Goal: Task Accomplishment & Management: Use online tool/utility

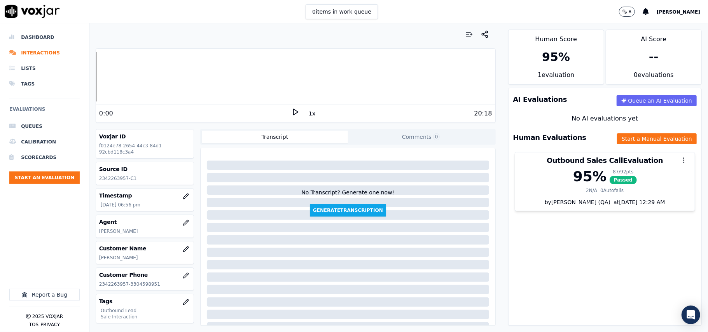
scroll to position [79, 0]
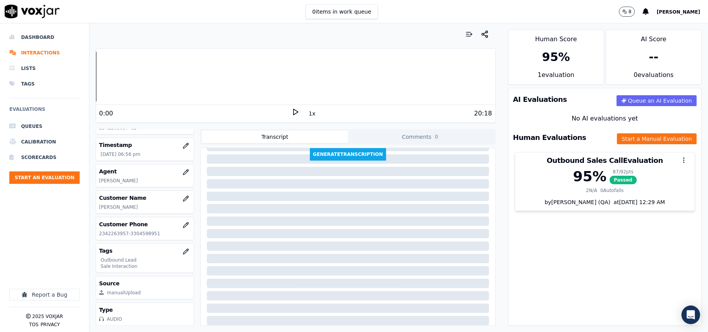
click at [117, 230] on p "2342263957-3304598951" at bounding box center [144, 233] width 91 height 6
copy p "2342263957"
click at [55, 181] on button "Start an Evaluation" at bounding box center [44, 177] width 70 height 12
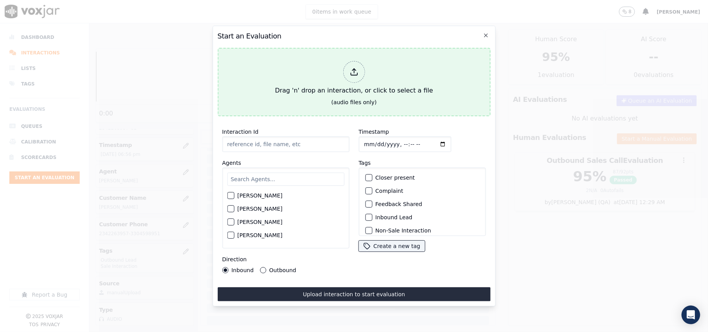
click at [364, 91] on div "Drag 'n' drop an interaction, or click to select a file" at bounding box center [354, 78] width 164 height 40
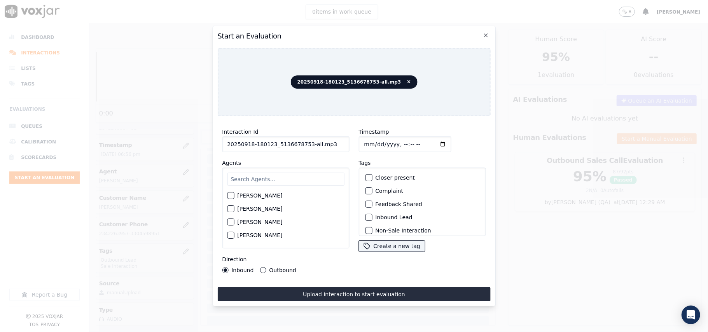
drag, startPoint x: 329, startPoint y: 141, endPoint x: 303, endPoint y: 140, distance: 25.3
click at [303, 140] on input "20250918-180123_5136678753-all.mp3" at bounding box center [285, 144] width 127 height 16
click at [310, 142] on input "20250918-180123_5136678753-CC1" at bounding box center [285, 144] width 127 height 16
type input "20250918-180123_5136678753-C1"
click at [369, 139] on input "Timestamp" at bounding box center [404, 144] width 92 height 16
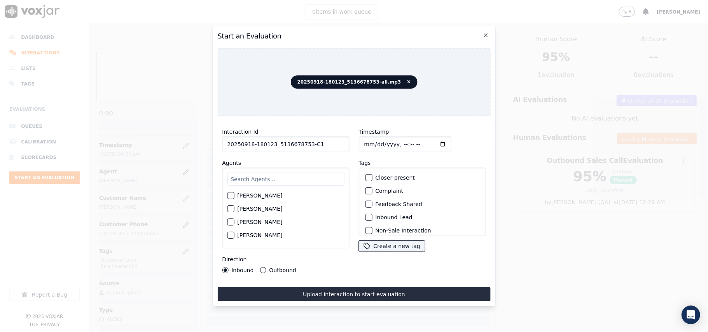
type input "[DATE]T21:37"
click at [256, 176] on input "text" at bounding box center [285, 179] width 117 height 13
type input "[PERSON_NAME]"
click at [249, 196] on label "[PERSON_NAME]" at bounding box center [259, 197] width 45 height 5
click at [234, 196] on button "[PERSON_NAME]" at bounding box center [230, 197] width 7 height 7
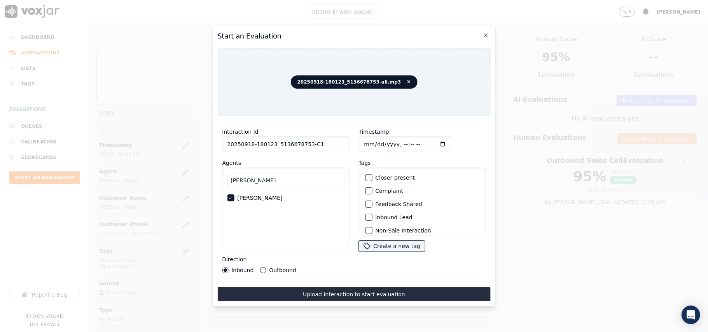
click at [365, 215] on div "button" at bounding box center [367, 216] width 5 height 5
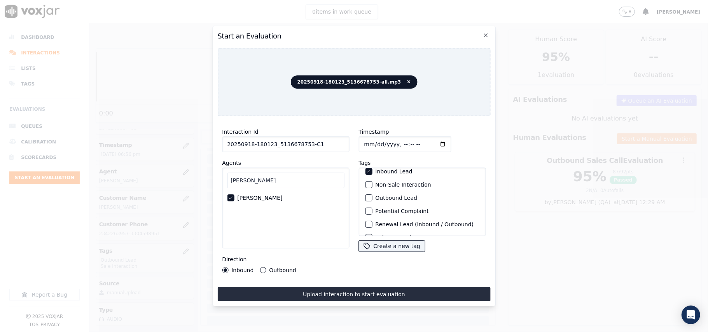
scroll to position [68, 0]
click at [381, 223] on label "Sale Interaction" at bounding box center [396, 225] width 43 height 5
click at [372, 222] on button "Sale Interaction" at bounding box center [368, 225] width 7 height 7
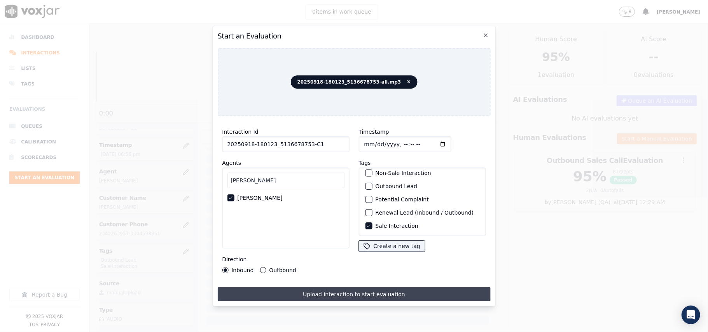
click at [347, 288] on button "Upload interaction to start evaluation" at bounding box center [353, 294] width 273 height 14
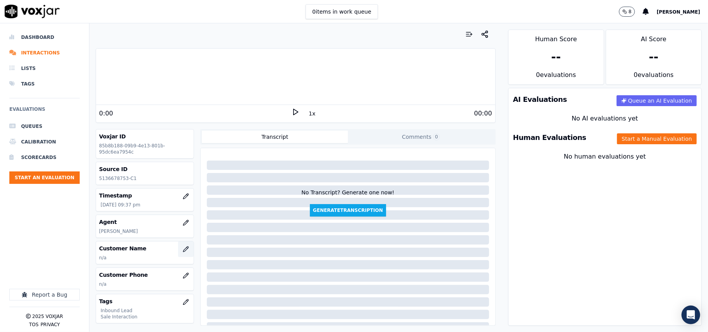
click at [178, 251] on button "button" at bounding box center [186, 249] width 16 height 16
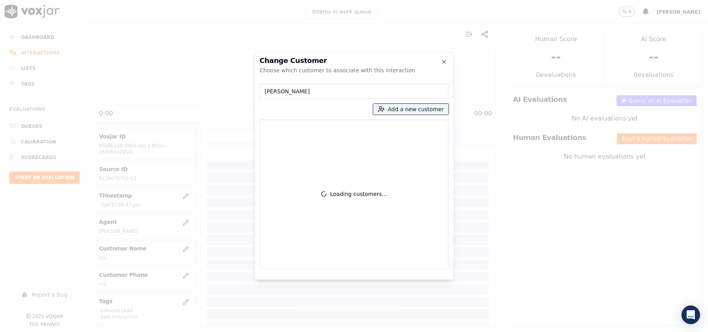
click at [264, 91] on input "[PERSON_NAME]" at bounding box center [354, 92] width 189 height 16
click at [267, 89] on input "[PERSON_NAME]" at bounding box center [354, 92] width 189 height 16
type input "[PERSON_NAME]"
click at [410, 113] on button "Add a new customer" at bounding box center [410, 109] width 75 height 11
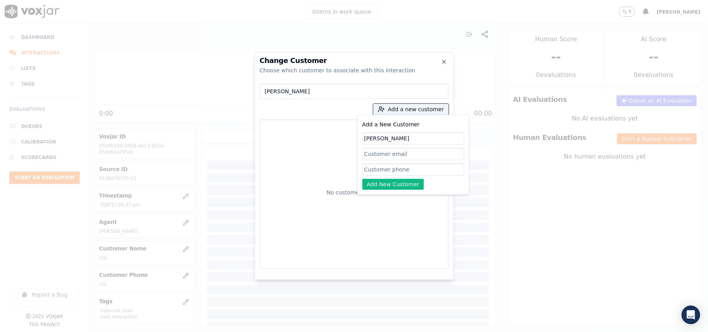
type input "[PERSON_NAME]"
click at [379, 170] on input "Add a New Customer" at bounding box center [413, 169] width 102 height 12
paste input "5136678753"
type input "5136678753"
click at [386, 186] on button "Add New Customer" at bounding box center [393, 184] width 62 height 11
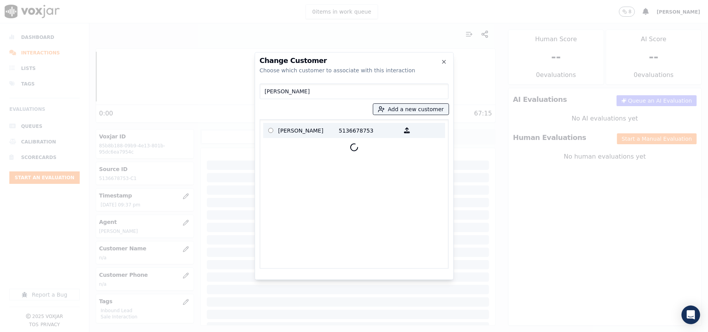
click at [281, 131] on p "[PERSON_NAME]" at bounding box center [308, 130] width 61 height 12
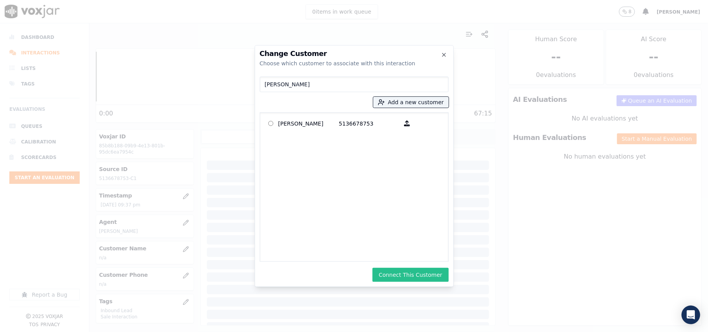
click at [414, 271] on button "Connect This Customer" at bounding box center [410, 275] width 76 height 14
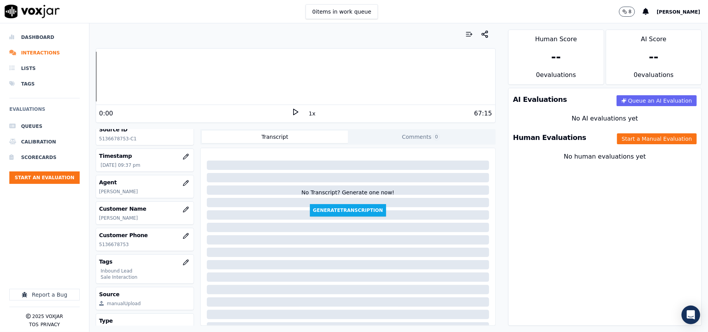
scroll to position [76, 0]
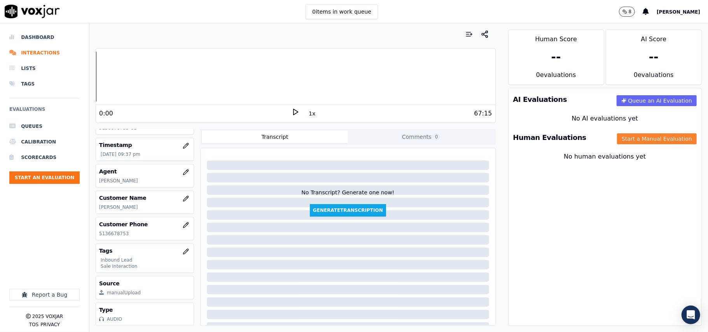
click at [629, 137] on button "Start a Manual Evaluation" at bounding box center [657, 138] width 80 height 11
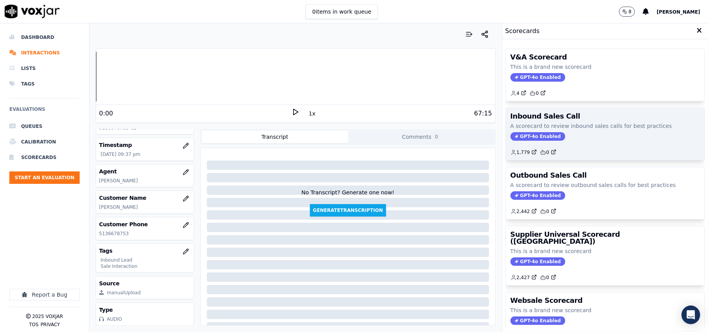
click at [526, 138] on span "GPT-4o Enabled" at bounding box center [537, 136] width 55 height 9
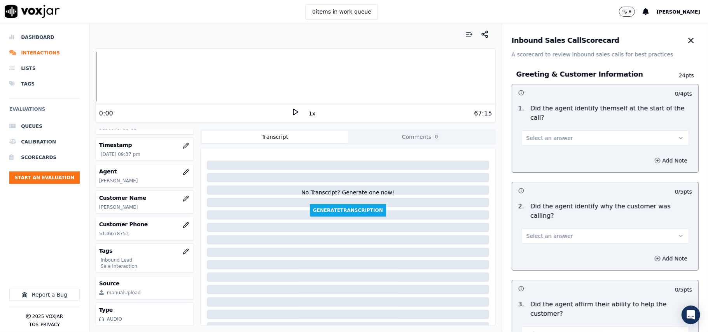
click at [538, 130] on button "Select an answer" at bounding box center [604, 138] width 167 height 16
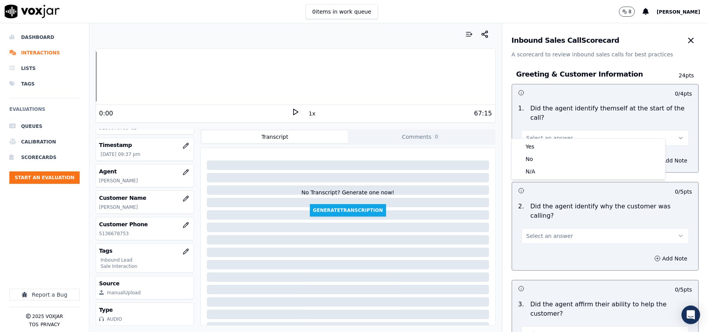
click at [538, 138] on div "1 . Did the agent identify themself at the start of the call? Select an answer" at bounding box center [605, 125] width 186 height 48
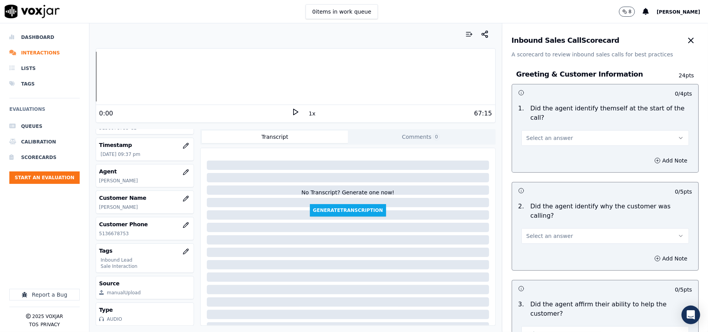
click at [549, 134] on span "Select an answer" at bounding box center [549, 138] width 47 height 8
click at [547, 141] on div "Yes" at bounding box center [588, 146] width 150 height 12
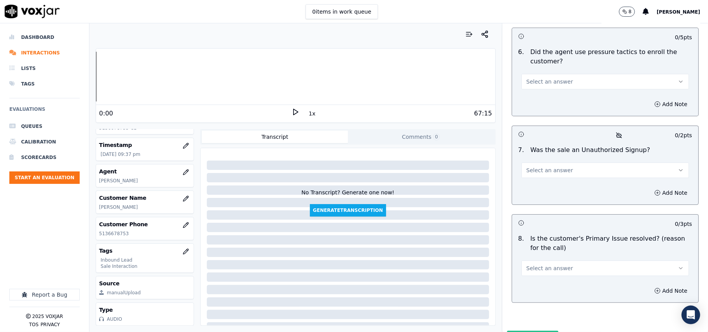
click at [567, 260] on button "Select an answer" at bounding box center [604, 268] width 167 height 16
click at [557, 244] on div "Yes" at bounding box center [588, 245] width 150 height 12
drag, startPoint x: 533, startPoint y: 117, endPoint x: 532, endPoint y: 128, distance: 10.9
click at [532, 155] on div "Select an answer" at bounding box center [605, 166] width 180 height 23
click at [532, 166] on span "Select an answer" at bounding box center [549, 170] width 47 height 8
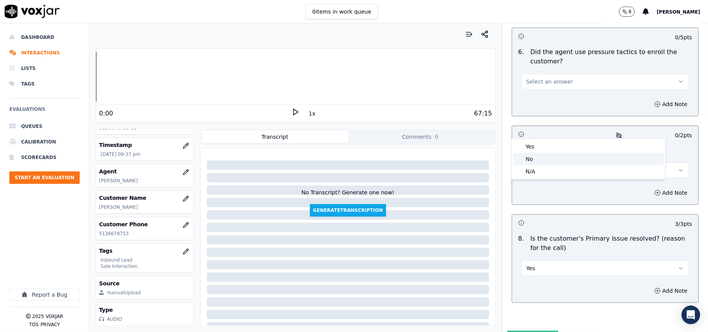
click at [526, 154] on div "No" at bounding box center [588, 159] width 150 height 12
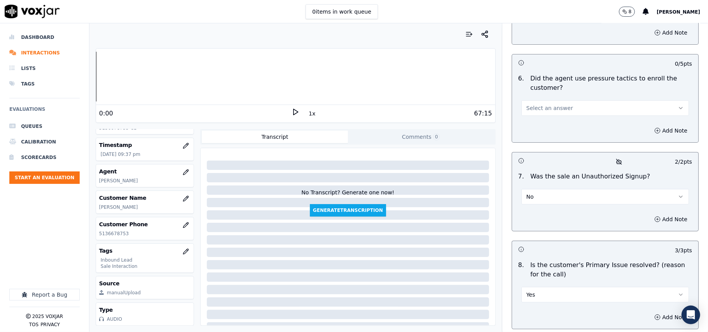
scroll to position [2123, 0]
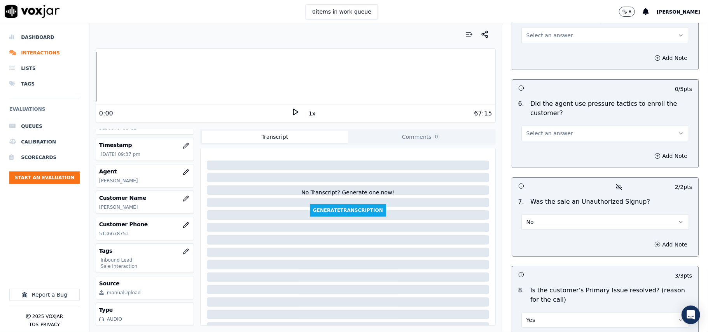
click at [550, 101] on div "6 . Did the agent use pressure tactics to enroll the customer? Select an answer" at bounding box center [605, 120] width 186 height 48
click at [546, 126] on button "Select an answer" at bounding box center [604, 134] width 167 height 16
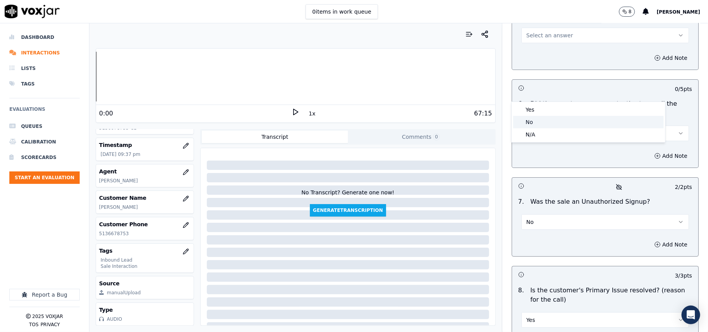
click at [535, 122] on div "No" at bounding box center [588, 122] width 150 height 12
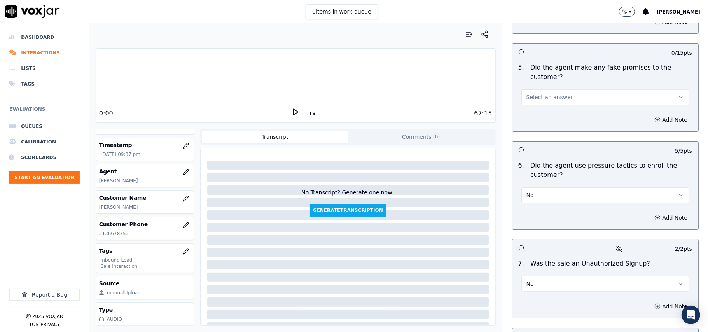
scroll to position [1968, 0]
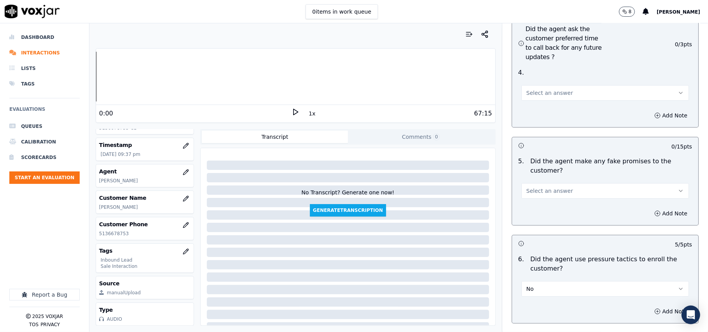
click at [549, 187] on span "Select an answer" at bounding box center [549, 191] width 47 height 8
click at [540, 183] on div "No" at bounding box center [588, 179] width 150 height 12
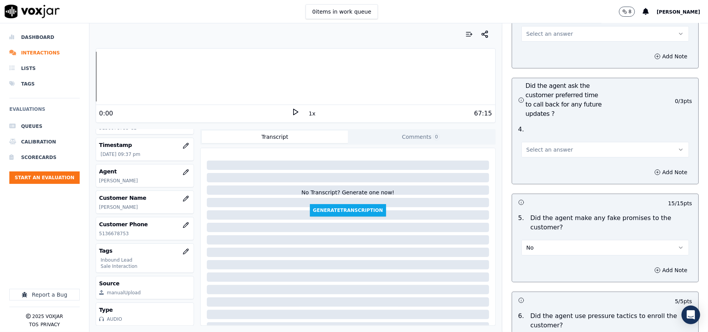
scroll to position [1864, 0]
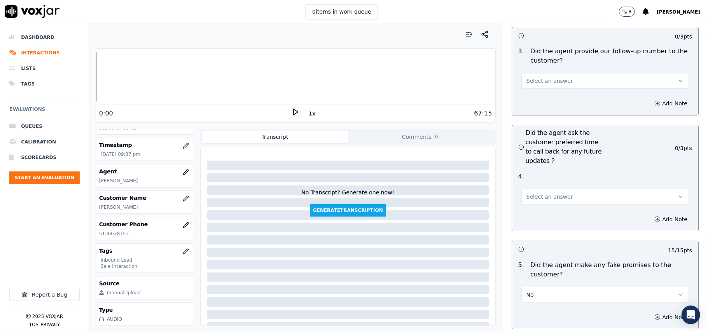
click at [544, 193] on span "Select an answer" at bounding box center [549, 197] width 47 height 8
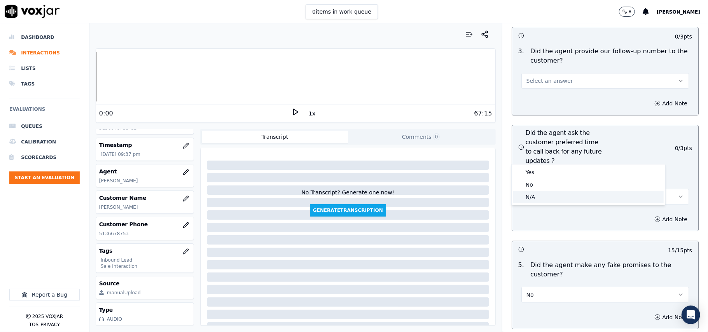
click at [548, 200] on div "N/A" at bounding box center [588, 197] width 150 height 12
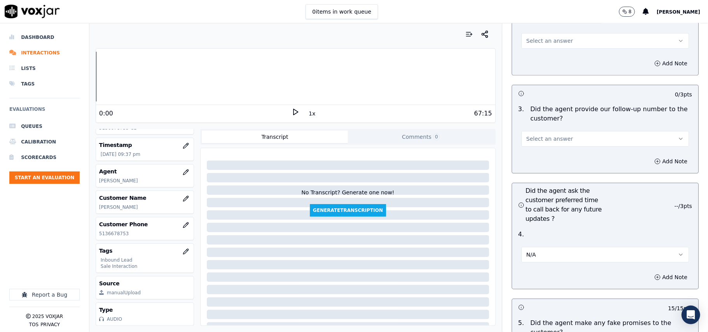
scroll to position [1760, 0]
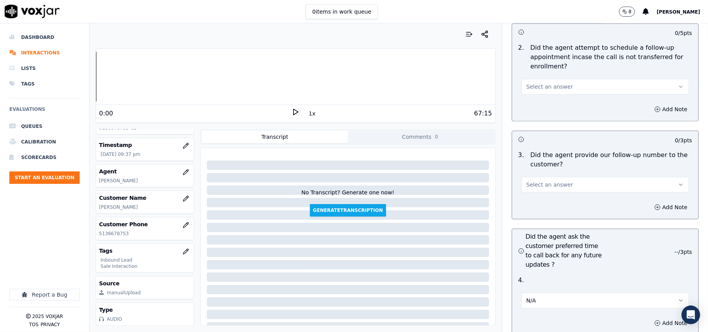
click at [547, 181] on span "Select an answer" at bounding box center [549, 185] width 47 height 8
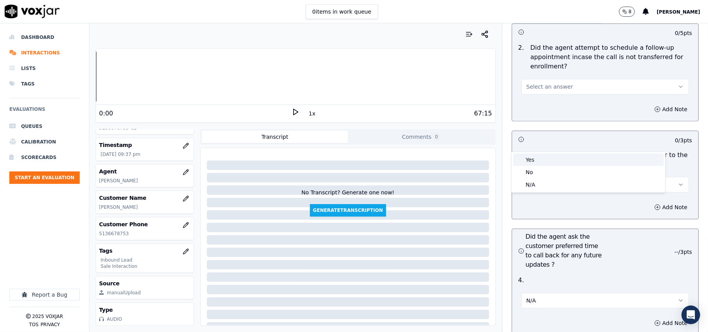
click at [549, 165] on div "Yes" at bounding box center [588, 159] width 150 height 12
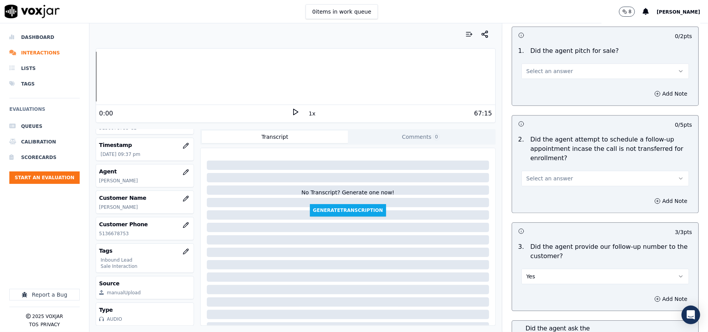
scroll to position [1553, 0]
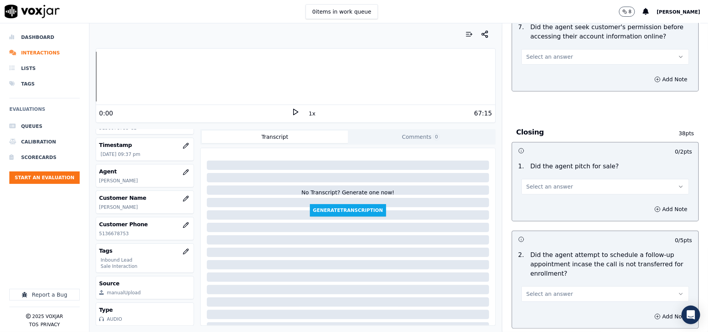
click at [547, 290] on span "Select an answer" at bounding box center [549, 294] width 47 height 8
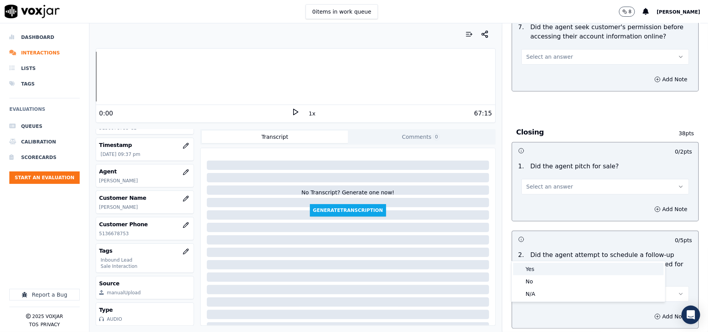
click at [546, 263] on div "Yes" at bounding box center [588, 269] width 150 height 12
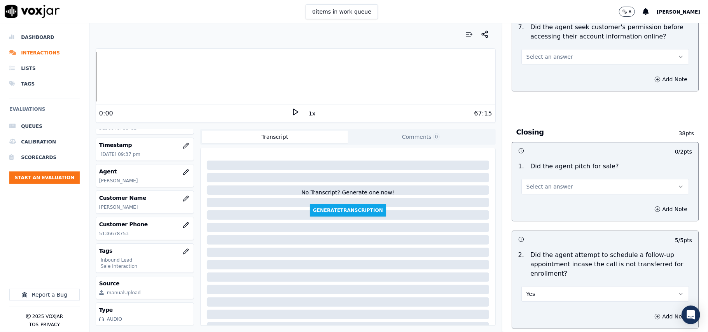
click at [546, 179] on button "Select an answer" at bounding box center [604, 187] width 167 height 16
click at [545, 162] on div "Yes" at bounding box center [588, 161] width 150 height 12
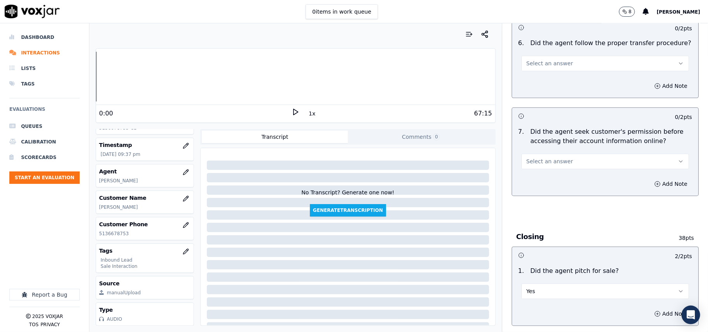
scroll to position [1398, 0]
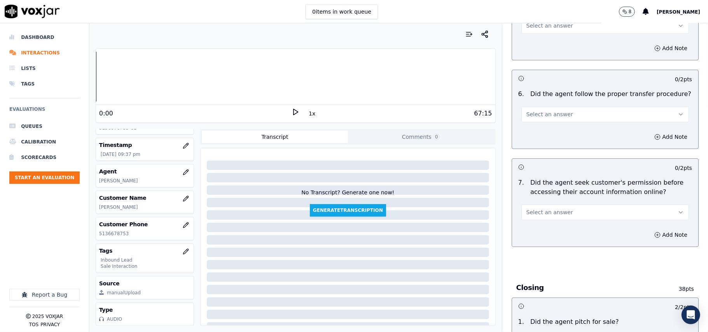
click at [555, 208] on span "Select an answer" at bounding box center [549, 212] width 47 height 8
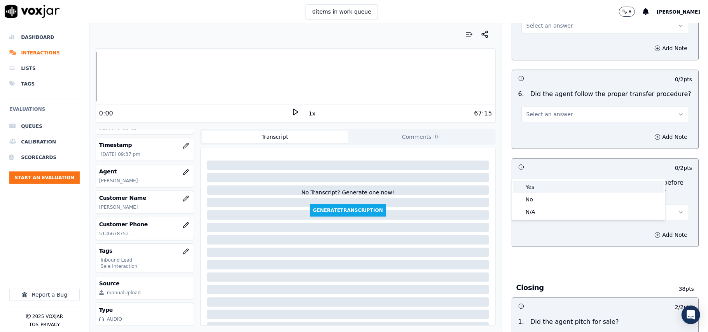
click at [549, 188] on div "Yes" at bounding box center [588, 187] width 150 height 12
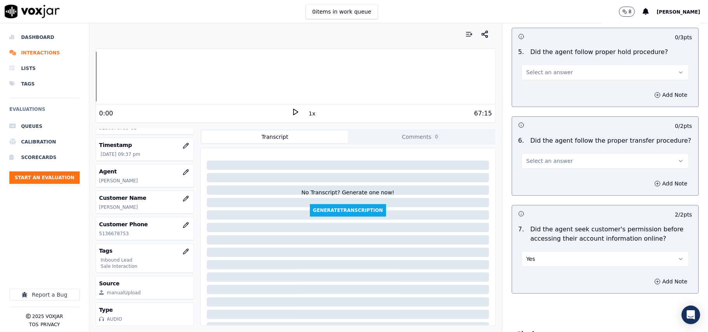
scroll to position [1294, 0]
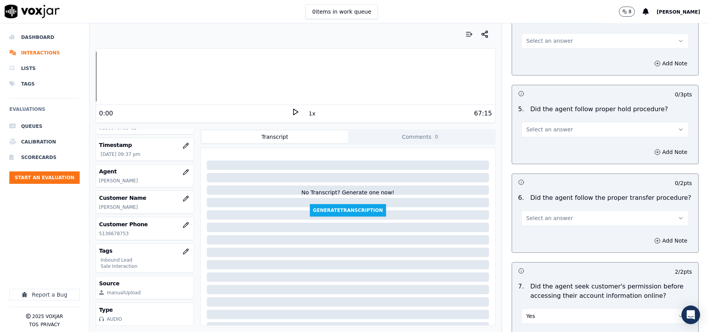
click at [563, 210] on button "Select an answer" at bounding box center [604, 218] width 167 height 16
click at [556, 187] on div "Yes" at bounding box center [588, 192] width 150 height 12
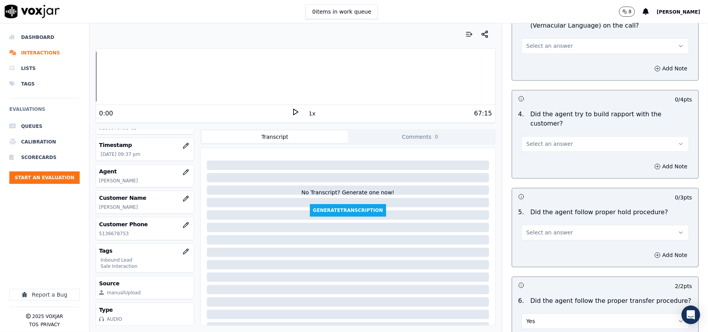
scroll to position [1191, 0]
click at [557, 225] on button "Select an answer" at bounding box center [604, 233] width 167 height 16
click at [546, 202] on div "Yes" at bounding box center [588, 207] width 150 height 12
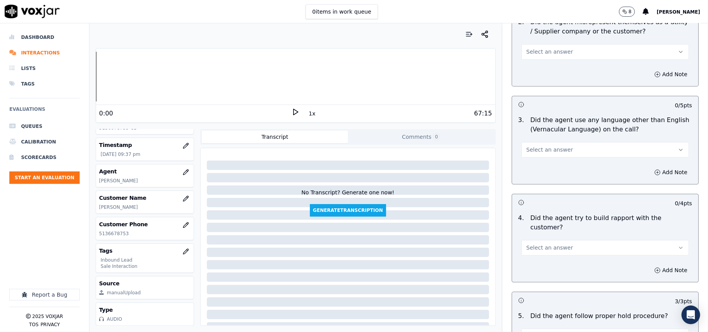
scroll to position [1087, 0]
click at [546, 244] on span "Select an answer" at bounding box center [549, 248] width 47 height 8
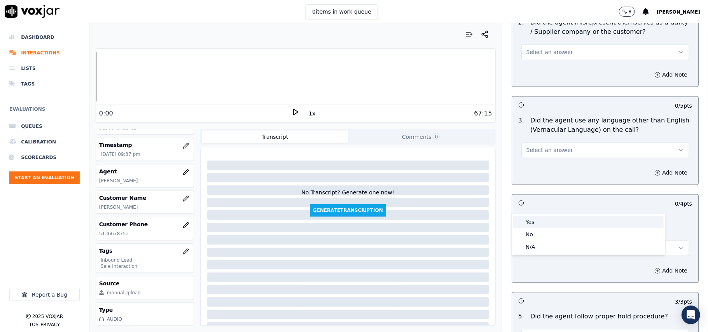
click at [542, 223] on div "Yes" at bounding box center [588, 222] width 150 height 12
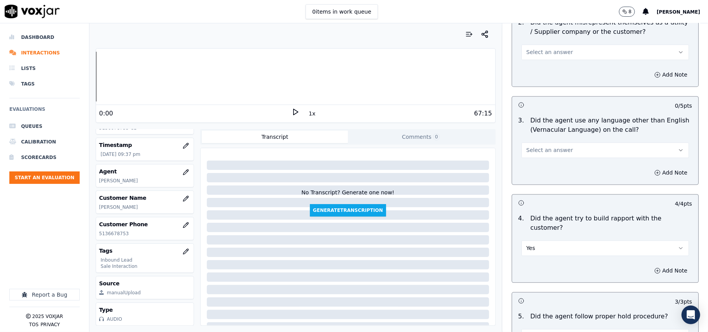
click at [546, 146] on span "Select an answer" at bounding box center [549, 150] width 47 height 8
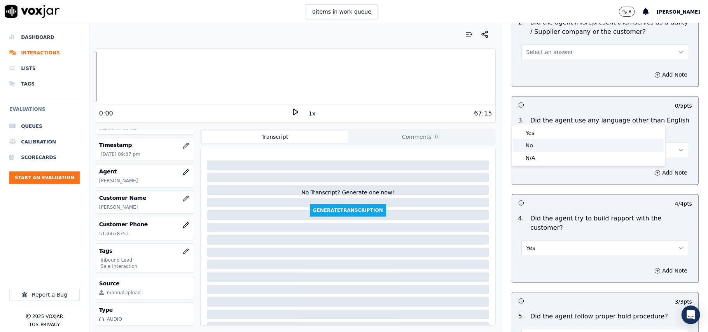
click at [546, 144] on div "No" at bounding box center [588, 145] width 150 height 12
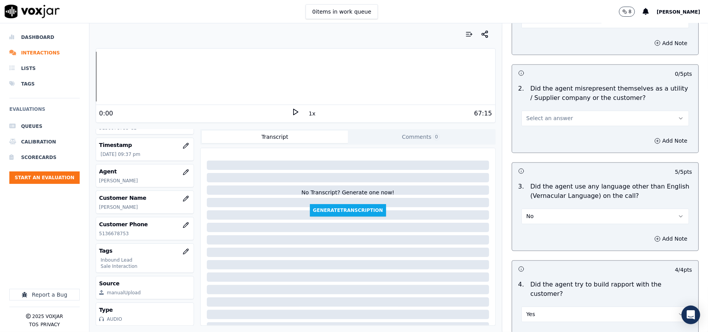
scroll to position [931, 0]
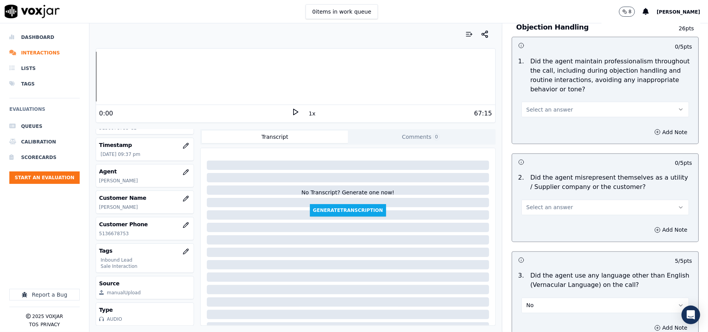
click at [541, 200] on button "Select an answer" at bounding box center [604, 208] width 167 height 16
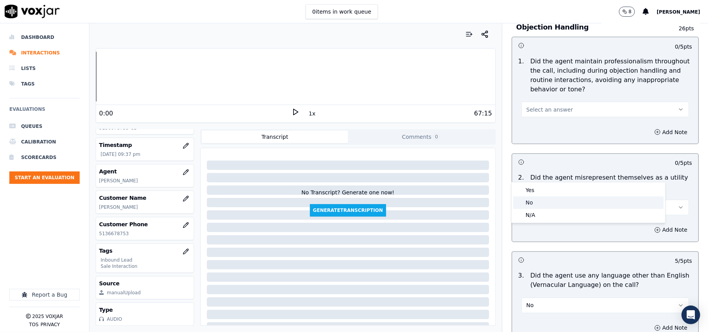
click at [538, 201] on div "No" at bounding box center [588, 202] width 150 height 12
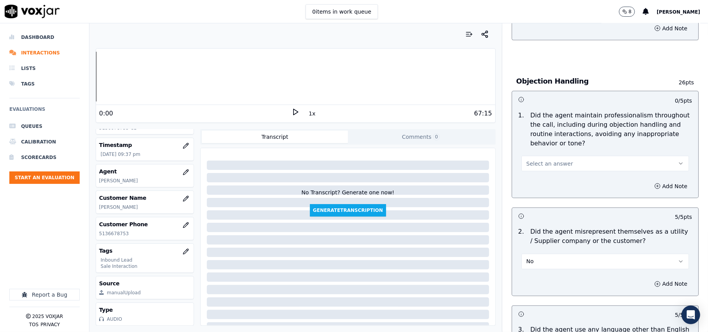
scroll to position [828, 0]
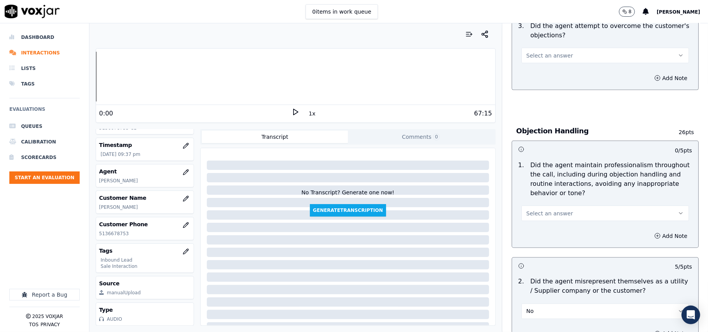
click at [552, 209] on span "Select an answer" at bounding box center [549, 213] width 47 height 8
click at [547, 191] on div "Yes" at bounding box center [588, 195] width 150 height 12
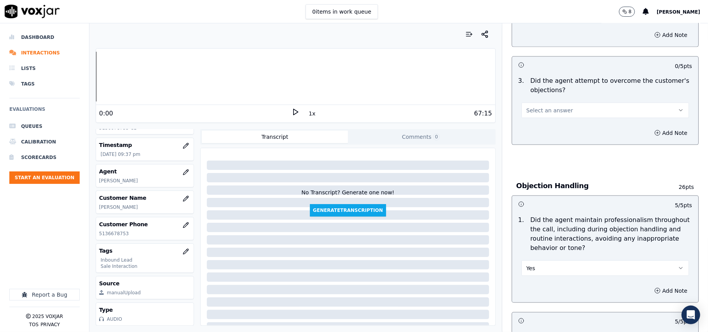
scroll to position [724, 0]
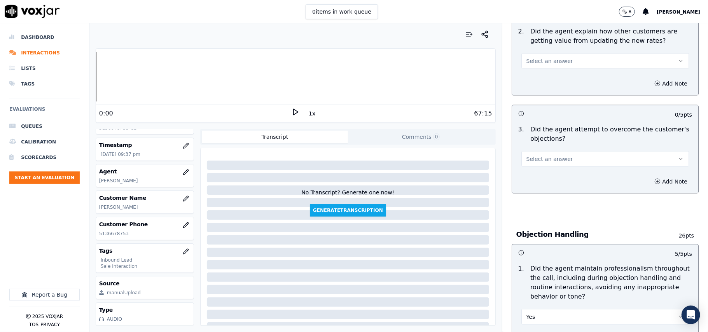
click at [549, 151] on button "Select an answer" at bounding box center [604, 159] width 167 height 16
click at [549, 139] on div "Yes" at bounding box center [588, 141] width 150 height 12
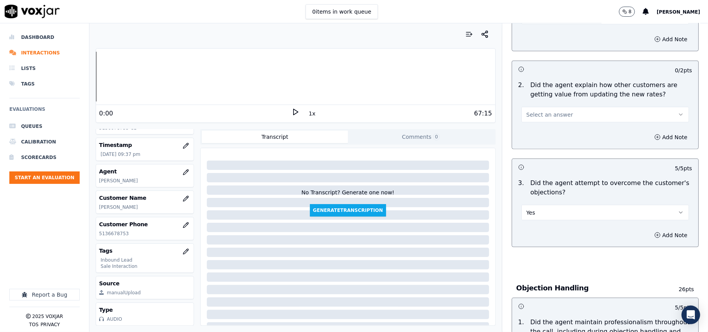
scroll to position [621, 0]
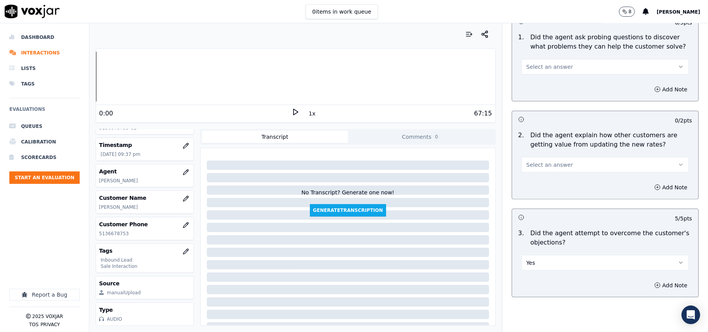
click at [555, 161] on span "Select an answer" at bounding box center [549, 165] width 47 height 8
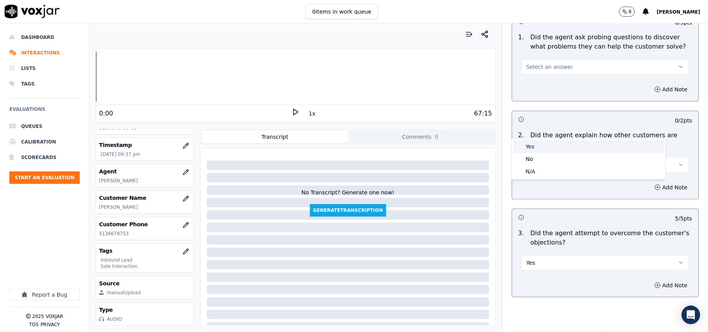
click at [555, 148] on div "Yes" at bounding box center [588, 146] width 150 height 12
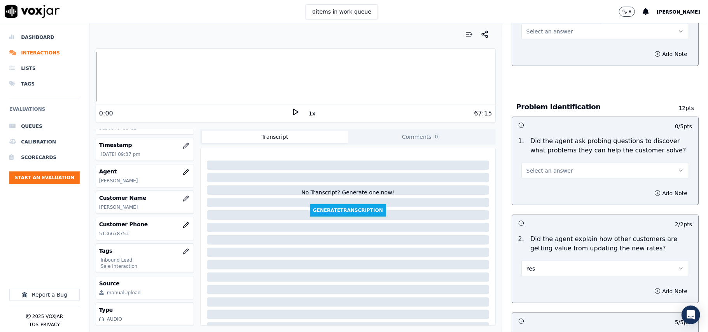
click at [564, 163] on button "Select an answer" at bounding box center [604, 171] width 167 height 16
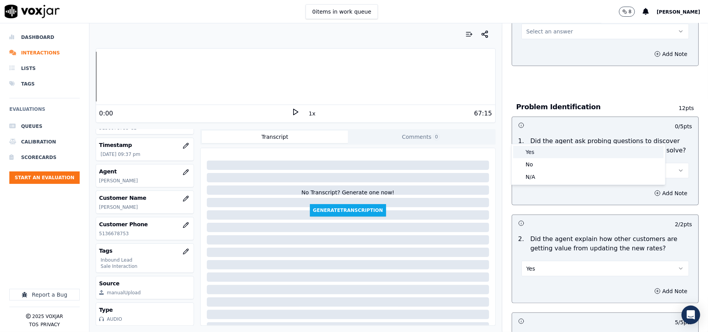
click at [557, 153] on div "Yes" at bounding box center [588, 152] width 150 height 12
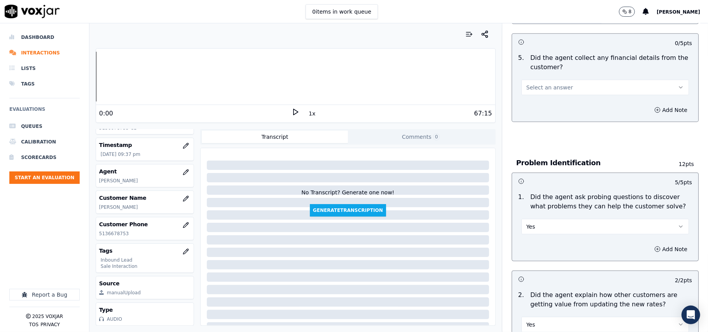
scroll to position [413, 0]
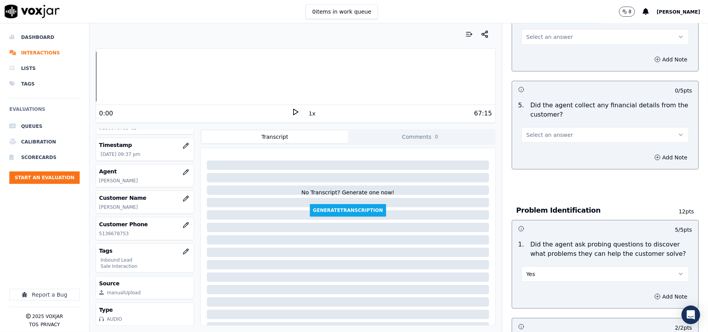
click at [557, 127] on button "Select an answer" at bounding box center [604, 135] width 167 height 16
click at [557, 118] on div "Yes" at bounding box center [588, 116] width 150 height 12
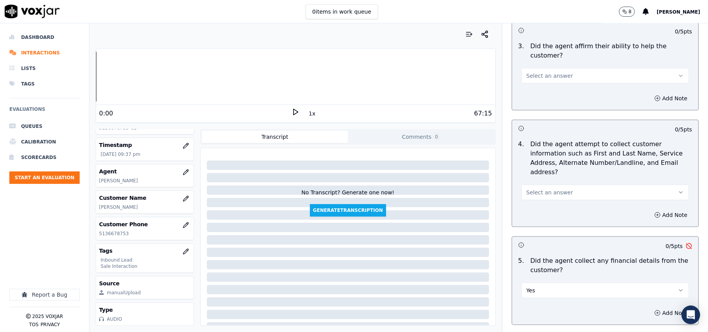
click at [551, 185] on button "Select an answer" at bounding box center [604, 193] width 167 height 16
click at [538, 171] on div "Yes" at bounding box center [588, 173] width 150 height 12
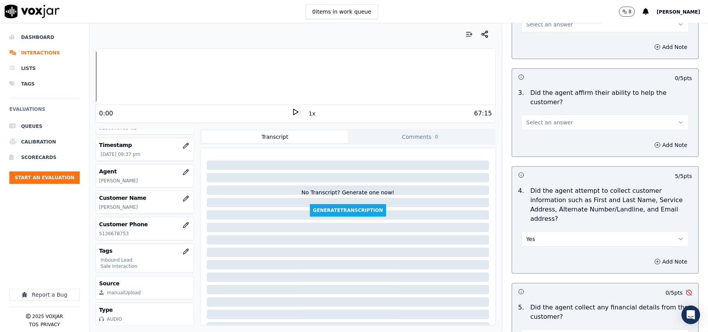
scroll to position [154, 0]
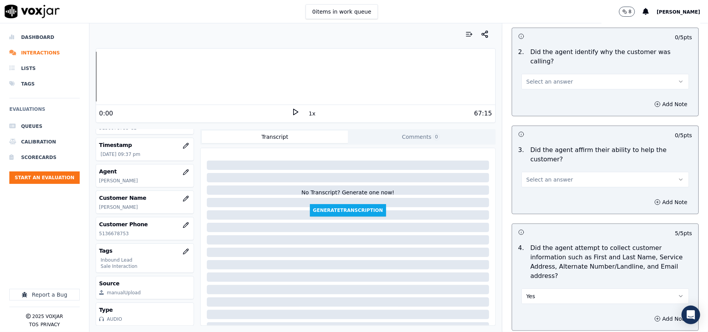
click at [547, 172] on button "Select an answer" at bounding box center [604, 180] width 167 height 16
click at [542, 164] on div "Yes" at bounding box center [588, 170] width 150 height 12
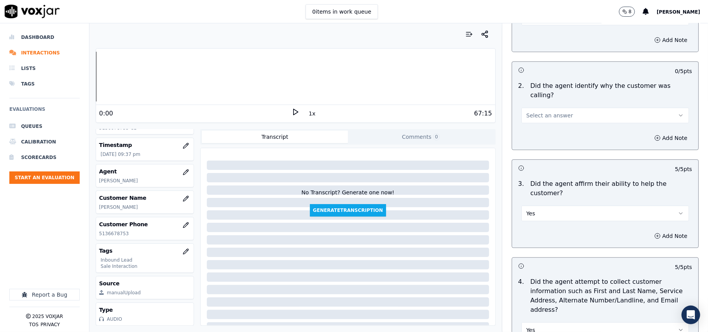
scroll to position [103, 0]
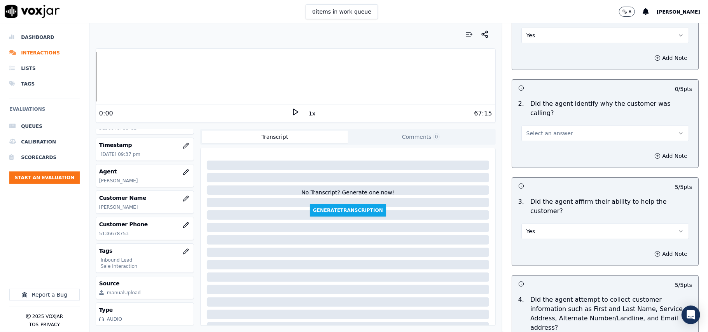
click at [553, 126] on button "Select an answer" at bounding box center [604, 134] width 167 height 16
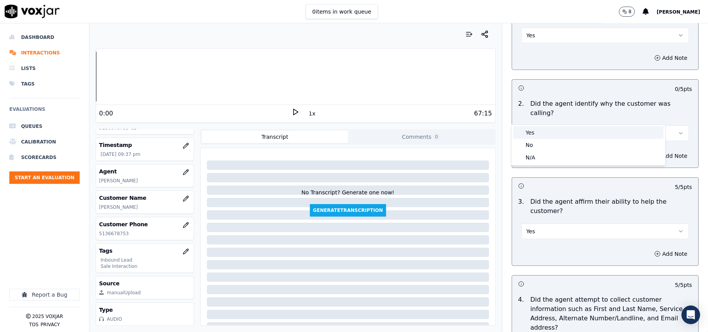
click at [553, 130] on div "Yes" at bounding box center [588, 132] width 150 height 12
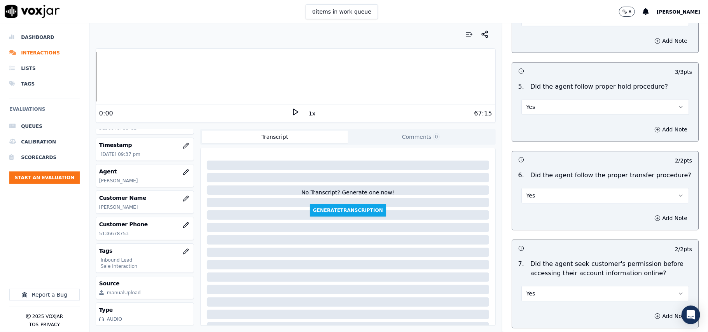
scroll to position [2175, 0]
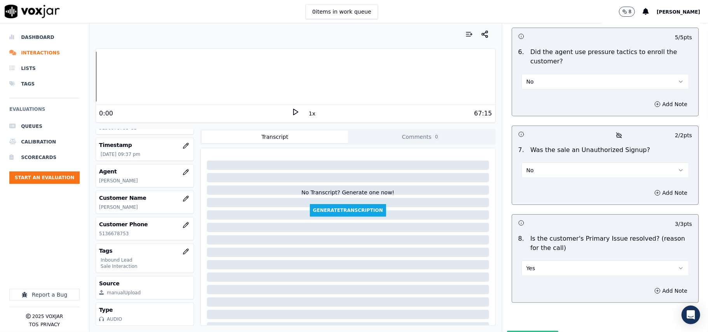
click at [510, 331] on button "Submit Scores" at bounding box center [533, 338] width 52 height 14
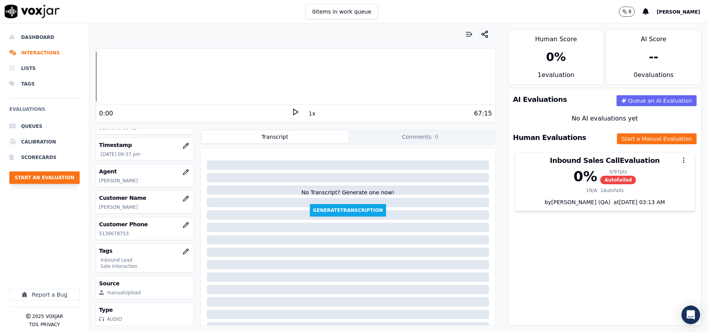
click at [48, 179] on button "Start an Evaluation" at bounding box center [44, 177] width 70 height 12
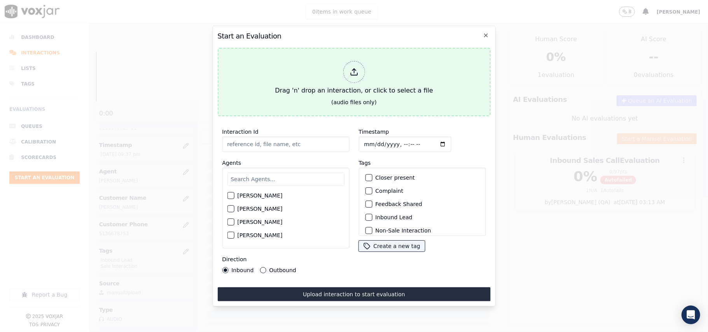
click at [352, 70] on icon at bounding box center [353, 72] width 9 height 9
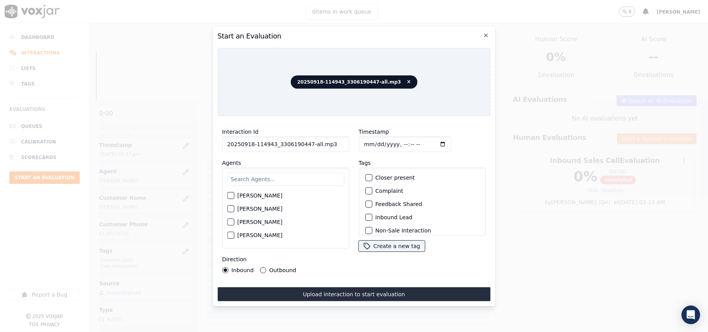
drag, startPoint x: 329, startPoint y: 136, endPoint x: 303, endPoint y: 137, distance: 25.3
click at [303, 137] on input "20250918-114943_3306190447-all.mp3" at bounding box center [285, 144] width 127 height 16
type input "20250918-114943_3306190447-C1"
click at [370, 142] on input "Timestamp" at bounding box center [404, 144] width 92 height 16
type input "[DATE]T21:43"
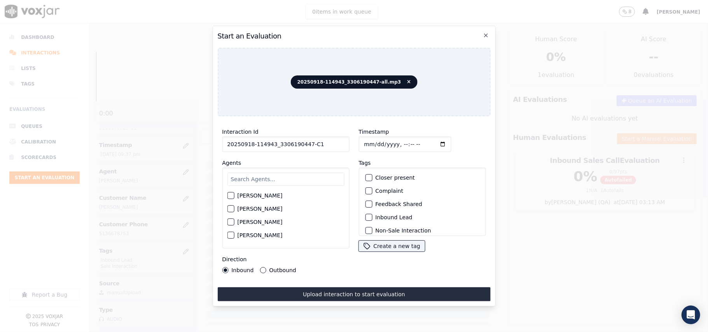
click at [294, 179] on input "text" at bounding box center [285, 179] width 117 height 13
type input "Stu"
click at [255, 196] on label "[PERSON_NAME]" at bounding box center [259, 197] width 45 height 5
click at [234, 196] on button "[PERSON_NAME]" at bounding box center [230, 197] width 7 height 7
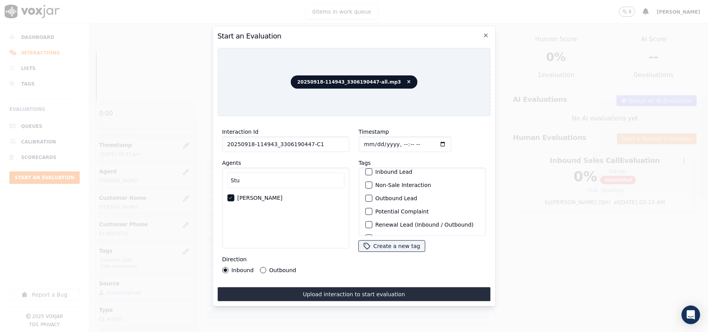
scroll to position [68, 0]
click at [377, 223] on label "Sale Interaction" at bounding box center [396, 225] width 43 height 5
click at [372, 222] on button "Sale Interaction" at bounding box center [368, 225] width 7 height 7
click at [365, 183] on button "Outbound Lead" at bounding box center [368, 186] width 7 height 7
click at [268, 270] on div "Interaction Id 20250918-114943_3306190447-C1 Agents Stu [PERSON_NAME] Direction…" at bounding box center [285, 199] width 136 height 155
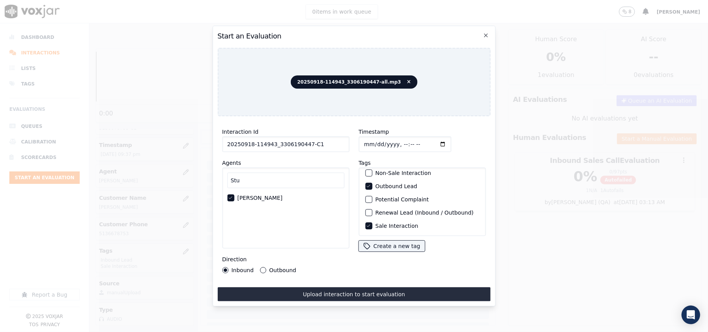
click at [259, 263] on div "Direction Inbound Outbound" at bounding box center [285, 264] width 127 height 19
click at [262, 267] on button "Outbound" at bounding box center [263, 270] width 6 height 6
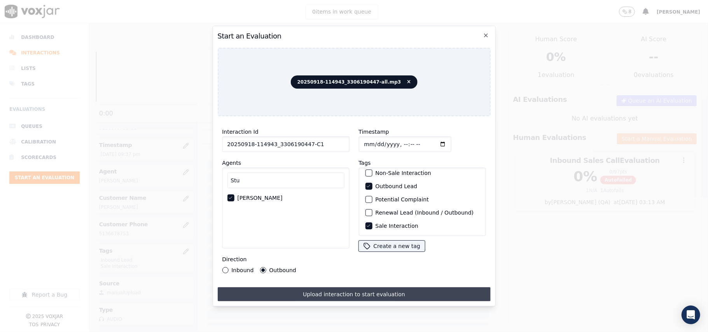
click at [317, 291] on button "Upload interaction to start evaluation" at bounding box center [353, 294] width 273 height 14
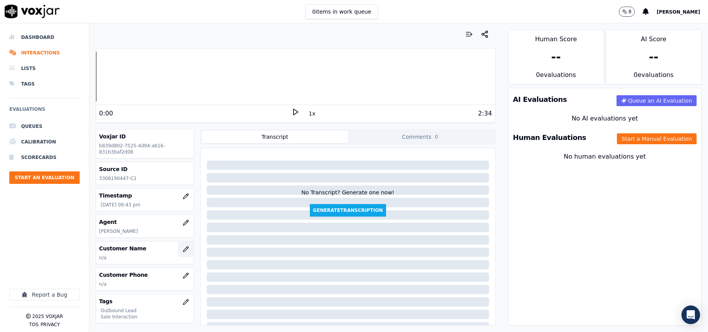
click at [179, 248] on button "button" at bounding box center [186, 249] width 16 height 16
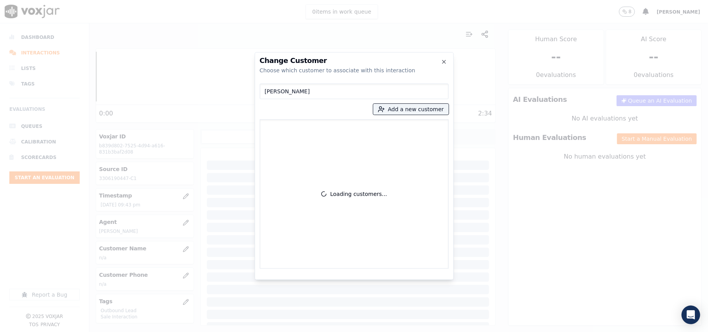
click at [265, 92] on input "[PERSON_NAME]" at bounding box center [354, 92] width 189 height 16
type input "[PERSON_NAME]"
click at [399, 110] on button "Add a new customer" at bounding box center [410, 109] width 75 height 11
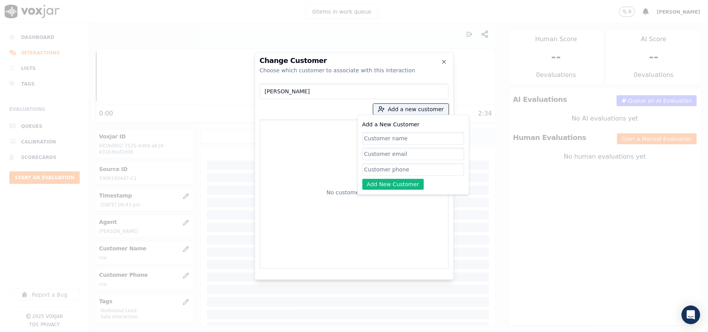
click at [380, 137] on input "Add a New Customer" at bounding box center [413, 138] width 102 height 12
type input "[PERSON_NAME]"
click at [367, 169] on input "Add a New Customer" at bounding box center [413, 169] width 102 height 12
paste input "3306190447 3305238123"
click at [401, 168] on input "3306190447 3305238123" at bounding box center [413, 169] width 102 height 12
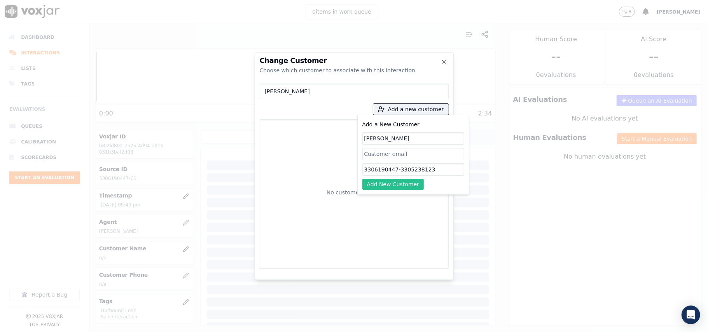
type input "3306190447-3305238123"
click at [390, 183] on button "Add New Customer" at bounding box center [393, 184] width 62 height 11
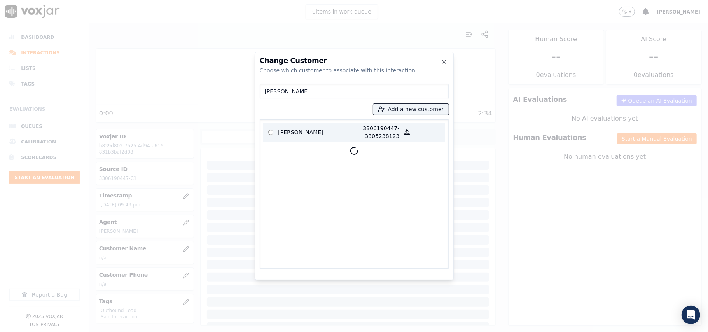
click at [286, 131] on p "[PERSON_NAME]" at bounding box center [308, 132] width 61 height 16
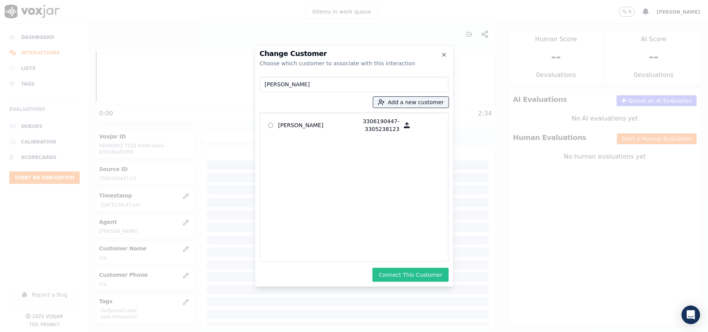
click at [394, 269] on button "Connect This Customer" at bounding box center [410, 275] width 76 height 14
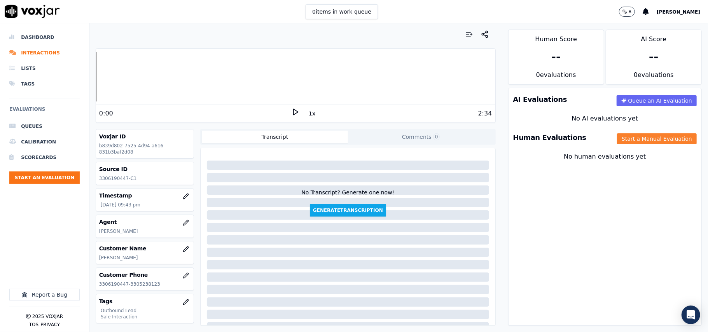
click at [622, 141] on button "Start a Manual Evaluation" at bounding box center [657, 138] width 80 height 11
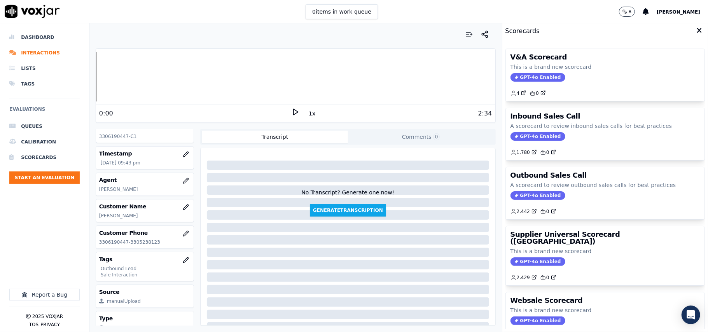
scroll to position [76, 0]
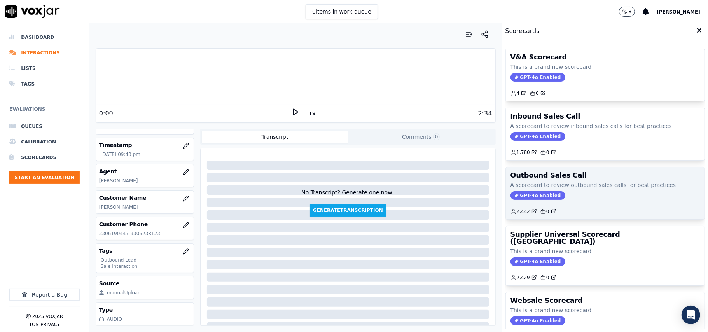
click at [514, 200] on span "GPT-4o Enabled" at bounding box center [537, 195] width 55 height 9
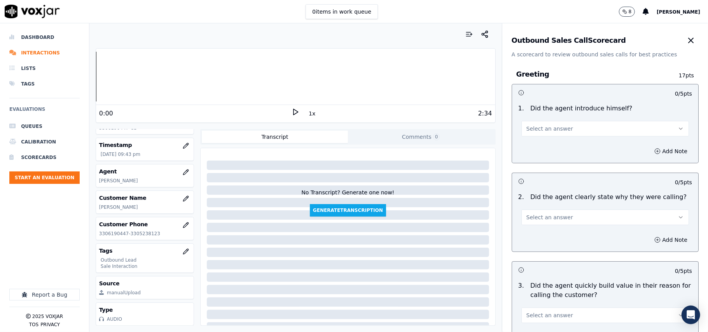
drag, startPoint x: 524, startPoint y: 138, endPoint x: 522, endPoint y: 151, distance: 12.6
click at [525, 138] on div "1 . Did the agent introduce himself? Select an answer" at bounding box center [605, 120] width 186 height 39
click at [563, 129] on button "Select an answer" at bounding box center [604, 129] width 167 height 16
click at [549, 145] on div "Yes" at bounding box center [588, 146] width 150 height 12
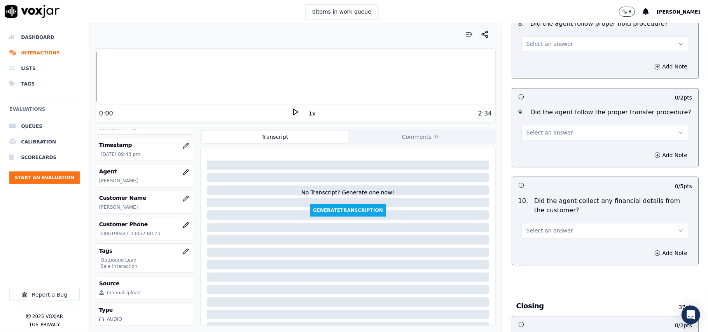
scroll to position [1938, 0]
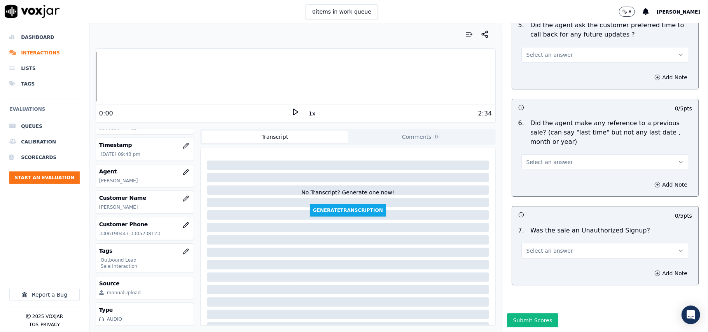
click at [588, 243] on button "Select an answer" at bounding box center [604, 251] width 167 height 16
click at [560, 256] on div "No" at bounding box center [588, 257] width 150 height 12
click at [571, 154] on button "Select an answer" at bounding box center [604, 162] width 167 height 16
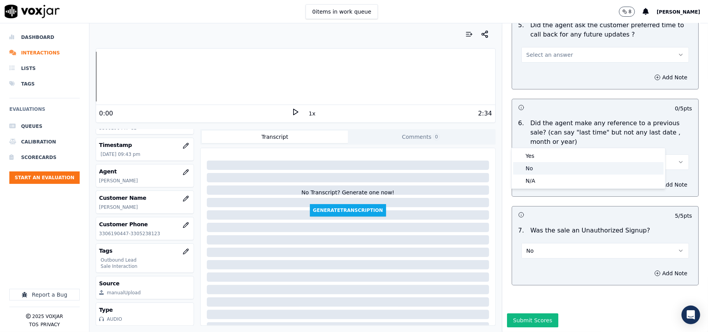
click at [560, 170] on div "No" at bounding box center [588, 168] width 150 height 12
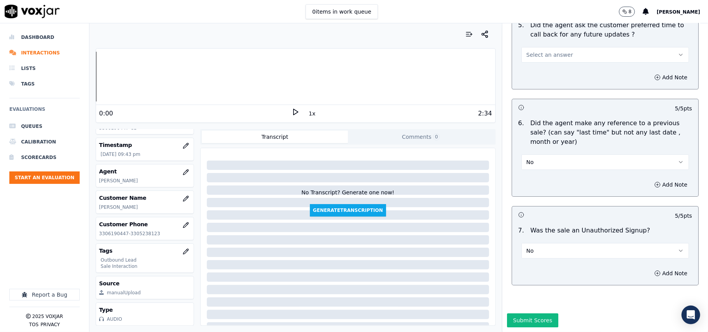
scroll to position [1783, 0]
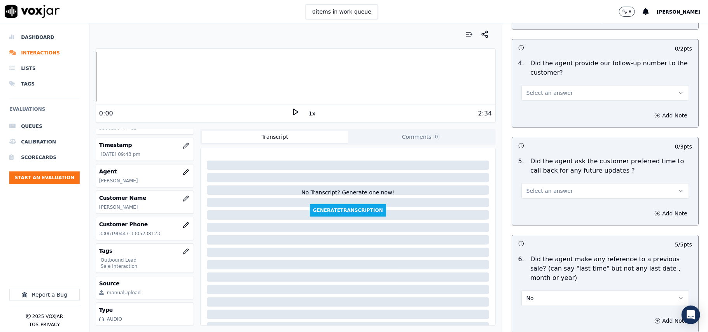
click at [556, 187] on span "Select an answer" at bounding box center [549, 191] width 47 height 8
click at [543, 227] on div "N/A" at bounding box center [588, 229] width 150 height 12
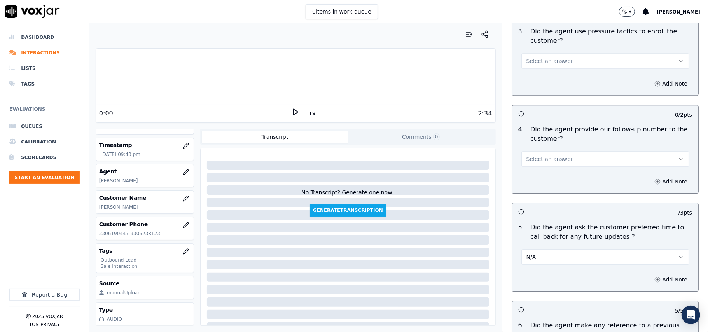
scroll to position [1679, 0]
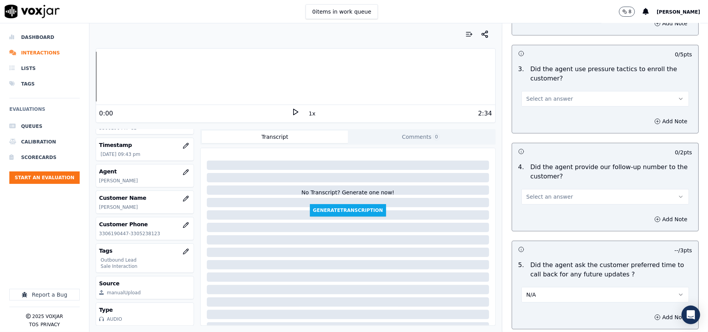
click at [556, 189] on button "Select an answer" at bounding box center [604, 197] width 167 height 16
click at [552, 207] on div "Yes" at bounding box center [588, 209] width 150 height 12
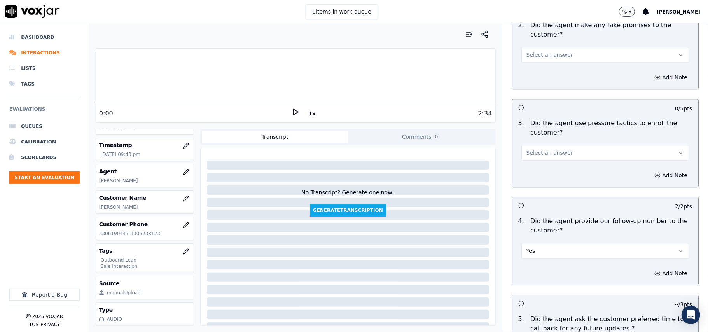
scroll to position [1575, 0]
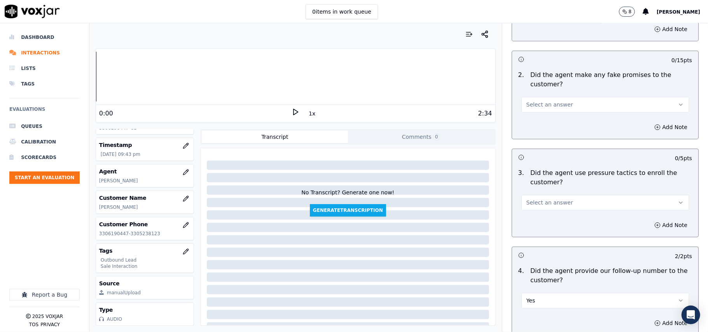
click at [556, 199] on span "Select an answer" at bounding box center [549, 203] width 47 height 8
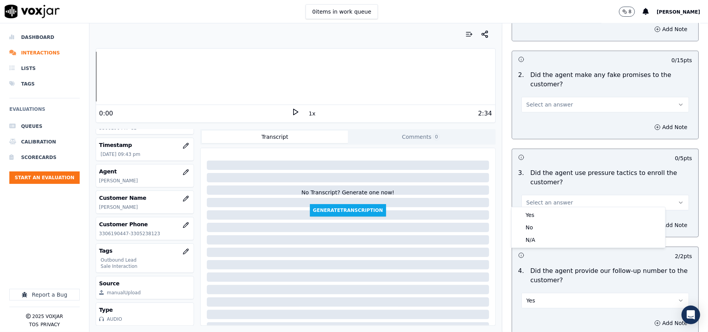
click at [556, 210] on div "Yes" at bounding box center [588, 215] width 150 height 12
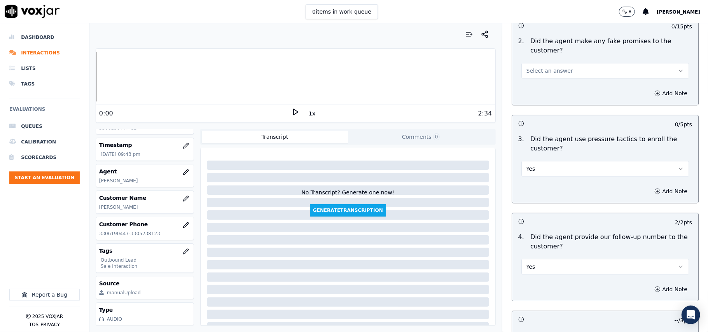
scroll to position [1627, 0]
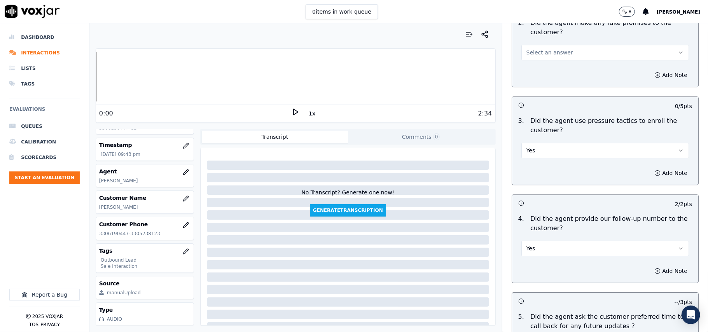
click at [580, 143] on button "Yes" at bounding box center [604, 151] width 167 height 16
click at [555, 175] on div "No" at bounding box center [588, 175] width 150 height 12
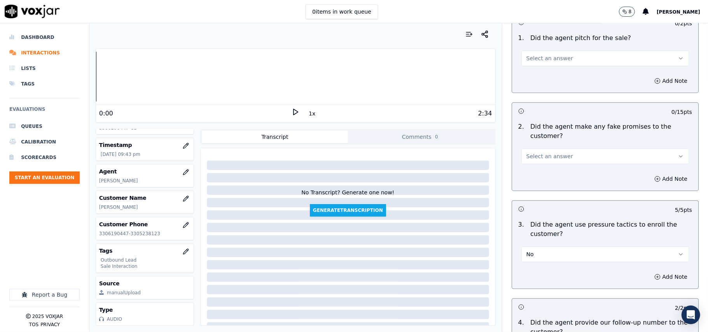
click at [552, 155] on button "Select an answer" at bounding box center [604, 156] width 167 height 16
click at [543, 174] on div "No" at bounding box center [588, 180] width 150 height 12
click at [556, 151] on button "No" at bounding box center [604, 156] width 167 height 16
click at [546, 167] on div "Yes" at bounding box center [588, 168] width 150 height 12
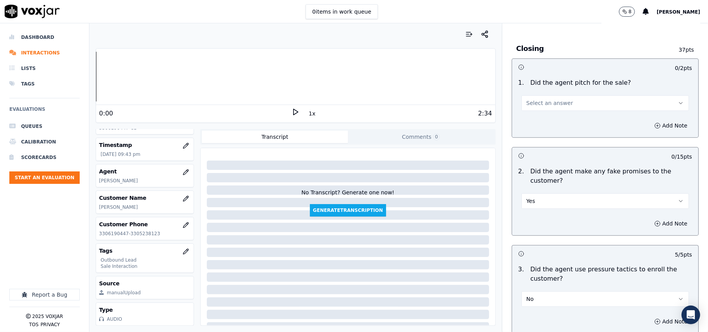
scroll to position [1420, 0]
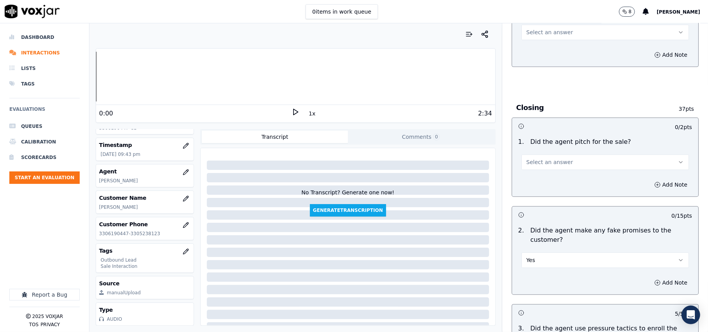
click at [571, 257] on button "Yes" at bounding box center [604, 260] width 167 height 16
click at [547, 284] on div "No" at bounding box center [588, 284] width 150 height 12
click at [554, 159] on span "Select an answer" at bounding box center [549, 162] width 47 height 8
click at [554, 171] on div "Yes" at bounding box center [588, 173] width 150 height 12
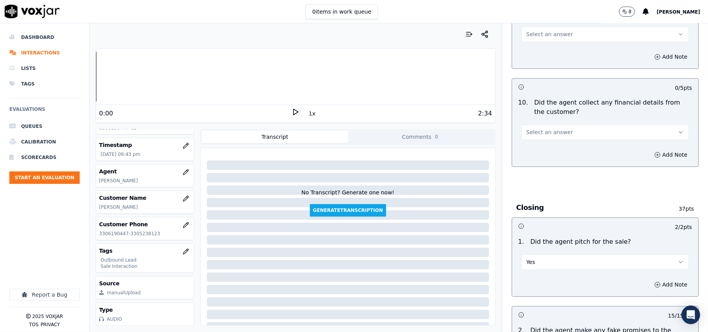
scroll to position [1264, 0]
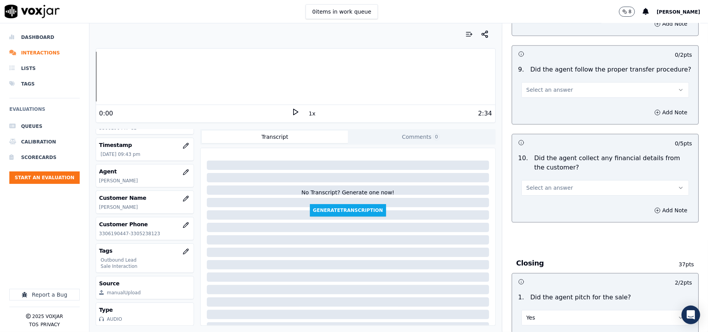
click at [564, 180] on button "Select an answer" at bounding box center [604, 188] width 167 height 16
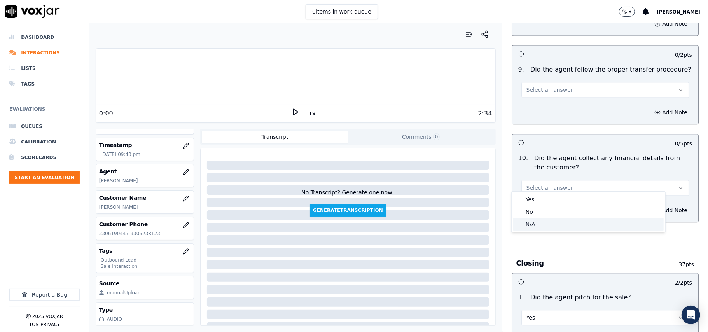
click at [554, 218] on div "N/A" at bounding box center [588, 224] width 150 height 12
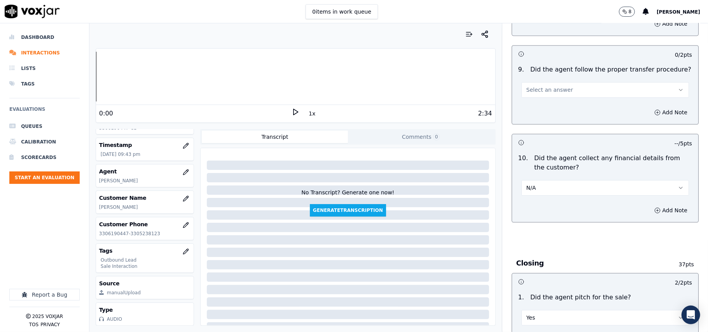
click at [551, 184] on button "N/A" at bounding box center [604, 188] width 167 height 16
click at [552, 213] on div "No" at bounding box center [588, 212] width 150 height 12
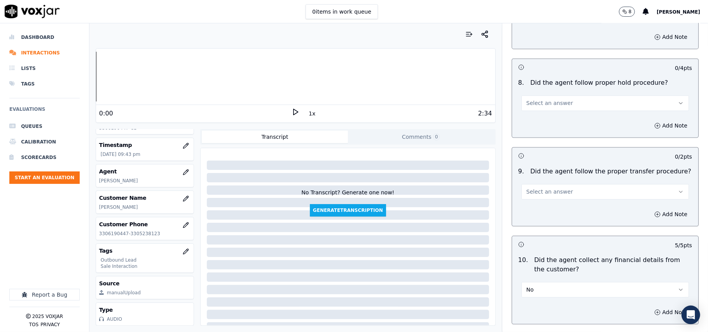
scroll to position [1161, 0]
click at [557, 185] on button "Select an answer" at bounding box center [604, 193] width 167 height 16
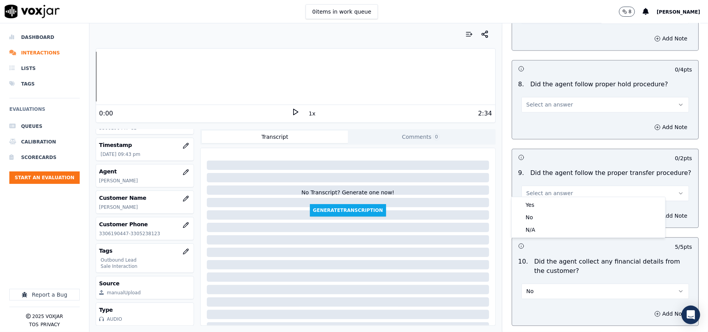
click at [561, 198] on div "Yes No N/A" at bounding box center [587, 217] width 153 height 40
click at [556, 204] on div "Yes" at bounding box center [588, 205] width 150 height 12
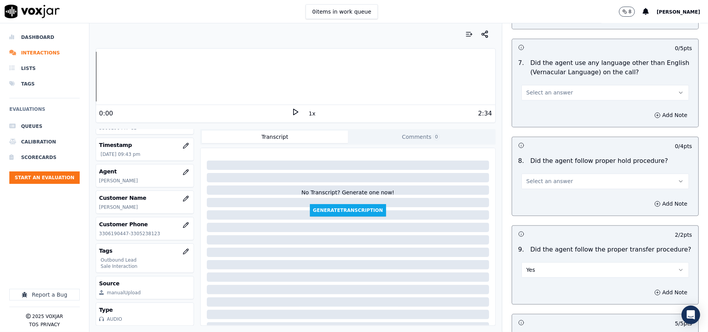
scroll to position [1006, 0]
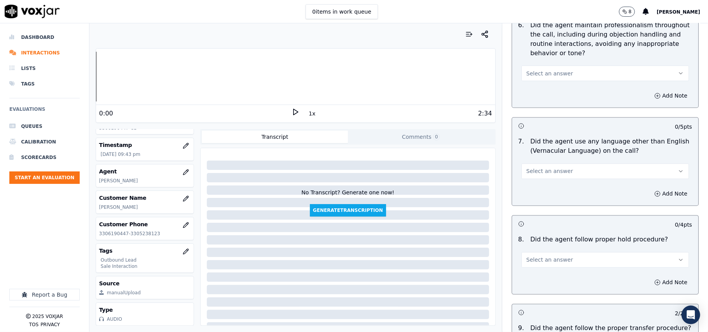
click at [547, 257] on span "Select an answer" at bounding box center [549, 260] width 47 height 8
click at [549, 273] on div "Yes" at bounding box center [588, 271] width 150 height 12
click at [565, 173] on button "Select an answer" at bounding box center [604, 172] width 167 height 16
click at [560, 191] on div "No" at bounding box center [588, 194] width 150 height 12
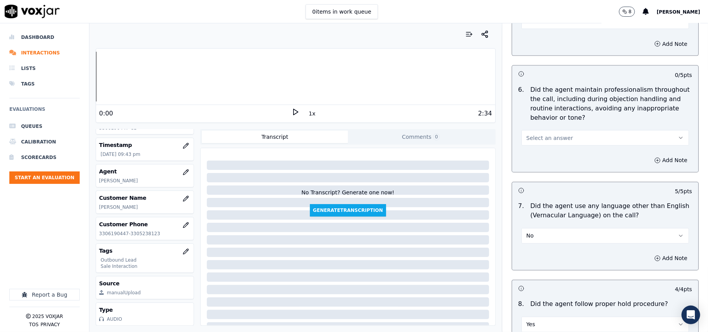
scroll to position [850, 0]
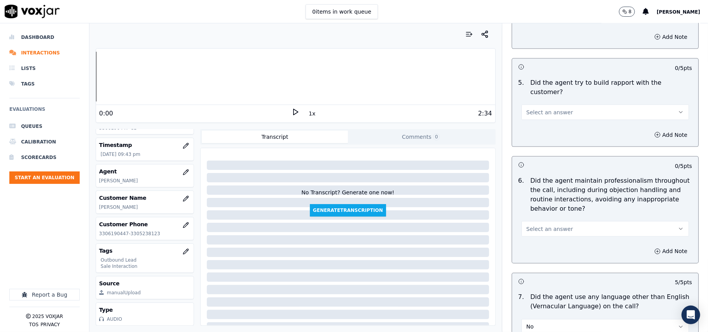
click at [560, 220] on div "Select an answer" at bounding box center [604, 228] width 167 height 17
click at [557, 223] on button "Select an answer" at bounding box center [604, 229] width 167 height 16
click at [551, 236] on div "Yes" at bounding box center [588, 240] width 150 height 12
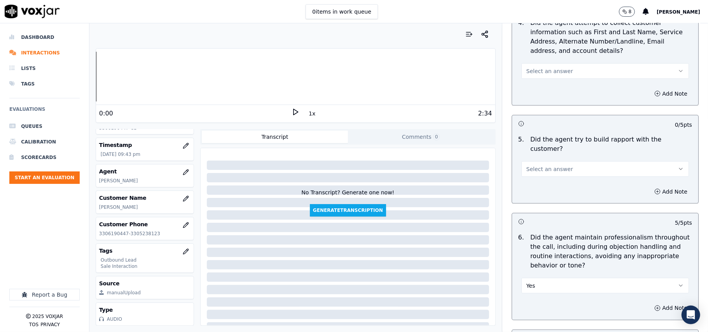
scroll to position [746, 0]
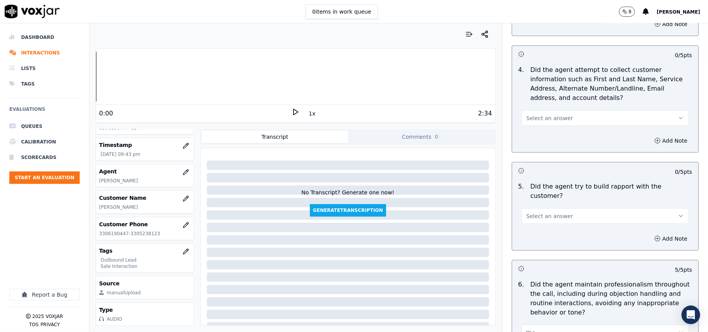
click at [551, 212] on span "Select an answer" at bounding box center [549, 216] width 47 height 8
click at [551, 221] on div "Yes" at bounding box center [588, 226] width 150 height 12
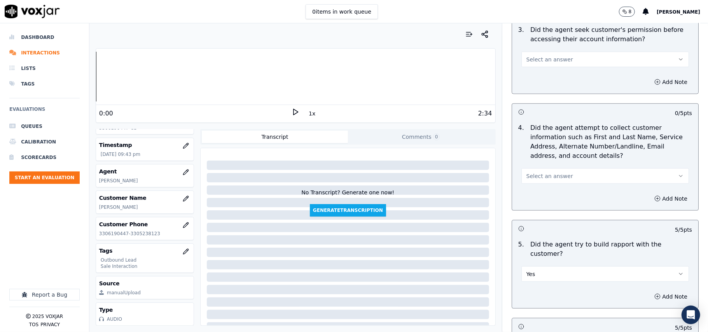
scroll to position [643, 0]
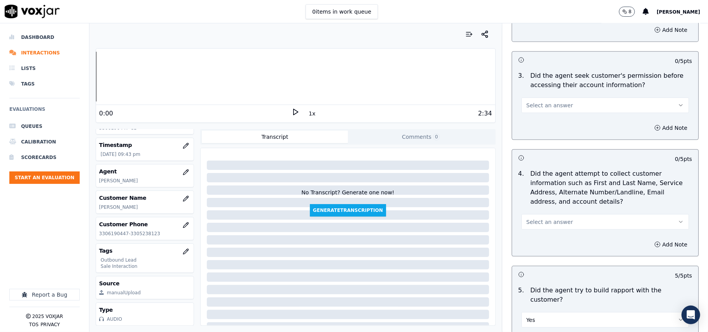
click at [561, 227] on button "Select an answer" at bounding box center [604, 222] width 167 height 16
click at [557, 269] on div "N/A" at bounding box center [588, 266] width 150 height 12
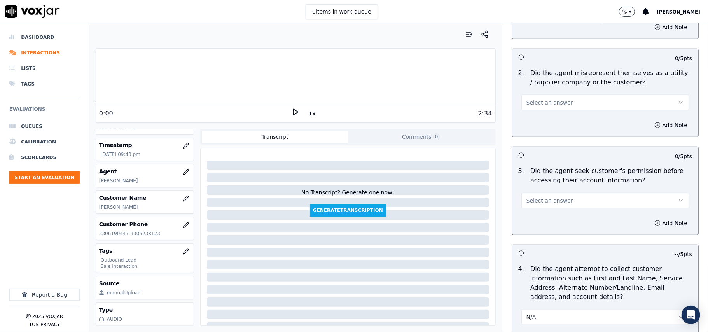
scroll to position [591, 0]
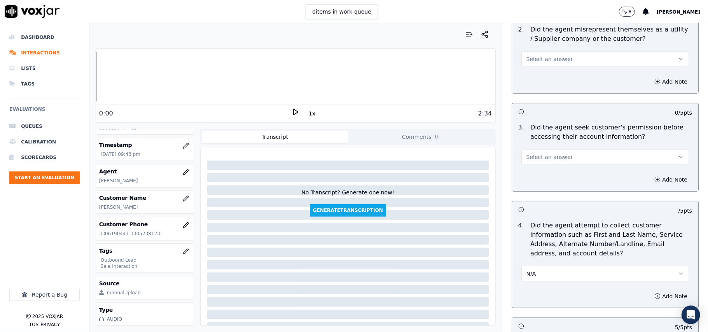
click at [547, 153] on button "Select an answer" at bounding box center [604, 157] width 167 height 16
click at [546, 175] on div "Yes" at bounding box center [588, 176] width 150 height 12
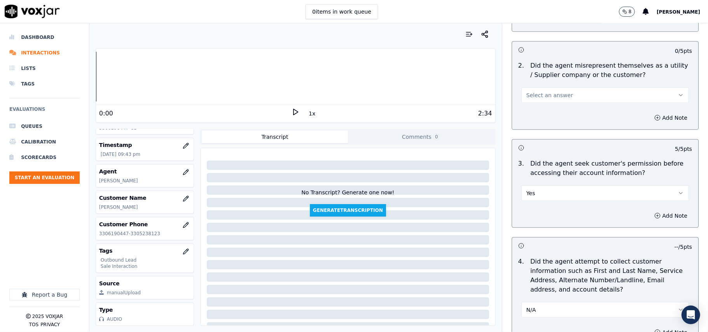
scroll to position [539, 0]
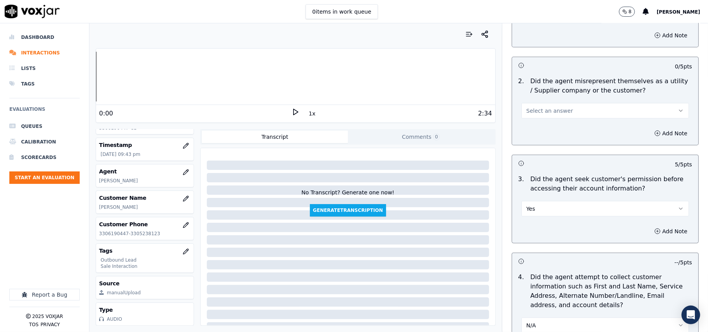
click at [546, 112] on span "Select an answer" at bounding box center [549, 111] width 47 height 8
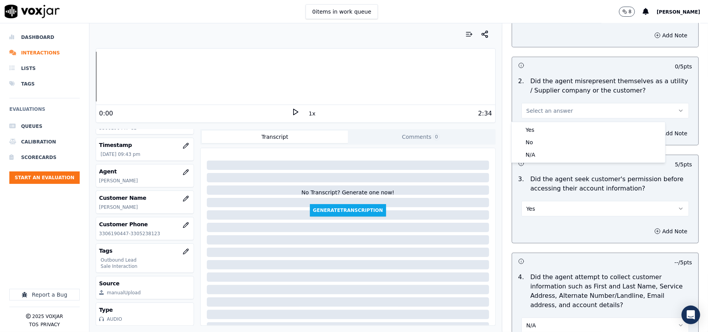
click at [543, 134] on div "Yes" at bounding box center [588, 130] width 150 height 12
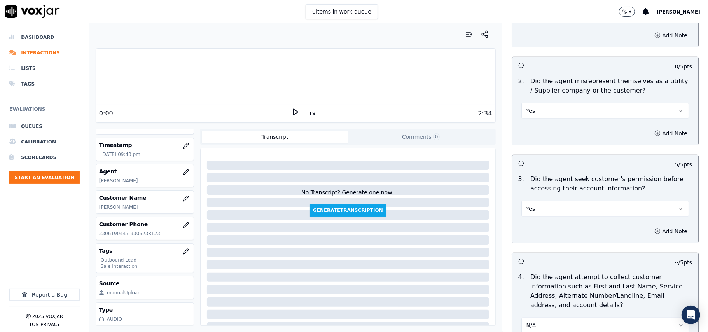
drag, startPoint x: 542, startPoint y: 108, endPoint x: 543, endPoint y: 117, distance: 9.4
click at [542, 107] on button "Yes" at bounding box center [604, 111] width 167 height 16
click at [542, 142] on div "No" at bounding box center [588, 142] width 150 height 12
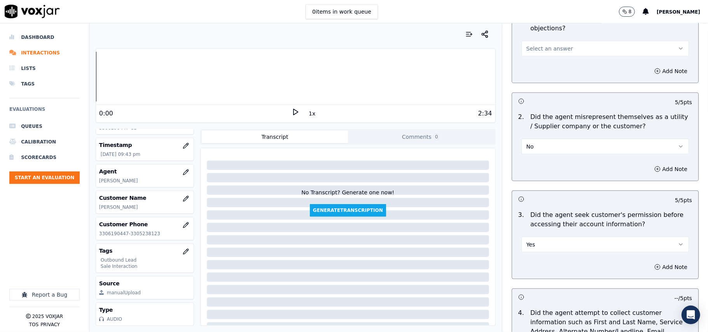
scroll to position [436, 0]
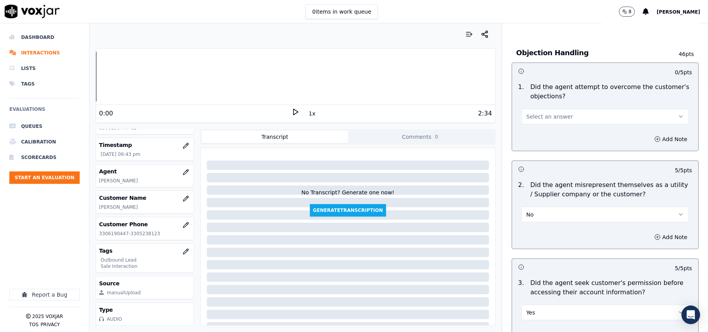
click at [546, 114] on span "Select an answer" at bounding box center [549, 117] width 47 height 8
click at [546, 138] on div "Yes" at bounding box center [588, 135] width 150 height 12
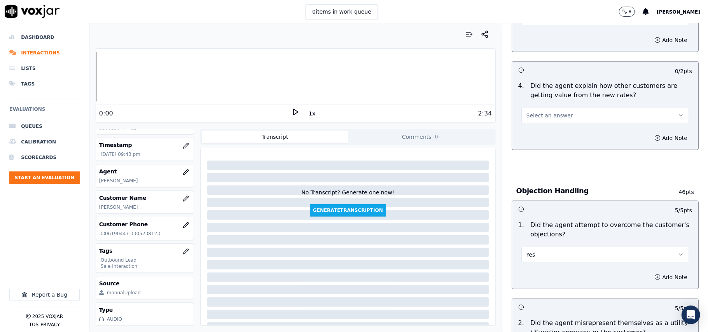
scroll to position [280, 0]
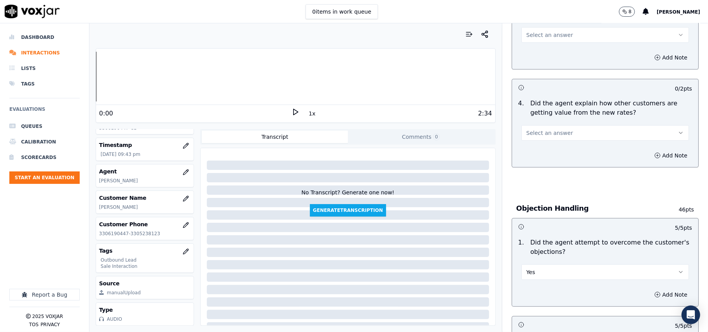
click at [553, 138] on button "Select an answer" at bounding box center [604, 133] width 167 height 16
click at [554, 147] on div "Yes" at bounding box center [588, 151] width 150 height 12
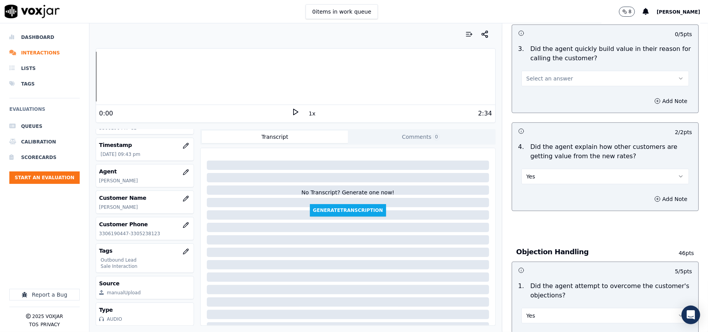
scroll to position [125, 0]
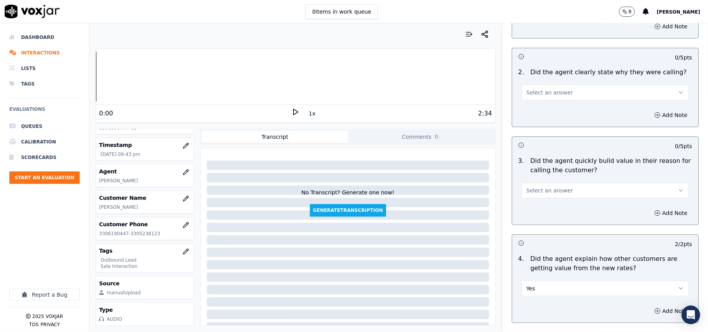
click at [546, 193] on span "Select an answer" at bounding box center [549, 191] width 47 height 8
click at [546, 208] on div "Yes" at bounding box center [588, 208] width 150 height 12
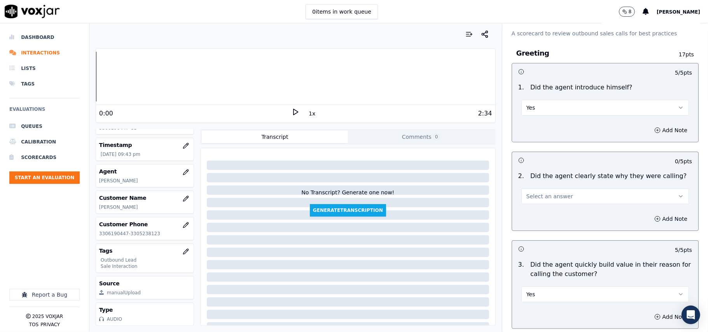
click at [559, 192] on button "Select an answer" at bounding box center [604, 196] width 167 height 16
click at [558, 210] on div "Yes" at bounding box center [588, 214] width 150 height 12
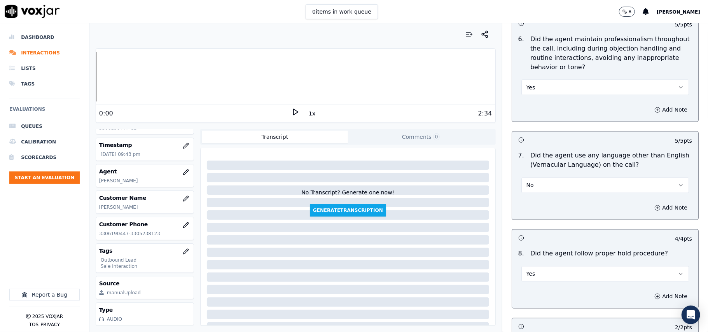
scroll to position [1938, 0]
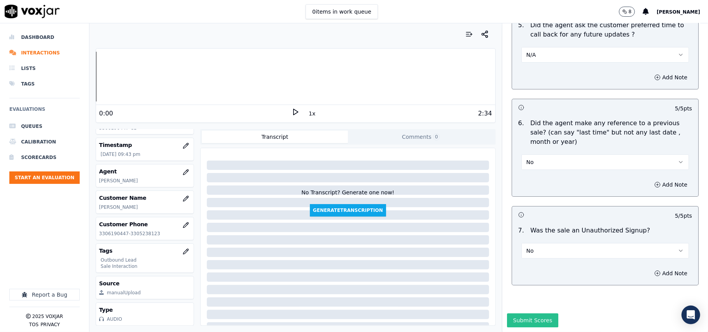
click at [519, 313] on button "Submit Scores" at bounding box center [533, 320] width 52 height 14
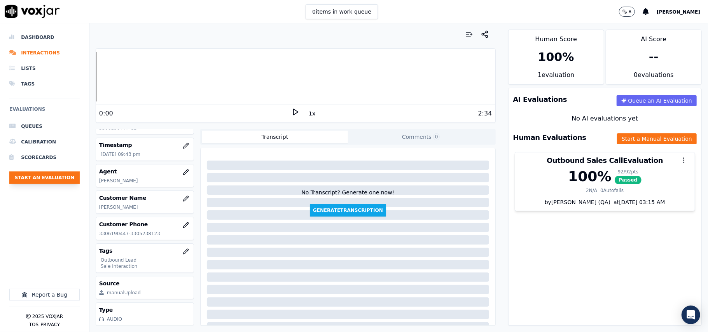
click at [53, 176] on button "Start an Evaluation" at bounding box center [44, 177] width 70 height 12
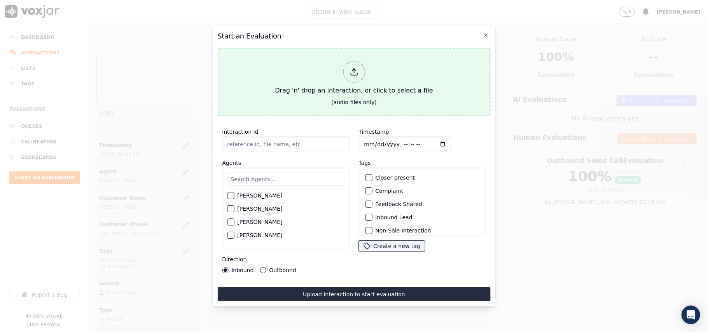
click at [362, 71] on div at bounding box center [354, 72] width 22 height 22
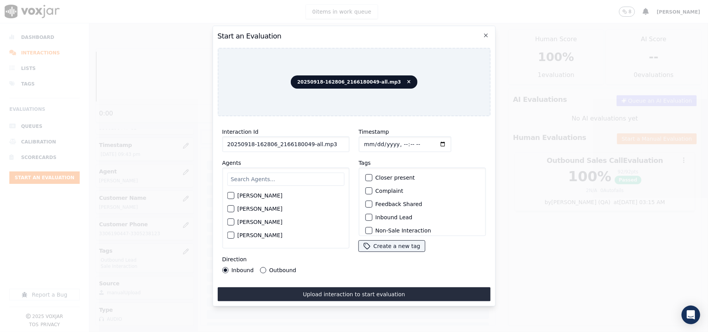
drag, startPoint x: 326, startPoint y: 140, endPoint x: 303, endPoint y: 142, distance: 22.7
click at [303, 142] on input "20250918-162806_2166180049-all.mp3" at bounding box center [285, 144] width 127 height 16
click at [342, 145] on input "20250918-162806_2166180049-all.mp3" at bounding box center [285, 144] width 127 height 16
drag, startPoint x: 316, startPoint y: 141, endPoint x: 305, endPoint y: 145, distance: 11.4
click at [305, 145] on input "20250918-162806_2166180049-all.mp3" at bounding box center [285, 144] width 127 height 16
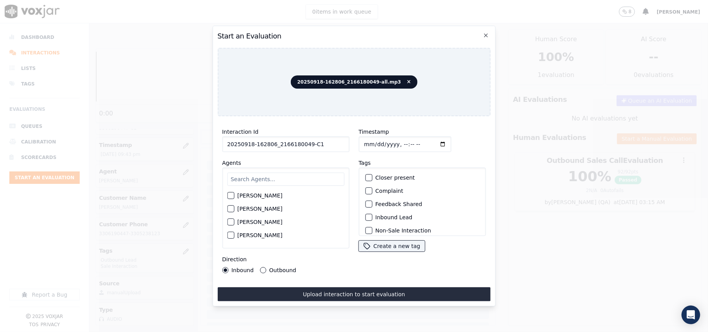
type input "20250918-162806_2166180049-C1"
click at [369, 139] on input "Timestamp" at bounding box center [404, 144] width 92 height 16
type input "[DATE]T21:45"
click at [258, 173] on input "text" at bounding box center [285, 179] width 117 height 13
type input "jam"
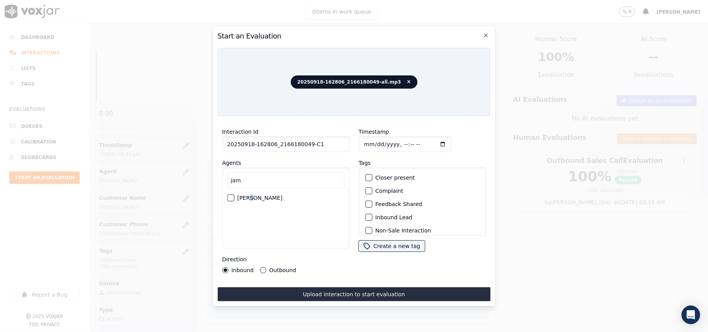
drag, startPoint x: 251, startPoint y: 191, endPoint x: 210, endPoint y: 176, distance: 43.4
click at [252, 195] on label "[PERSON_NAME]" at bounding box center [259, 197] width 45 height 5
click at [229, 196] on div "button" at bounding box center [229, 197] width 5 height 5
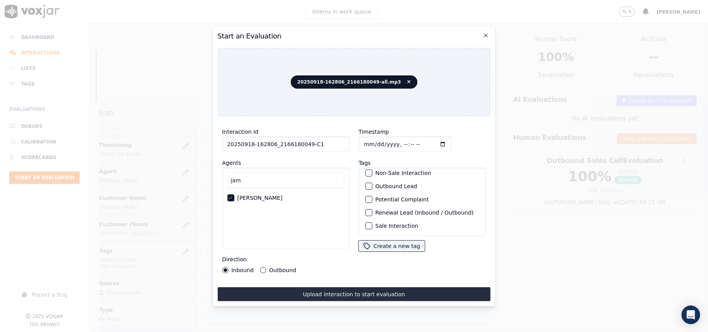
click at [389, 223] on label "Sale Interaction" at bounding box center [396, 225] width 43 height 5
click at [372, 222] on button "Sale Interaction" at bounding box center [368, 225] width 7 height 7
click at [378, 183] on label "Outbound Lead" at bounding box center [396, 185] width 42 height 5
click at [372, 183] on button "Outbound Lead" at bounding box center [368, 186] width 7 height 7
click at [270, 267] on label "Outbound" at bounding box center [282, 269] width 27 height 5
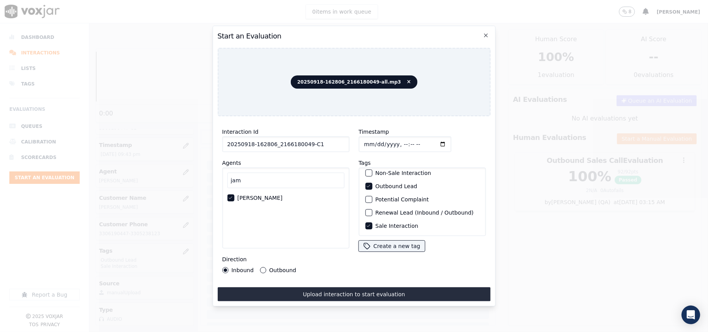
click at [266, 267] on button "Outbound" at bounding box center [263, 270] width 6 height 6
drag, startPoint x: 305, startPoint y: 295, endPoint x: 533, endPoint y: 282, distance: 228.5
click at [305, 295] on button "Upload interaction to start evaluation" at bounding box center [353, 294] width 273 height 14
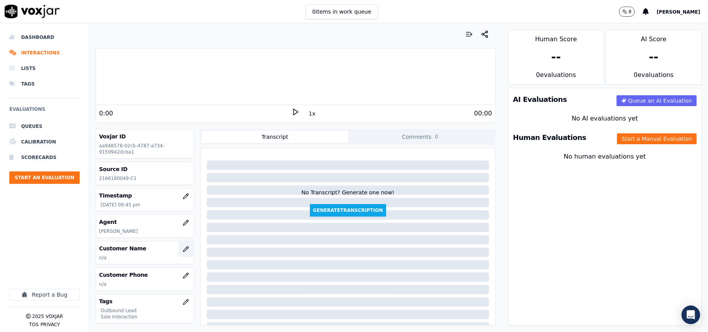
click at [183, 252] on icon "button" at bounding box center [186, 249] width 6 height 6
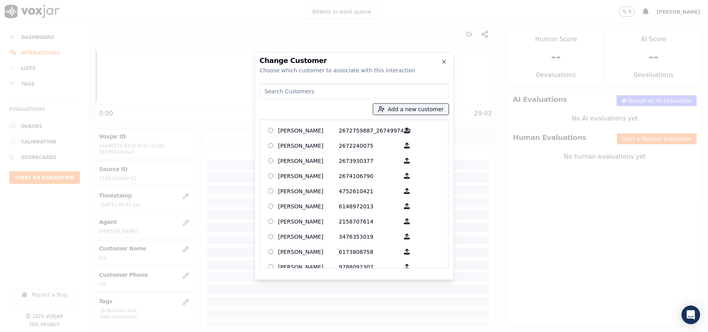
paste input "[PERSON_NAME]"
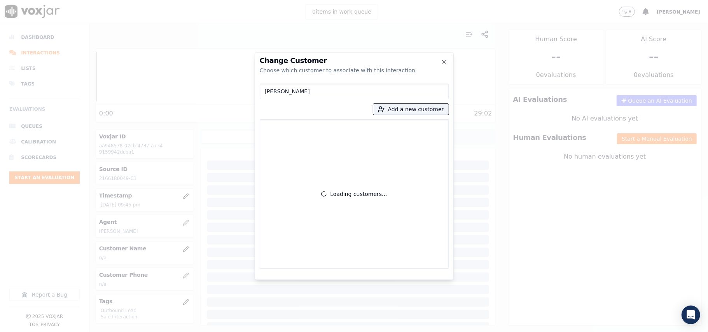
click at [267, 89] on input "[PERSON_NAME]" at bounding box center [354, 92] width 189 height 16
type input "[PERSON_NAME]"
click at [407, 111] on button "Add a new customer" at bounding box center [410, 109] width 75 height 11
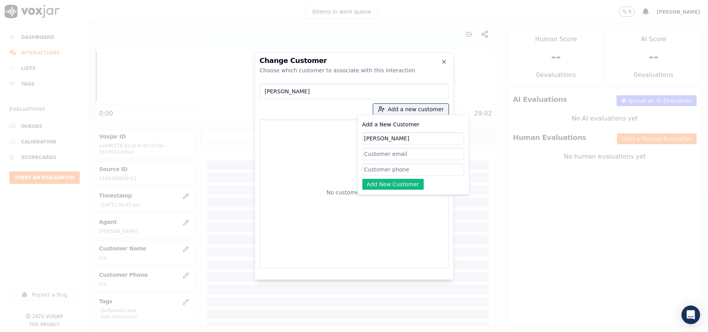
type input "[PERSON_NAME]"
click at [396, 171] on input "Add a New Customer" at bounding box center [413, 169] width 102 height 12
paste input "2166180049 2162720713"
click at [400, 171] on input "2166180049 2162720713" at bounding box center [413, 169] width 102 height 12
type input "2166180049-2162720713"
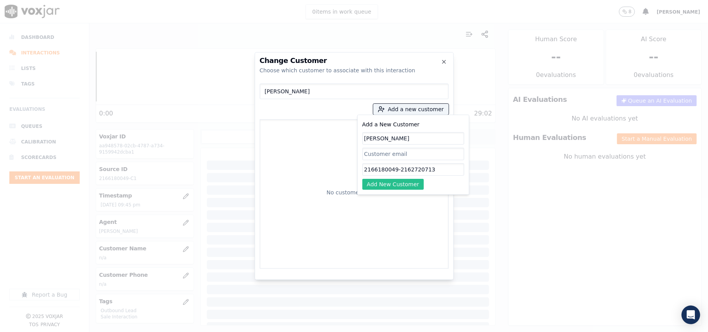
click at [403, 184] on button "Add New Customer" at bounding box center [393, 184] width 62 height 11
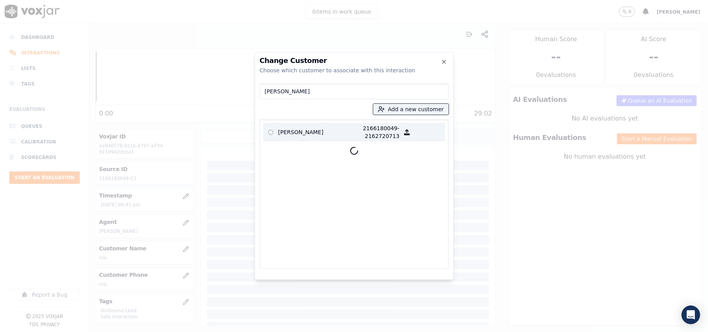
click at [274, 131] on p at bounding box center [270, 132] width 15 height 16
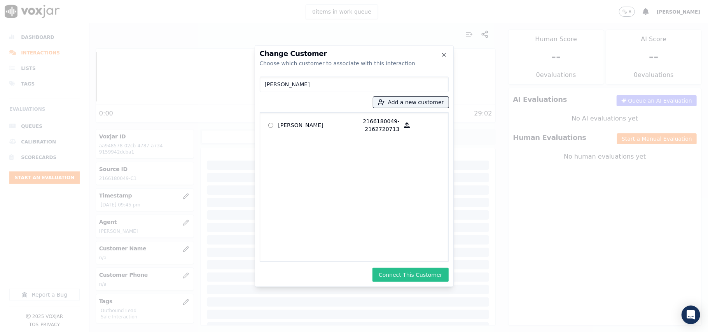
click at [390, 271] on button "Connect This Customer" at bounding box center [410, 275] width 76 height 14
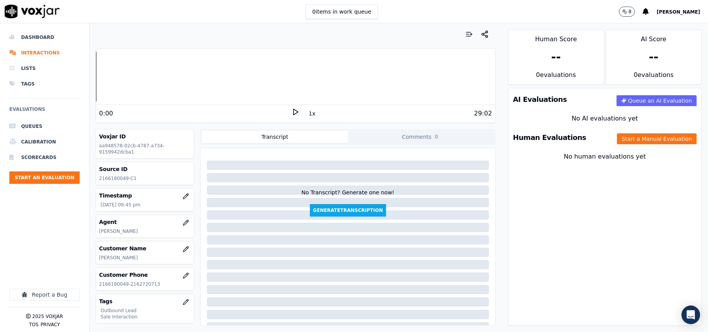
click at [288, 108] on div "0:00 1x 29:02" at bounding box center [295, 113] width 399 height 17
click at [291, 111] on icon at bounding box center [295, 112] width 8 height 8
click at [296, 113] on rect at bounding box center [296, 111] width 1 height 5
click at [70, 78] on div "Dashboard Interactions Lists Tags Evaluations Queues Calibration Scorecards Sta…" at bounding box center [354, 177] width 708 height 309
click at [631, 148] on div "Human Evaluations Start a Manual Evaluation" at bounding box center [604, 137] width 193 height 23
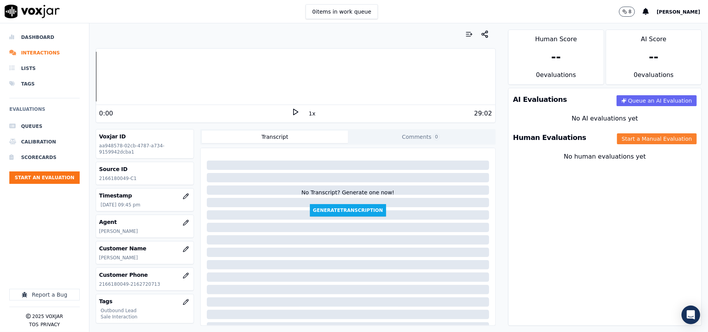
click at [632, 139] on button "Start a Manual Evaluation" at bounding box center [657, 138] width 80 height 11
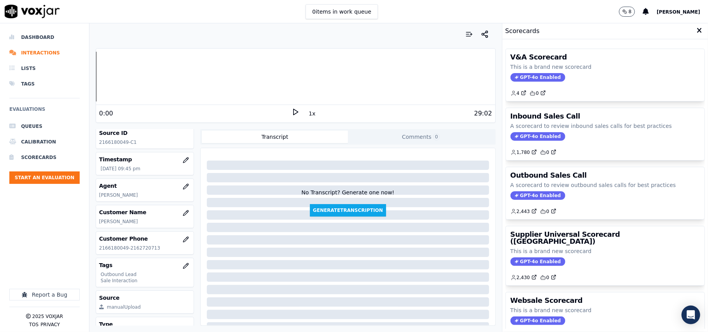
scroll to position [52, 0]
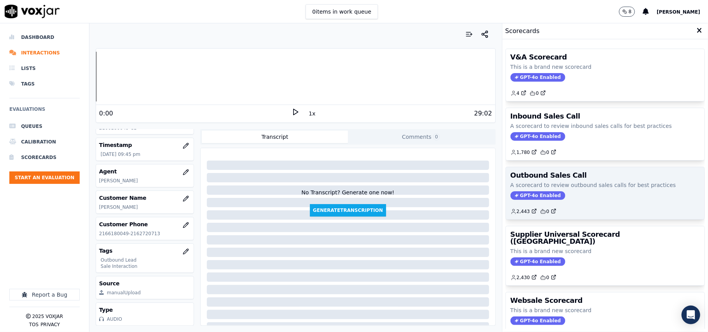
click at [525, 194] on span "GPT-4o Enabled" at bounding box center [537, 195] width 55 height 9
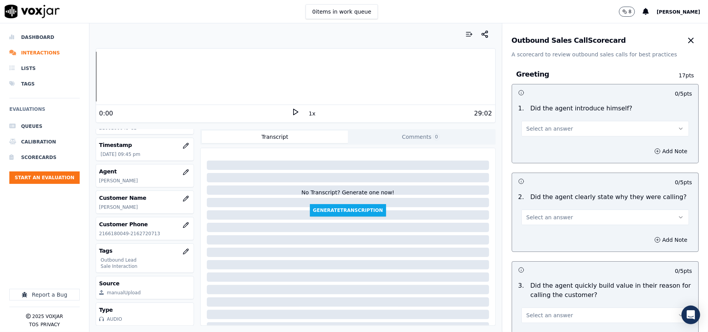
click at [518, 137] on div "1 . Did the agent introduce himself? Select an answer" at bounding box center [605, 120] width 186 height 39
click at [534, 132] on span "Select an answer" at bounding box center [549, 129] width 47 height 8
click at [528, 148] on div "Yes" at bounding box center [588, 146] width 150 height 12
click at [560, 214] on button "Select an answer" at bounding box center [604, 217] width 167 height 16
click at [554, 237] on div "Yes" at bounding box center [588, 235] width 150 height 12
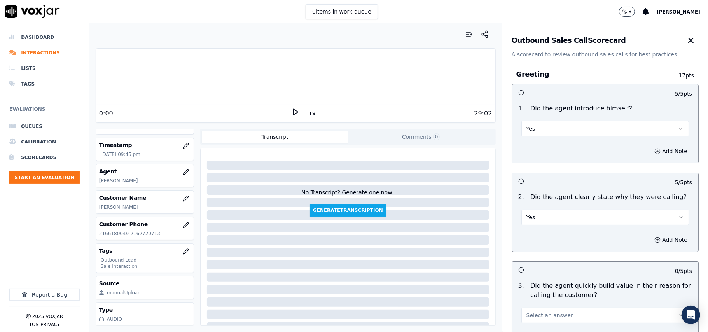
scroll to position [1938, 0]
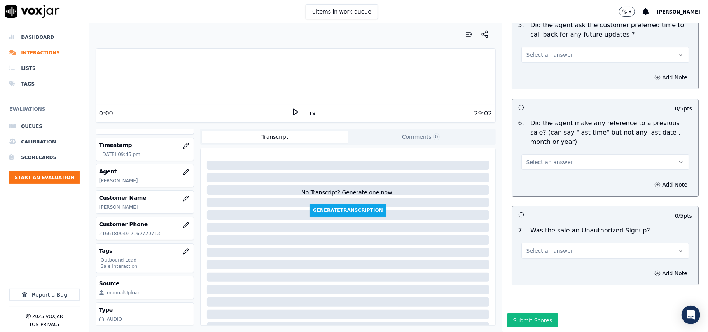
click at [560, 243] on button "Select an answer" at bounding box center [604, 251] width 167 height 16
click at [533, 258] on div "No" at bounding box center [588, 257] width 150 height 12
click at [555, 158] on span "Select an answer" at bounding box center [549, 162] width 47 height 8
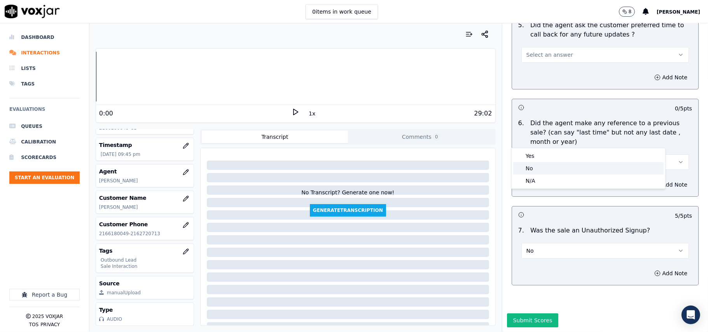
click at [538, 168] on div "No" at bounding box center [588, 168] width 150 height 12
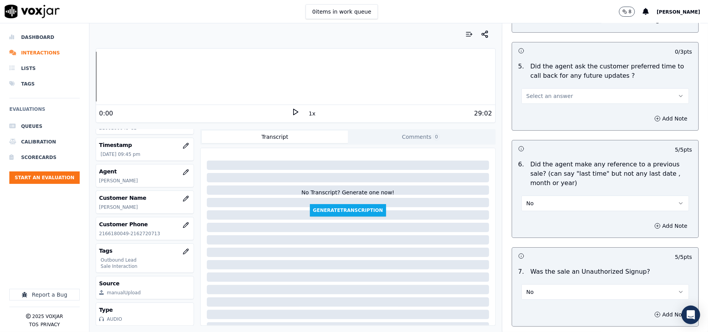
scroll to position [1834, 0]
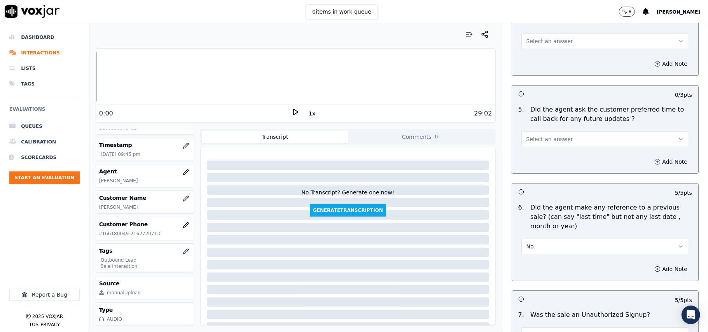
click at [559, 132] on button "Select an answer" at bounding box center [604, 139] width 167 height 16
click at [537, 162] on div "No" at bounding box center [588, 164] width 150 height 12
click at [551, 139] on button "No" at bounding box center [604, 139] width 167 height 16
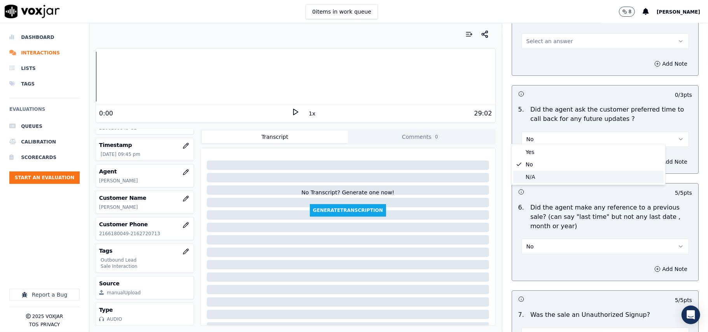
click at [532, 176] on div "N/A" at bounding box center [588, 177] width 150 height 12
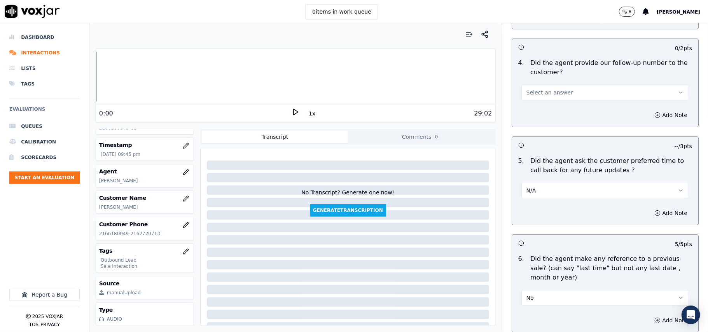
scroll to position [1679, 0]
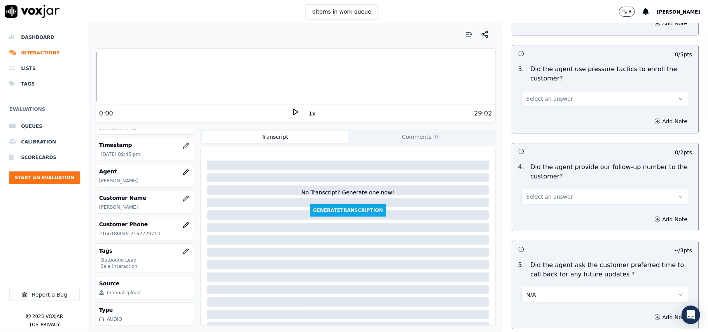
click at [539, 197] on button "Select an answer" at bounding box center [604, 197] width 167 height 16
click at [532, 213] on div "Yes" at bounding box center [588, 209] width 150 height 12
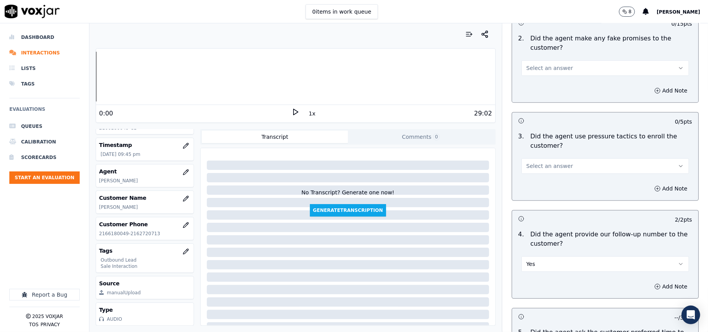
scroll to position [1524, 0]
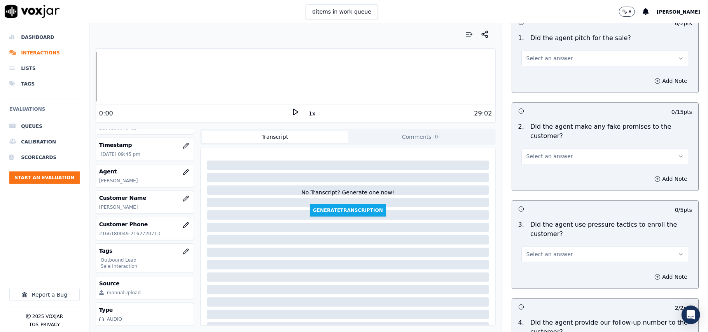
click at [546, 252] on span "Select an answer" at bounding box center [549, 254] width 47 height 8
click at [540, 284] on div "No" at bounding box center [588, 279] width 150 height 12
drag, startPoint x: 556, startPoint y: 148, endPoint x: 557, endPoint y: 155, distance: 6.6
click at [556, 148] on button "Select an answer" at bounding box center [604, 156] width 167 height 16
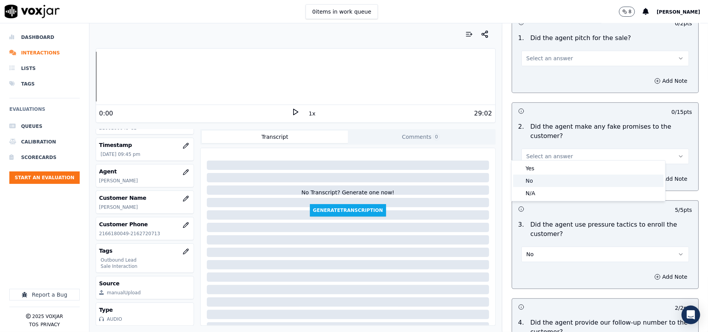
click at [547, 175] on div "No" at bounding box center [588, 180] width 150 height 12
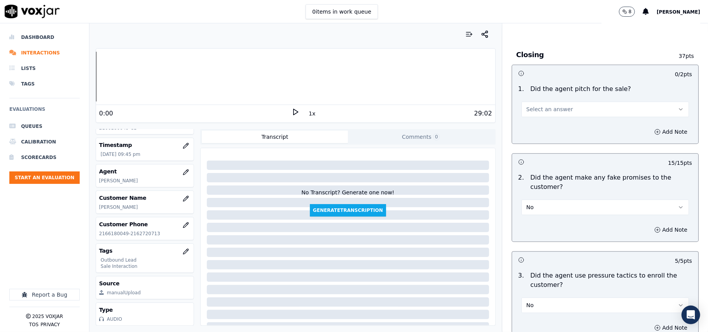
scroll to position [1420, 0]
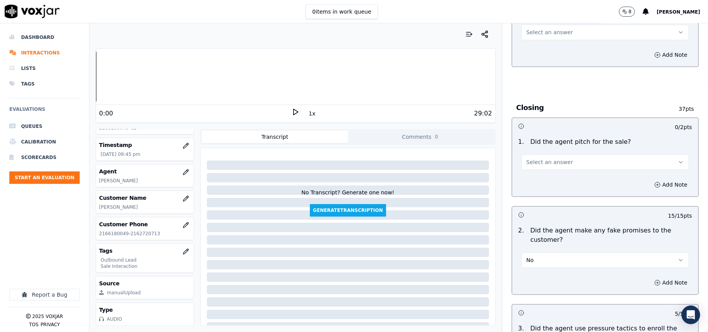
click at [561, 156] on button "Select an answer" at bounding box center [604, 162] width 167 height 16
click at [557, 171] on div "Yes" at bounding box center [588, 173] width 150 height 12
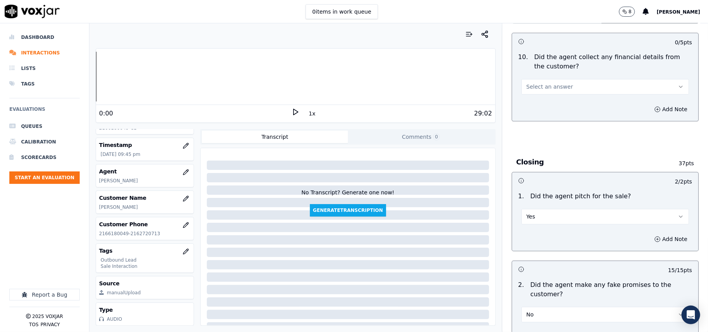
scroll to position [1264, 0]
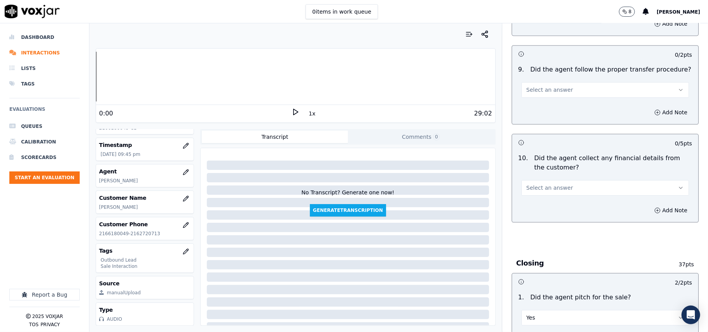
click at [558, 180] on button "Select an answer" at bounding box center [604, 188] width 167 height 16
click at [549, 207] on div "No" at bounding box center [588, 212] width 150 height 12
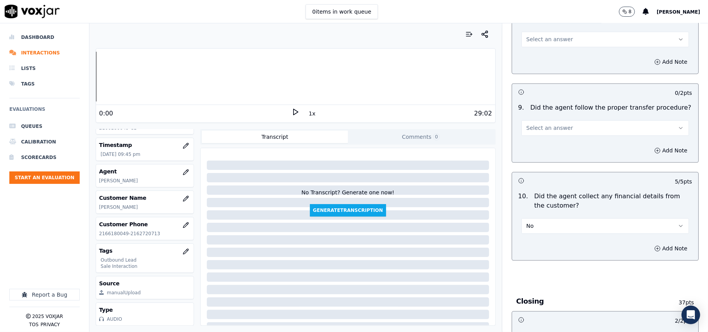
scroll to position [1161, 0]
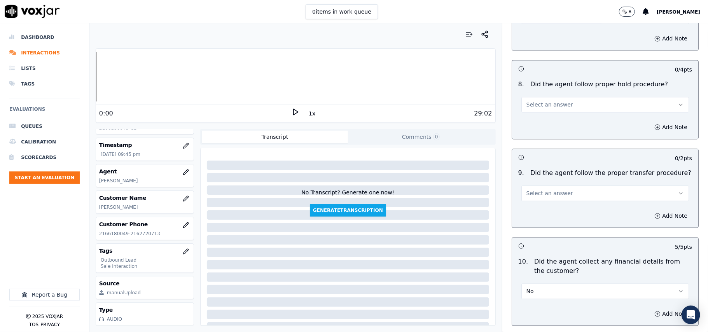
click at [551, 189] on span "Select an answer" at bounding box center [549, 193] width 47 height 8
click at [549, 202] on div "Yes" at bounding box center [588, 205] width 150 height 12
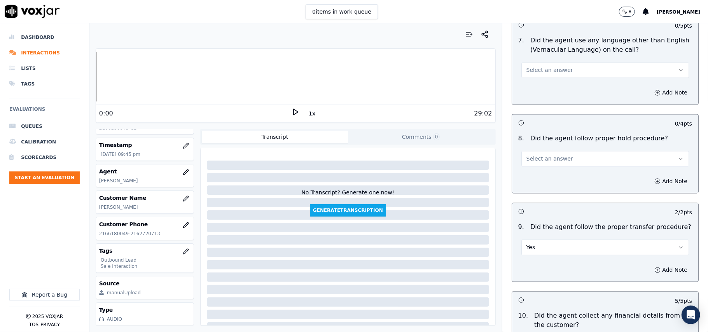
scroll to position [1057, 0]
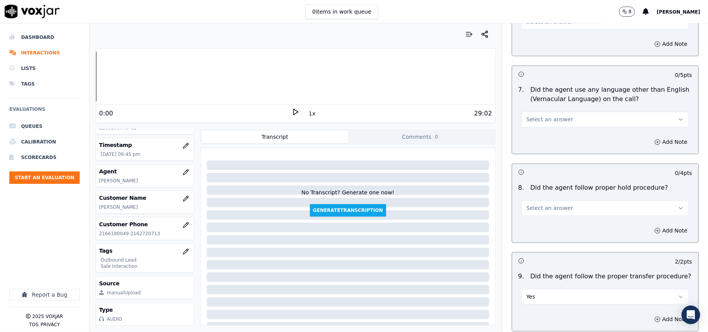
click at [554, 204] on span "Select an answer" at bounding box center [549, 208] width 47 height 8
click at [555, 216] on div "Yes" at bounding box center [588, 219] width 150 height 12
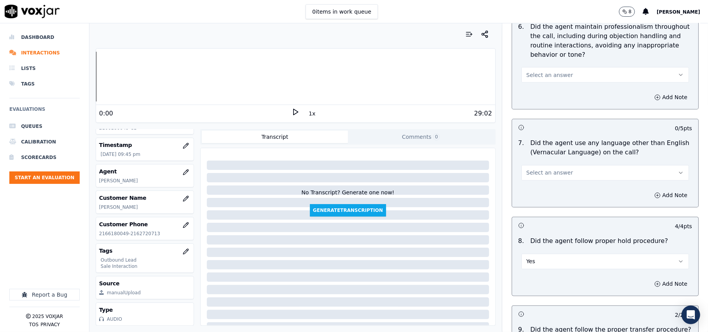
scroll to position [954, 0]
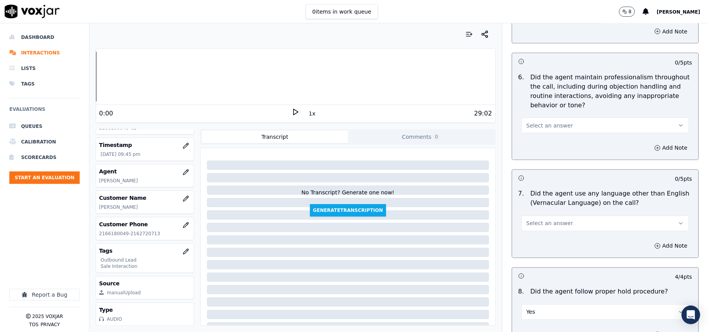
click at [565, 223] on button "Select an answer" at bounding box center [604, 224] width 167 height 16
click at [560, 235] on div "Yes" at bounding box center [588, 234] width 150 height 12
click at [561, 216] on button "Yes" at bounding box center [604, 224] width 167 height 16
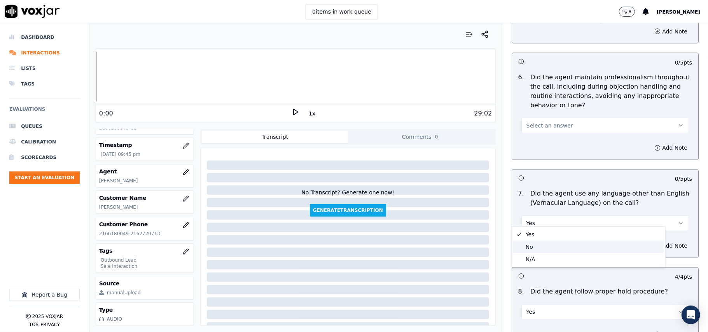
click at [543, 252] on div "No" at bounding box center [588, 247] width 150 height 12
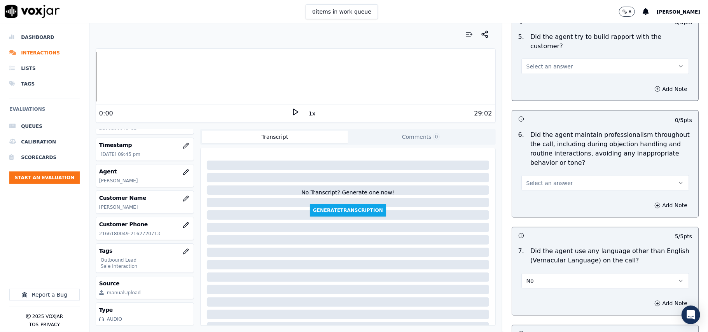
scroll to position [850, 0]
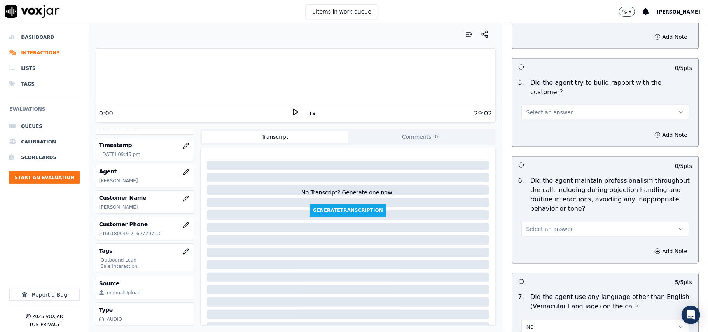
click at [553, 225] on span "Select an answer" at bounding box center [549, 229] width 47 height 8
click at [552, 234] on div "Yes" at bounding box center [588, 240] width 150 height 12
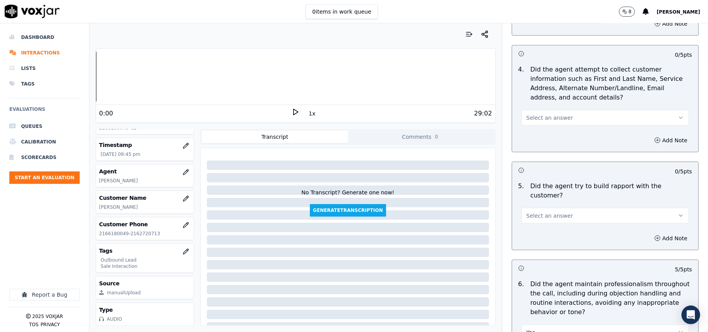
scroll to position [746, 0]
click at [554, 215] on button "Select an answer" at bounding box center [604, 216] width 167 height 16
click at [549, 234] on div "No" at bounding box center [588, 239] width 150 height 12
click at [551, 213] on button "No" at bounding box center [604, 216] width 167 height 16
click at [549, 232] on div "Yes" at bounding box center [588, 226] width 150 height 12
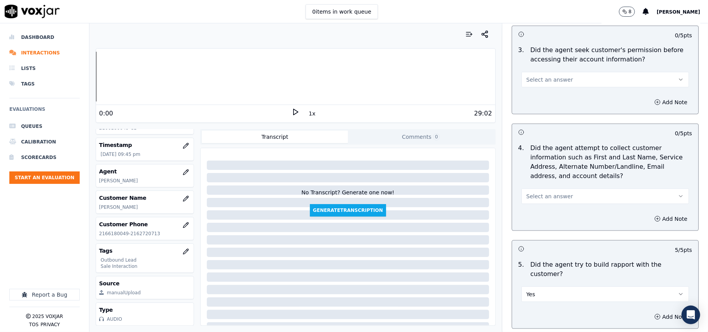
scroll to position [591, 0]
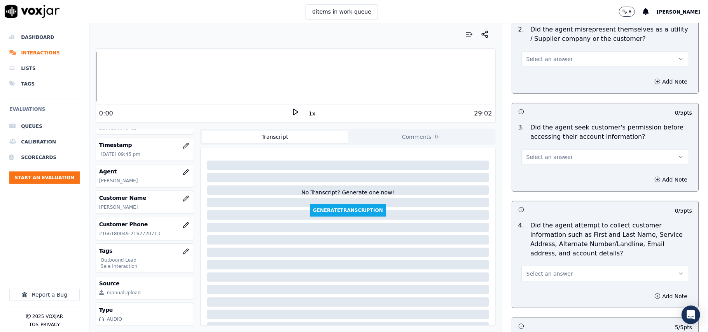
click at [563, 268] on button "Select an answer" at bounding box center [604, 274] width 167 height 16
click at [543, 313] on div "N/A" at bounding box center [588, 318] width 150 height 12
click at [553, 172] on div "Add Note" at bounding box center [605, 179] width 186 height 23
click at [556, 159] on span "Select an answer" at bounding box center [549, 157] width 47 height 8
click at [555, 169] on div "Yes No N/A" at bounding box center [587, 188] width 153 height 40
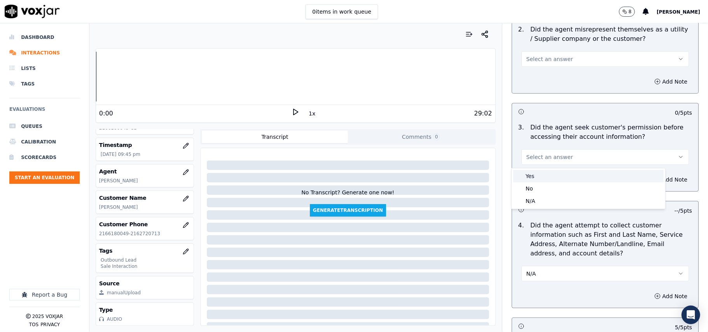
click at [558, 174] on div "Yes" at bounding box center [588, 176] width 150 height 12
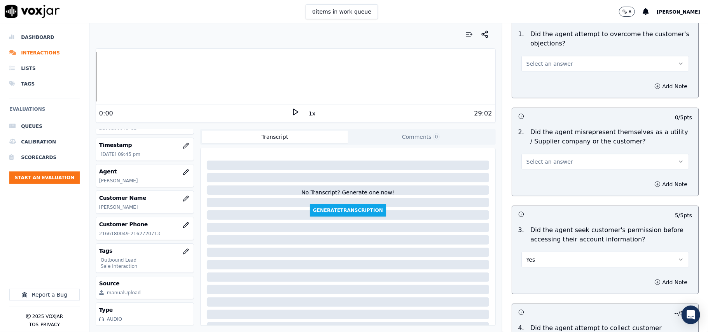
scroll to position [487, 0]
click at [561, 162] on button "Select an answer" at bounding box center [604, 163] width 167 height 16
click at [560, 193] on div "No" at bounding box center [588, 194] width 150 height 12
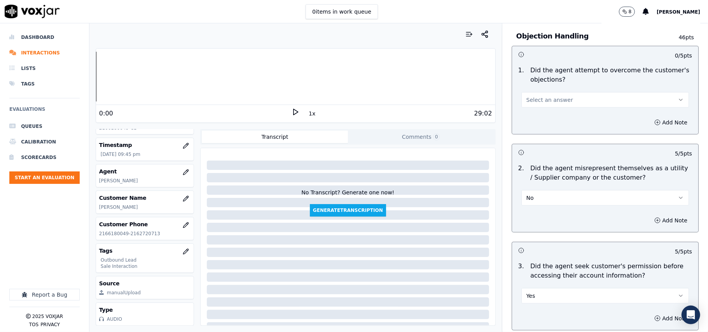
scroll to position [384, 0]
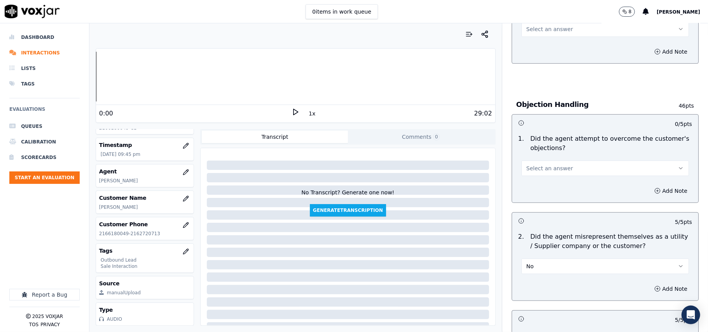
click at [560, 168] on button "Select an answer" at bounding box center [604, 168] width 167 height 16
click at [558, 187] on div "Yes" at bounding box center [588, 187] width 150 height 12
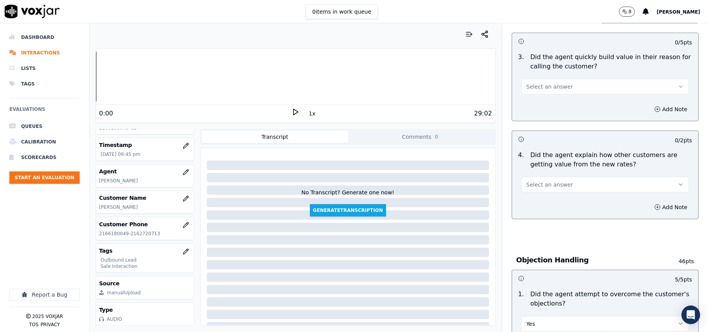
click at [557, 188] on button "Select an answer" at bounding box center [604, 185] width 167 height 16
click at [556, 209] on div "No" at bounding box center [588, 215] width 150 height 12
click at [552, 191] on button "No" at bounding box center [604, 185] width 167 height 16
click at [551, 204] on div "Yes" at bounding box center [588, 203] width 150 height 12
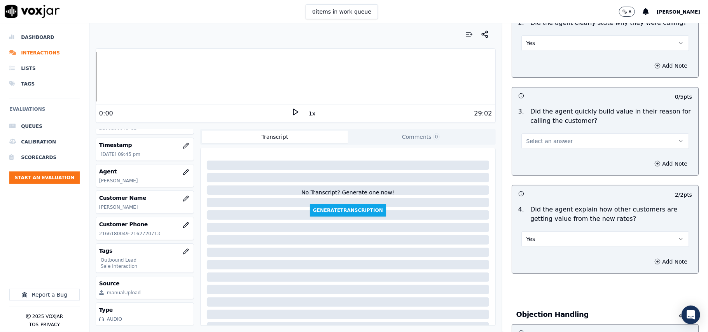
scroll to position [125, 0]
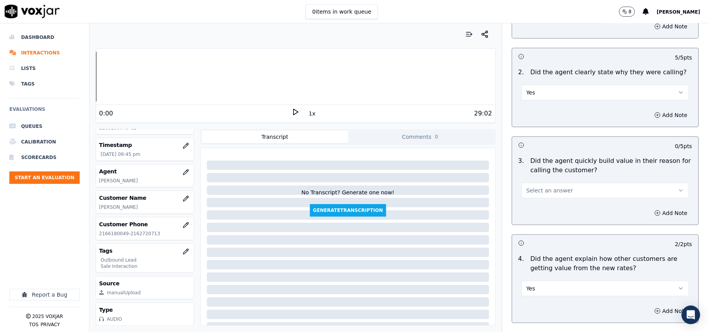
click at [560, 187] on button "Select an answer" at bounding box center [604, 191] width 167 height 16
click at [561, 204] on div "Yes" at bounding box center [588, 208] width 150 height 12
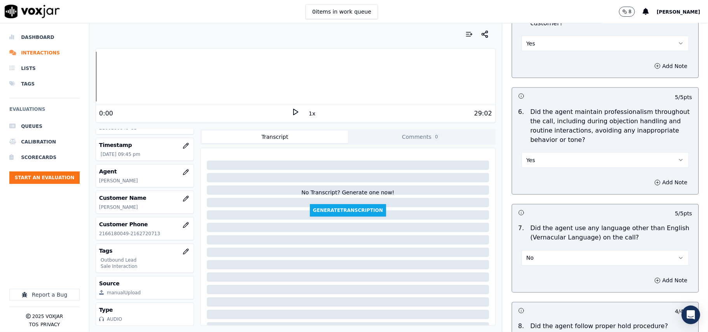
scroll to position [1938, 0]
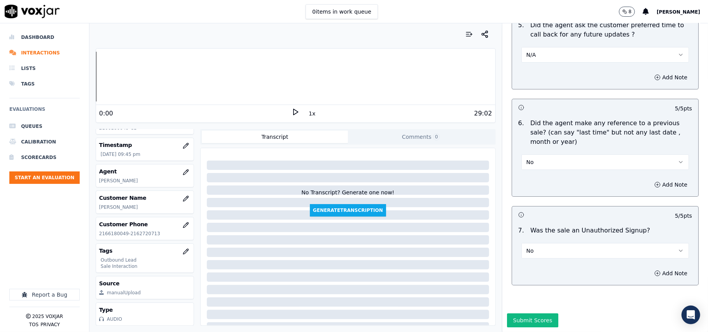
click at [515, 313] on button "Submit Scores" at bounding box center [533, 320] width 52 height 14
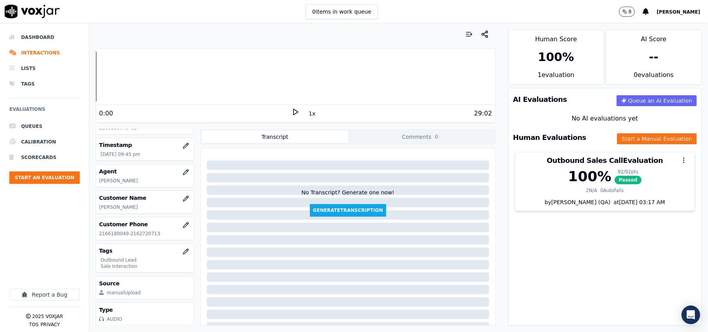
click at [48, 170] on ul "Queues Calibration Scorecards Start an Evaluation" at bounding box center [44, 154] width 70 height 71
click at [32, 180] on button "Start an Evaluation" at bounding box center [44, 177] width 70 height 12
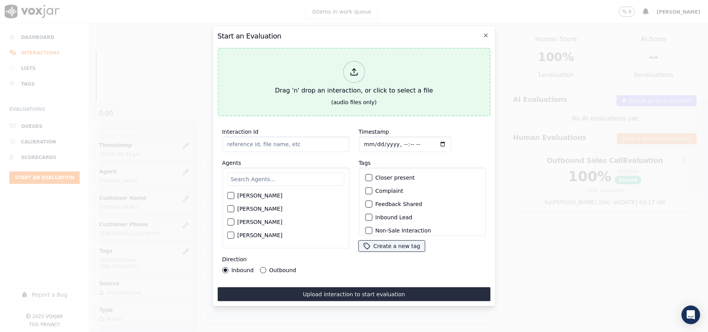
click at [358, 75] on div at bounding box center [354, 72] width 22 height 22
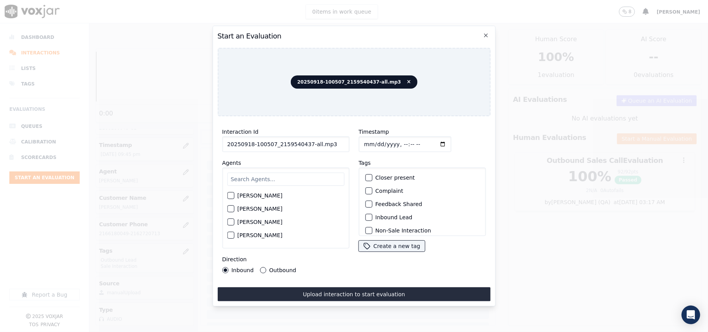
drag, startPoint x: 334, startPoint y: 143, endPoint x: 305, endPoint y: 145, distance: 28.8
click at [305, 145] on input "20250918-100507_2159540437-all.mp3" at bounding box center [285, 144] width 127 height 16
type input "20250918-100507_2159540437-C1"
click at [375, 139] on input "Timestamp" at bounding box center [404, 144] width 92 height 16
click at [375, 138] on input "Timestamp" at bounding box center [404, 144] width 92 height 16
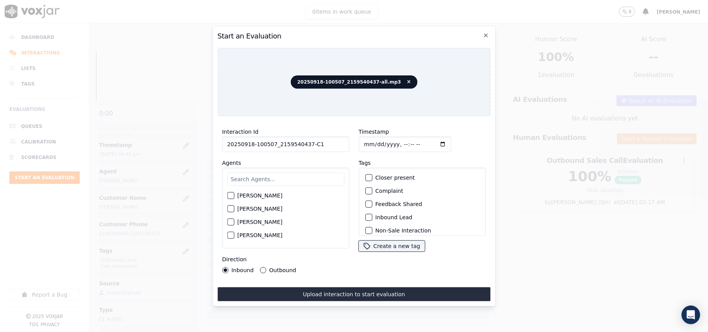
click at [372, 140] on input "Timestamp" at bounding box center [404, 144] width 92 height 16
type input "[DATE]T21:48"
click at [278, 173] on input "text" at bounding box center [285, 179] width 117 height 13
type input "[PERSON_NAME]"
click at [232, 197] on button "[PERSON_NAME]" at bounding box center [230, 197] width 7 height 7
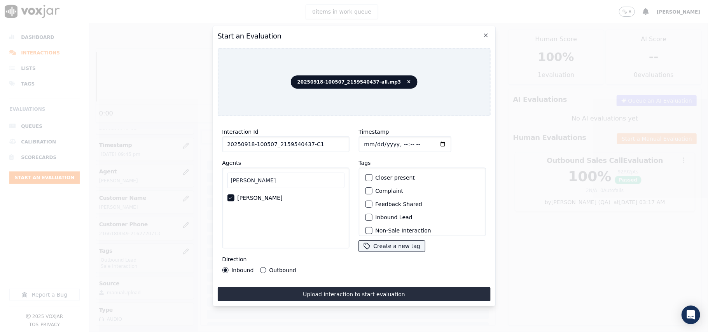
click at [371, 214] on div "Inbound Lead" at bounding box center [422, 217] width 120 height 13
click at [366, 214] on div "button" at bounding box center [367, 216] width 5 height 5
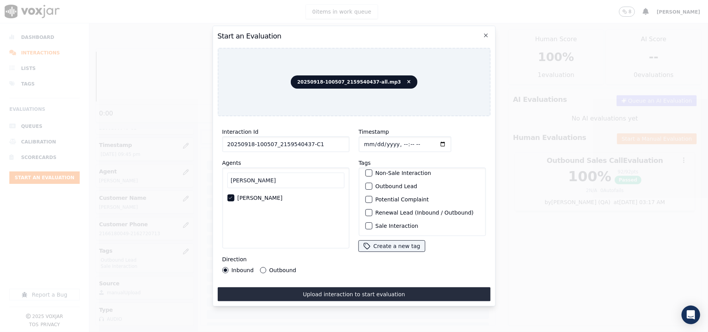
click at [370, 219] on div "Sale Interaction" at bounding box center [422, 225] width 120 height 13
click at [365, 223] on div "button" at bounding box center [367, 225] width 5 height 5
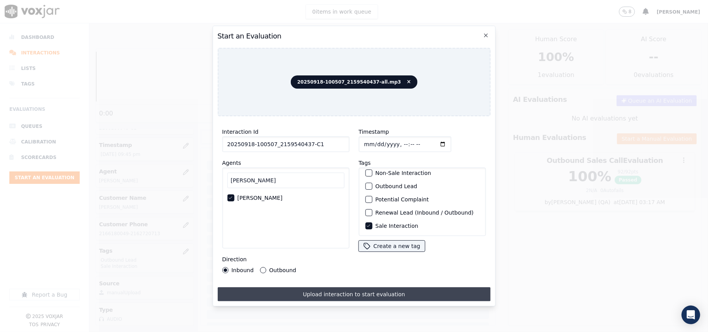
click at [317, 289] on button "Upload interaction to start evaluation" at bounding box center [353, 294] width 273 height 14
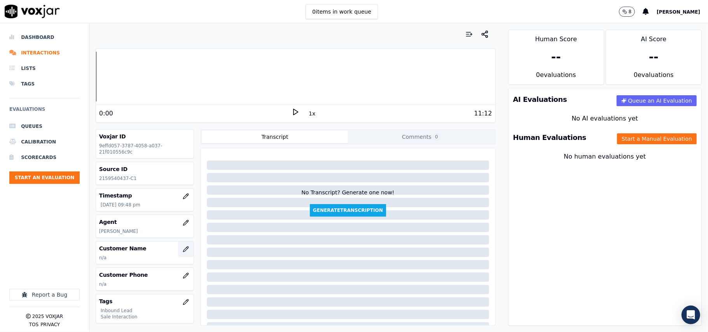
click at [183, 252] on icon "button" at bounding box center [186, 249] width 6 height 6
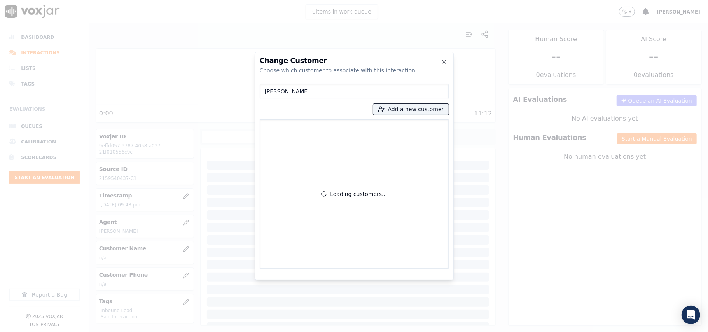
click at [268, 95] on input "[PERSON_NAME]" at bounding box center [354, 92] width 189 height 16
click at [267, 94] on input "[PERSON_NAME]" at bounding box center [354, 92] width 189 height 16
type input "[PERSON_NAME]"
click at [296, 132] on p "[PERSON_NAME]" at bounding box center [308, 132] width 61 height 16
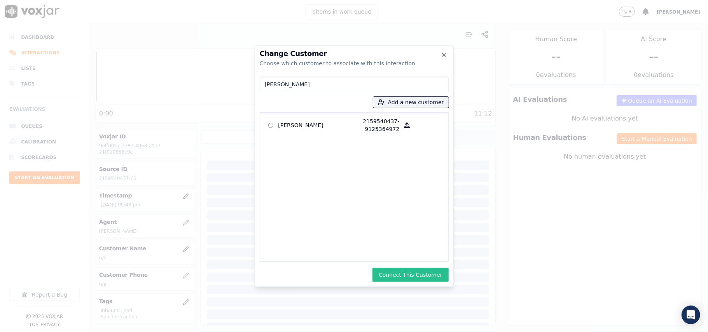
click at [411, 275] on button "Connect This Customer" at bounding box center [410, 275] width 76 height 14
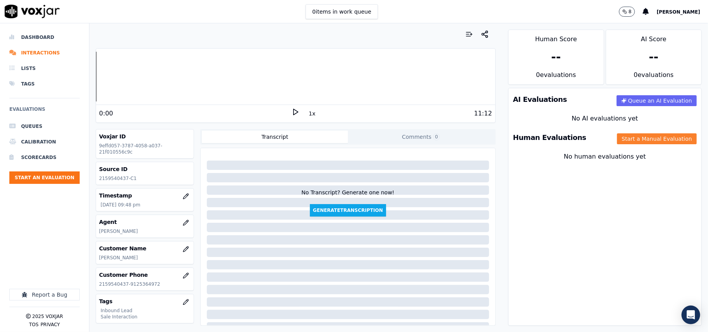
click at [617, 144] on button "Start a Manual Evaluation" at bounding box center [657, 138] width 80 height 11
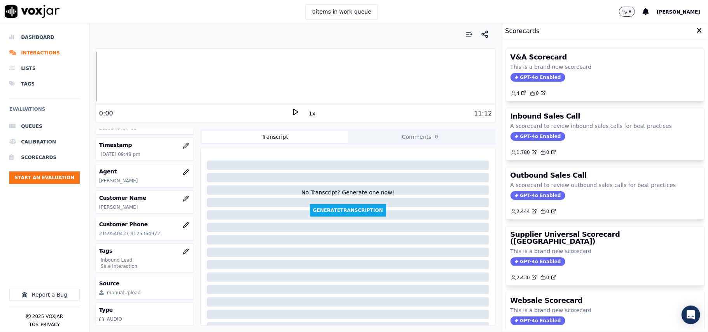
scroll to position [76, 0]
click at [515, 137] on span "GPT-4o Enabled" at bounding box center [537, 136] width 55 height 9
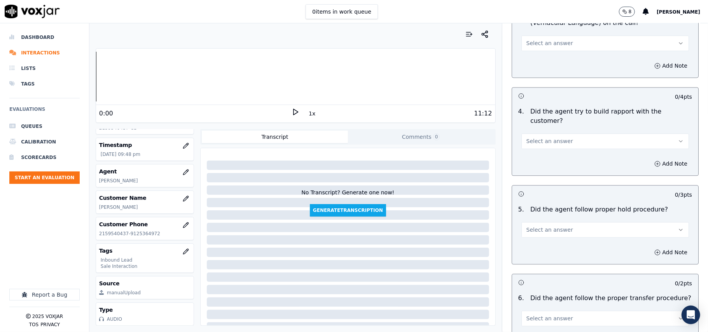
scroll to position [1371, 0]
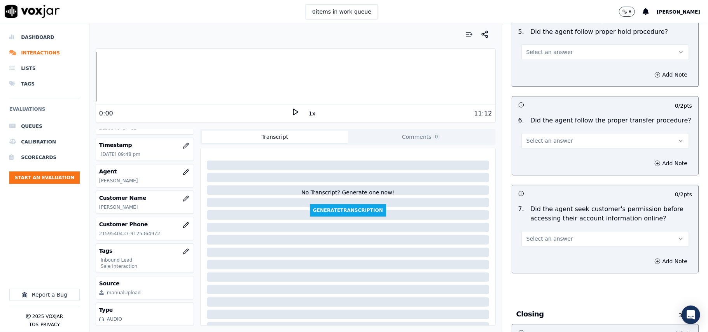
click at [562, 231] on button "Select an answer" at bounding box center [604, 239] width 167 height 16
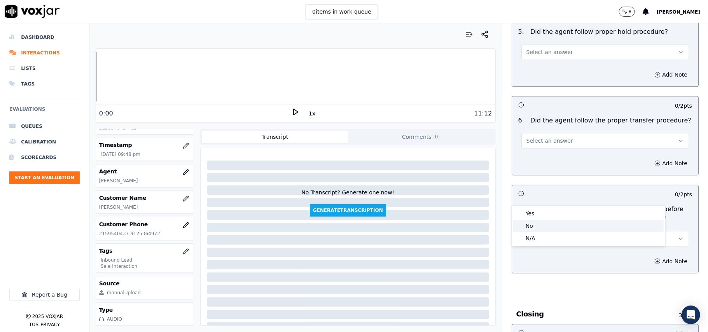
click at [542, 228] on div "No" at bounding box center [588, 226] width 150 height 12
click at [654, 258] on icon "button" at bounding box center [657, 261] width 6 height 6
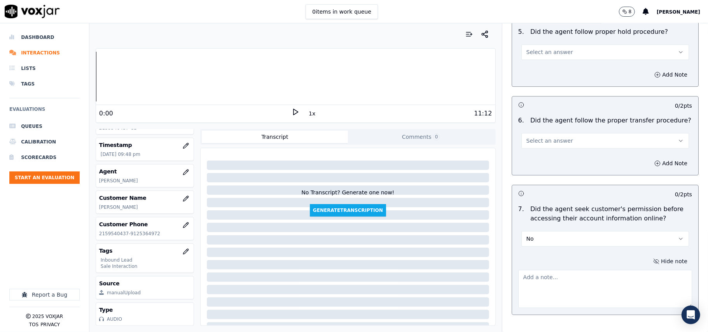
click at [574, 270] on textarea at bounding box center [605, 289] width 174 height 38
paste textarea "@11:30 - The agent accessed the customer’s account without taking prior permiss…"
click at [524, 270] on textarea "@11:30 - The agent accessed the customer’s account without taking prior permiss…" at bounding box center [605, 289] width 174 height 38
click at [511, 233] on div "0 / 2 pts 7 . Did the agent seek customer's permission before accessing their a…" at bounding box center [604, 250] width 187 height 130
click at [518, 270] on textarea "@11:30 - The agent accessed the customer’s account without taking prior permiss…" at bounding box center [605, 289] width 174 height 38
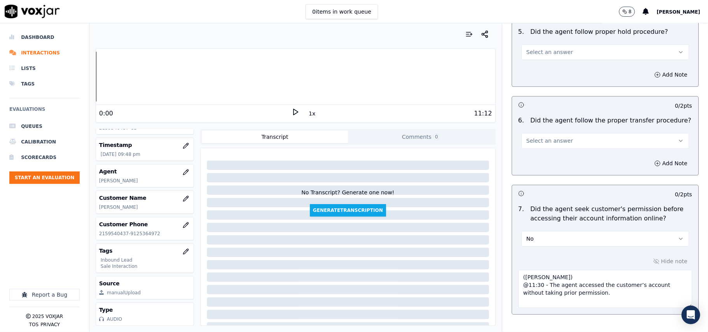
type textarea "([PERSON_NAME]) @11:30 - The agent accessed the customer’s account without taki…"
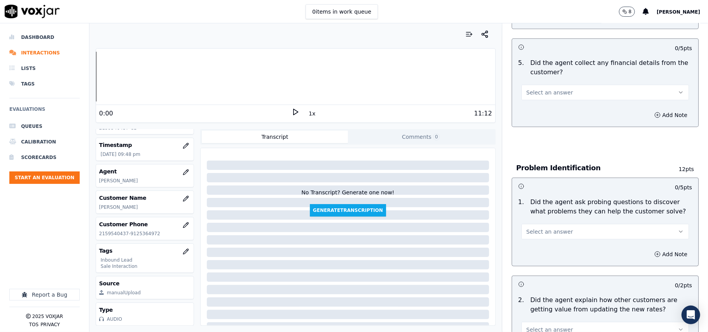
scroll to position [1016, 0]
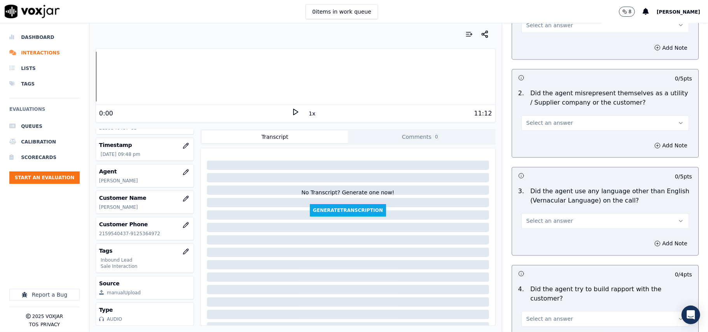
click at [551, 217] on span "Select an answer" at bounding box center [549, 221] width 47 height 8
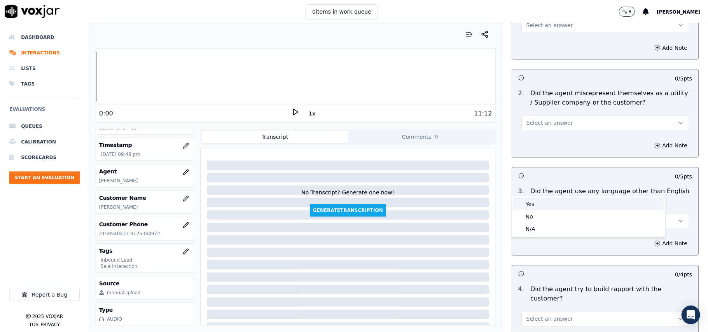
click at [546, 204] on div "Yes" at bounding box center [588, 204] width 150 height 12
click at [649, 238] on button "Add Note" at bounding box center [670, 243] width 42 height 11
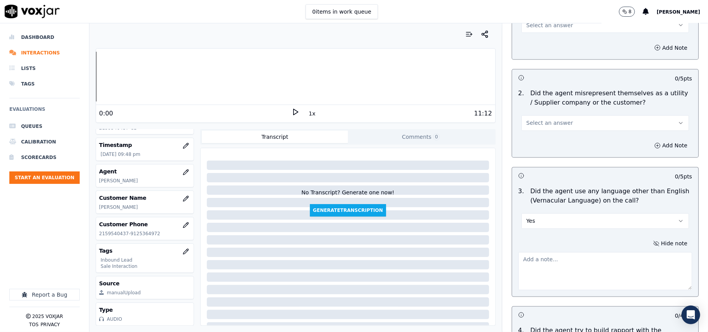
click at [551, 252] on textarea at bounding box center [605, 271] width 174 height 38
paste textarea "@02:25 - When the call was getting connected to the utility, the agent was foun…"
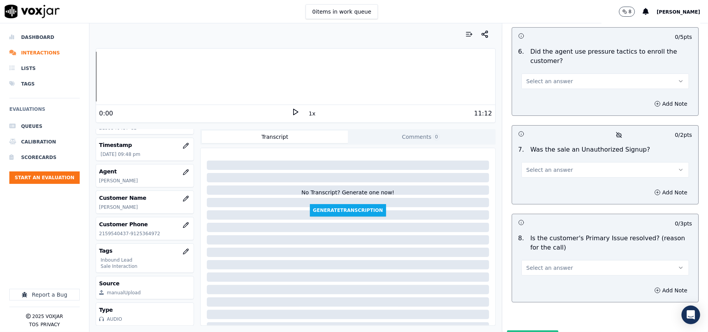
scroll to position [2102, 0]
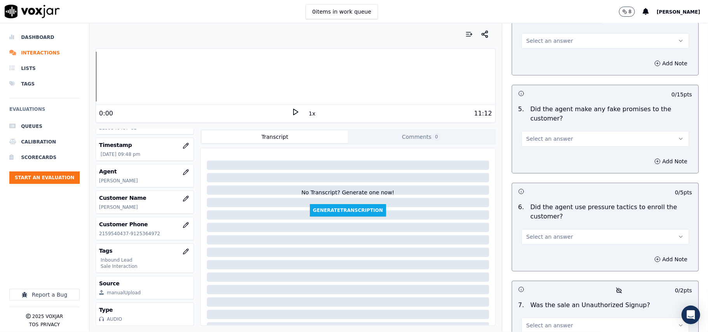
type textarea "@02:25 - When the call was getting connected to the utility, the agent was foun…"
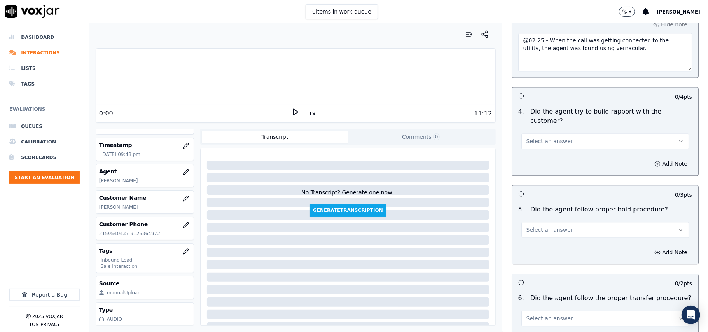
scroll to position [1413, 0]
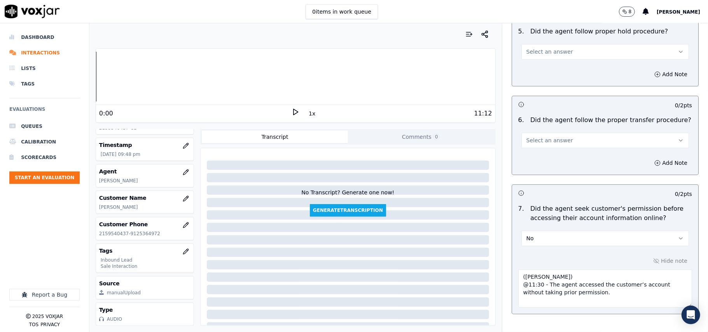
click at [543, 230] on button "No" at bounding box center [604, 238] width 167 height 16
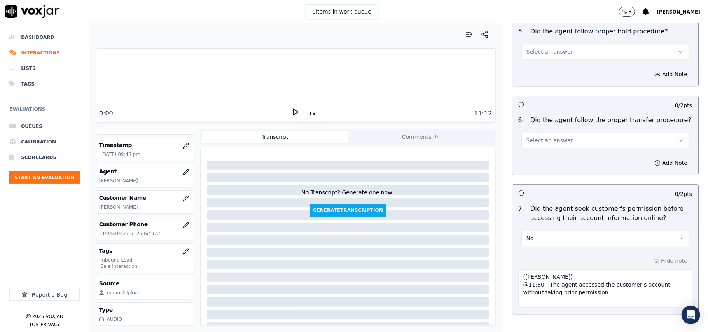
drag, startPoint x: 474, startPoint y: 230, endPoint x: 488, endPoint y: 233, distance: 14.2
click at [473, 230] on div "Your browser does not support the audio element. 0:00 1x 11:12 Voxjar ID 9effd0…" at bounding box center [398, 177] width 618 height 309
click at [518, 269] on textarea "@11:30 - The agent accessed the customer’s account without taking prior permiss…" at bounding box center [605, 288] width 174 height 38
type textarea "@11:30 - The agent accessed the customer’s account without taking prior permiss…"
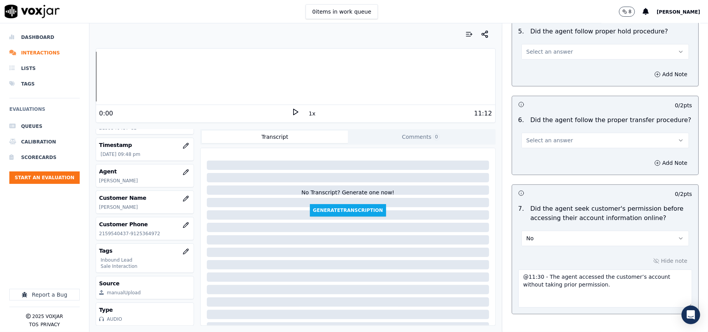
scroll to position [2258, 0]
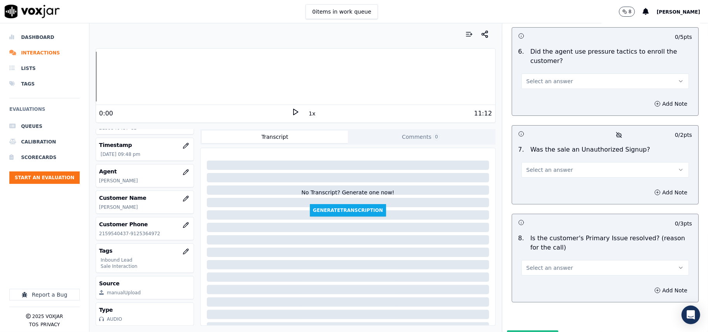
click at [555, 234] on p "Is the customer's Primary Issue resolved? (reason for the call)" at bounding box center [611, 243] width 162 height 19
click at [553, 260] on button "Select an answer" at bounding box center [604, 268] width 167 height 16
click at [535, 246] on div "Yes" at bounding box center [588, 245] width 150 height 12
click at [549, 162] on button "Select an answer" at bounding box center [604, 170] width 167 height 16
click at [549, 159] on div "No" at bounding box center [588, 159] width 150 height 12
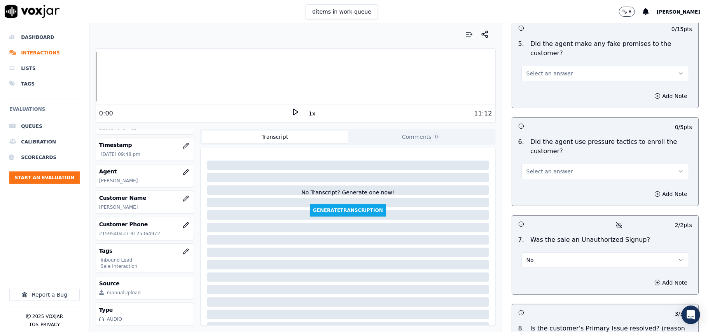
scroll to position [2102, 0]
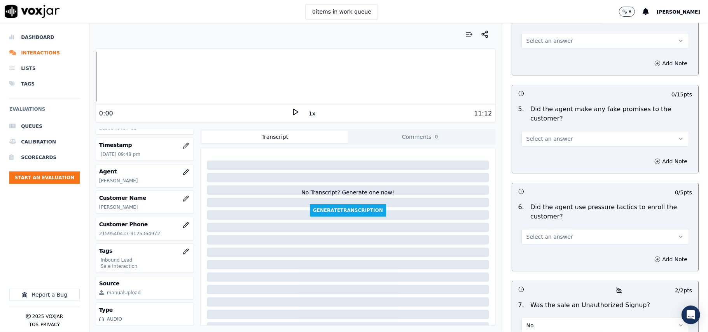
click at [540, 204] on div "6 . Did the agent use pressure tactics to enroll the customer? Select an answer" at bounding box center [605, 223] width 186 height 48
click at [538, 233] on span "Select an answer" at bounding box center [549, 237] width 47 height 8
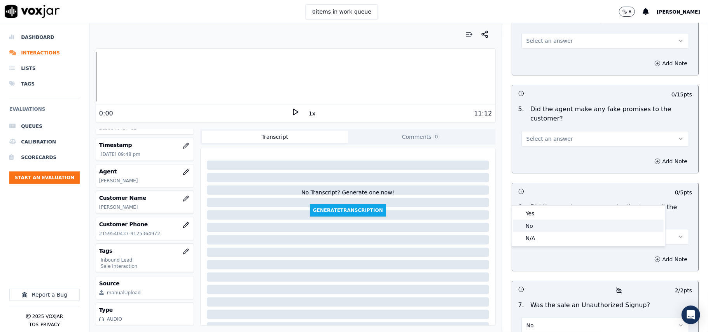
click at [527, 225] on div "No" at bounding box center [588, 226] width 150 height 12
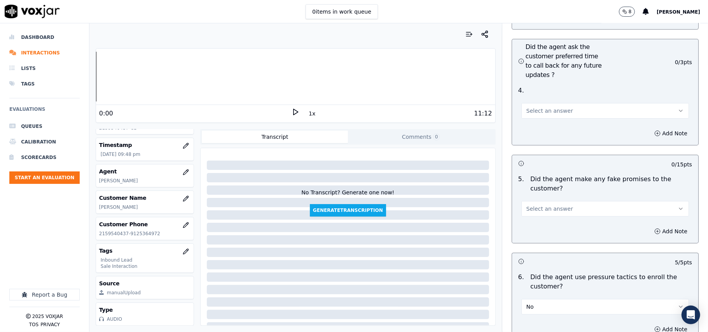
scroll to position [2050, 0]
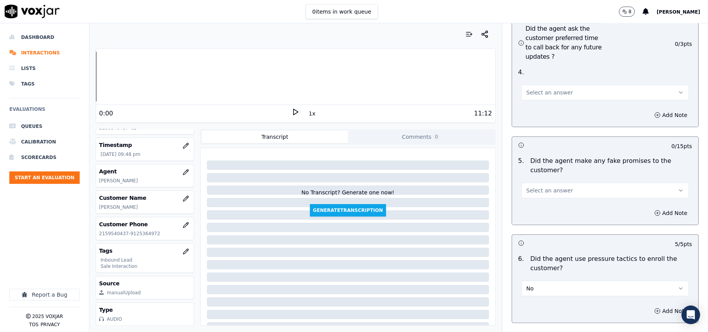
click at [567, 183] on button "Select an answer" at bounding box center [604, 191] width 167 height 16
click at [545, 177] on div "No" at bounding box center [588, 179] width 150 height 12
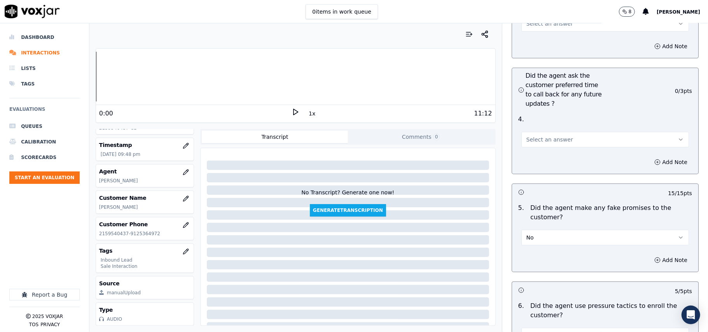
scroll to position [1947, 0]
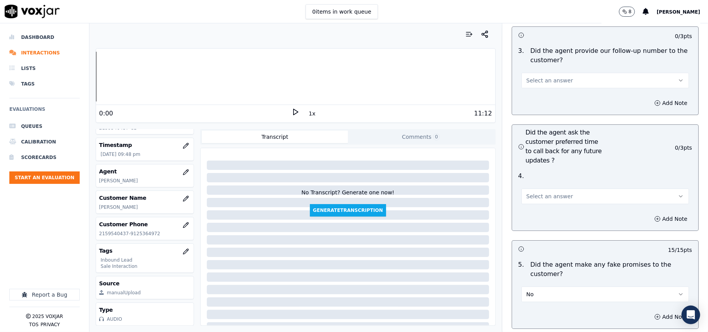
click at [560, 188] on button "Select an answer" at bounding box center [604, 196] width 167 height 16
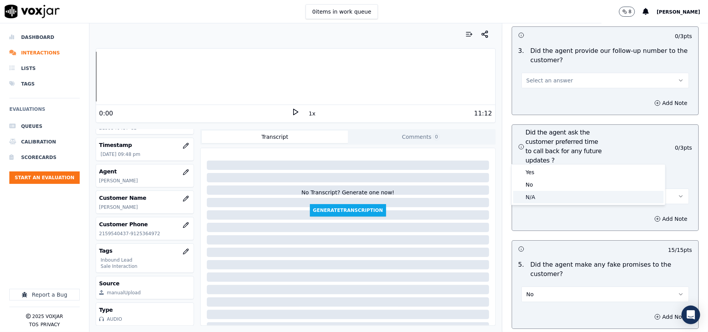
click at [544, 198] on div "N/A" at bounding box center [588, 197] width 150 height 12
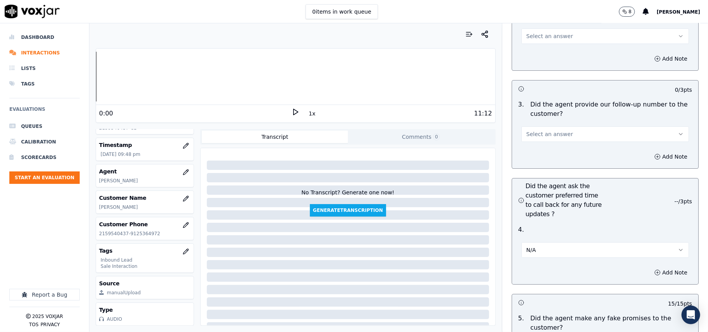
scroll to position [1843, 0]
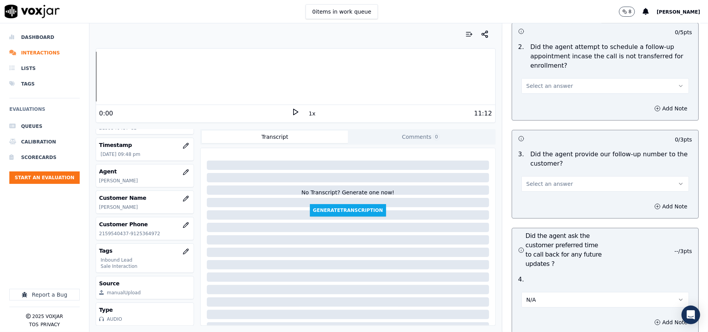
click at [565, 176] on button "Select an answer" at bounding box center [604, 184] width 167 height 16
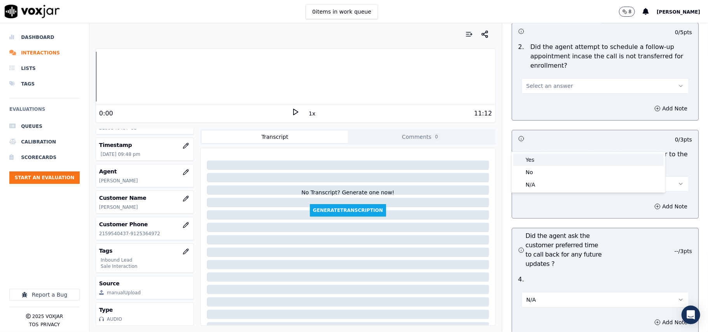
click at [565, 162] on div "Yes" at bounding box center [588, 159] width 150 height 12
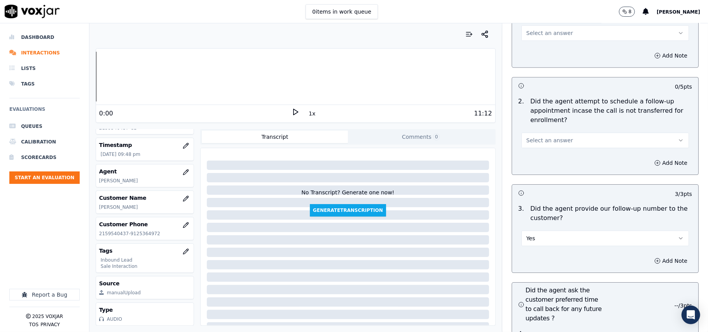
scroll to position [1688, 0]
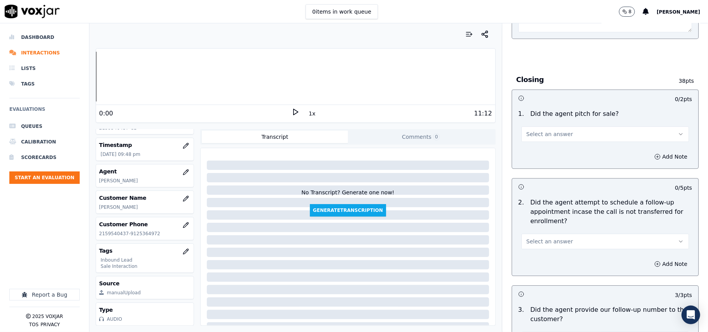
drag, startPoint x: 549, startPoint y: 209, endPoint x: 546, endPoint y: 221, distance: 12.7
click at [549, 208] on div "2 . Did the agent attempt to schedule a follow-up appointment incase the call i…" at bounding box center [605, 224] width 186 height 58
click at [546, 252] on div "Add Note" at bounding box center [605, 263] width 186 height 23
click at [546, 234] on button "Select an answer" at bounding box center [604, 242] width 167 height 16
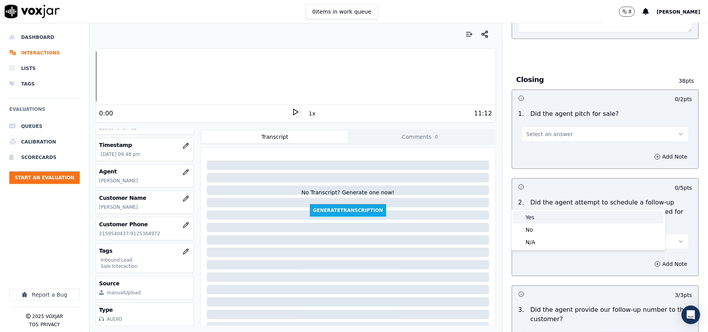
click at [546, 215] on div "Yes" at bounding box center [588, 217] width 150 height 12
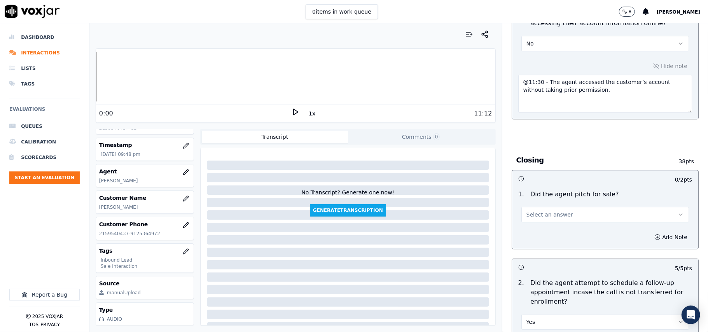
scroll to position [1532, 0]
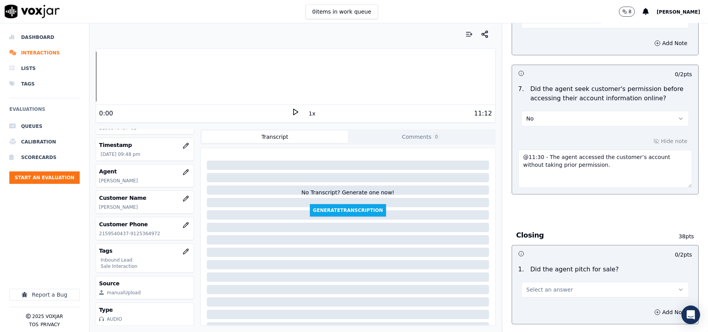
click at [554, 286] on span "Select an answer" at bounding box center [549, 290] width 47 height 8
click at [546, 260] on div "Yes" at bounding box center [588, 265] width 150 height 12
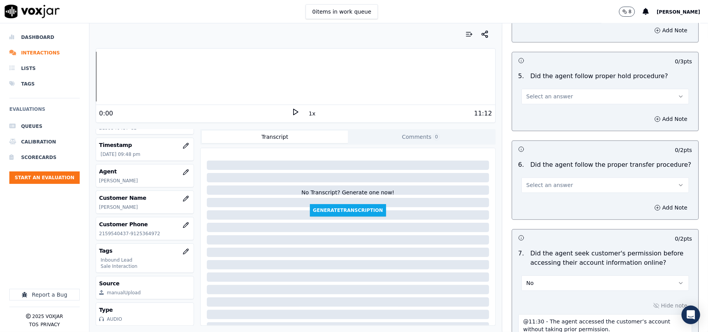
scroll to position [1273, 0]
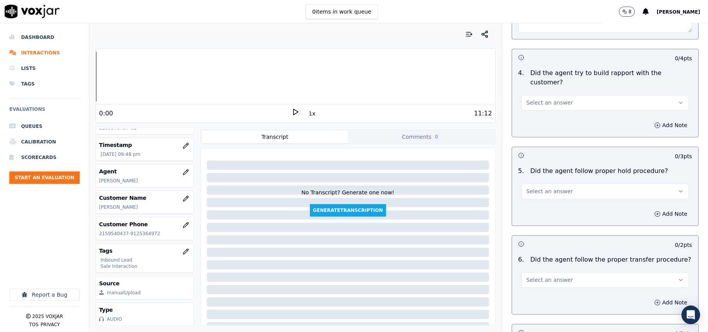
click at [573, 272] on button "Select an answer" at bounding box center [604, 280] width 167 height 16
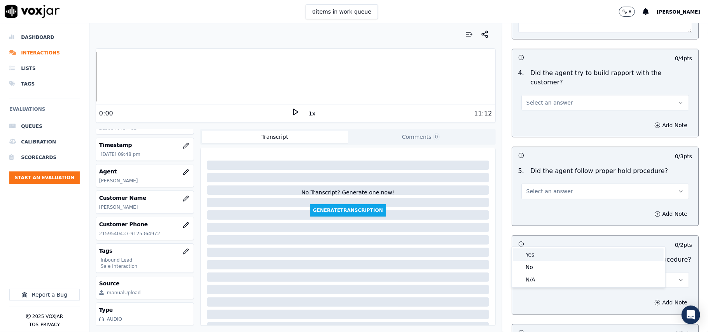
click at [561, 254] on div "Yes" at bounding box center [588, 254] width 150 height 12
click at [577, 183] on button "Select an answer" at bounding box center [604, 191] width 167 height 16
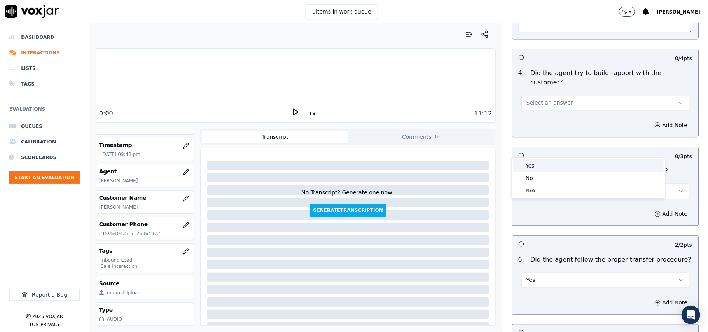
click at [572, 165] on div "Yes" at bounding box center [588, 165] width 150 height 12
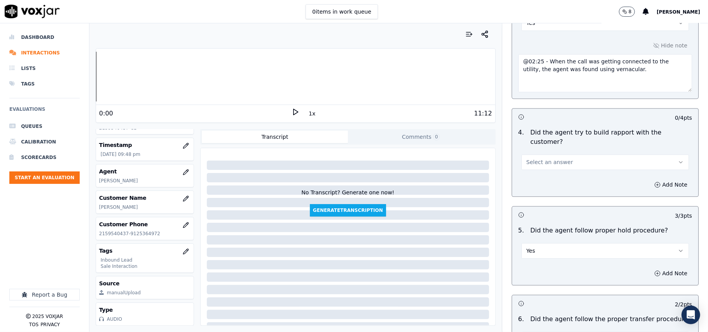
scroll to position [1170, 0]
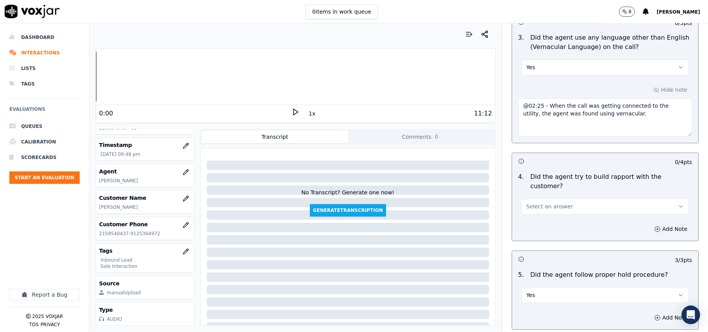
drag, startPoint x: 557, startPoint y: 159, endPoint x: 557, endPoint y: 168, distance: 9.7
click at [557, 199] on button "Select an answer" at bounding box center [604, 207] width 167 height 16
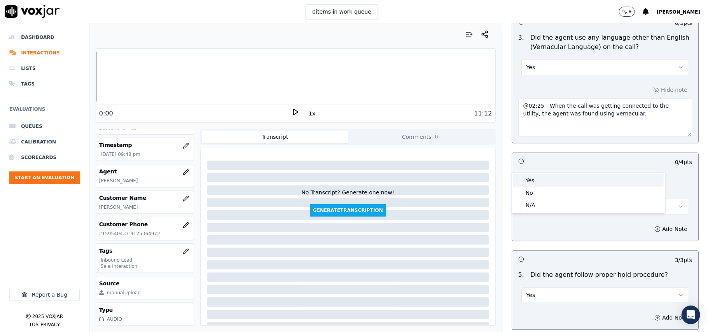
click at [557, 182] on div "Yes" at bounding box center [588, 180] width 150 height 12
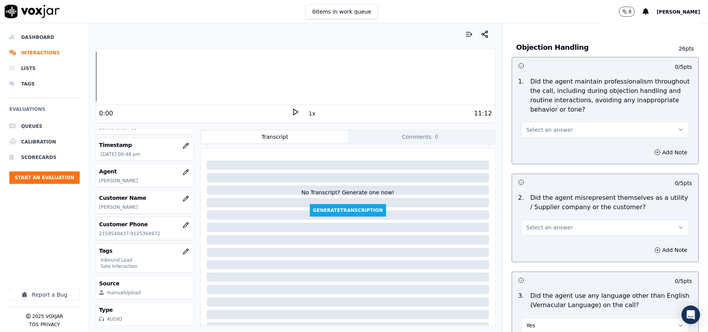
scroll to position [911, 0]
click at [560, 220] on button "Select an answer" at bounding box center [604, 228] width 167 height 16
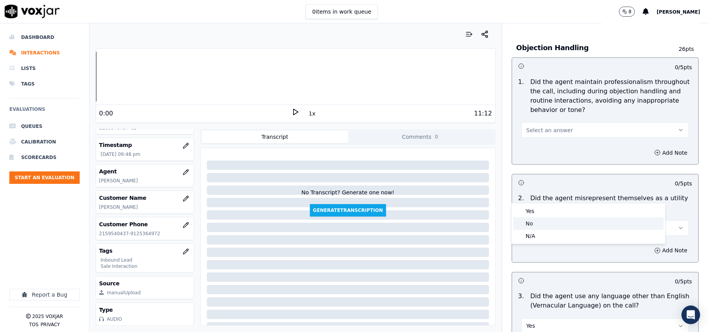
click at [549, 221] on div "No" at bounding box center [588, 223] width 150 height 12
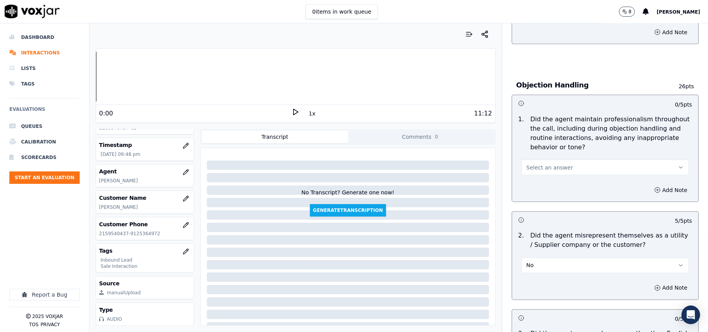
scroll to position [859, 0]
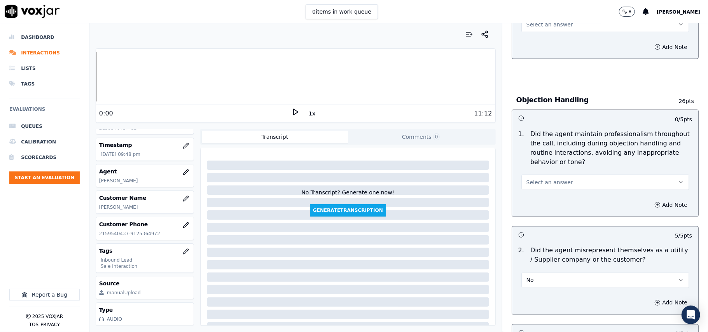
click at [570, 174] on button "Select an answer" at bounding box center [604, 182] width 167 height 16
click at [563, 160] on div "Yes" at bounding box center [588, 164] width 150 height 12
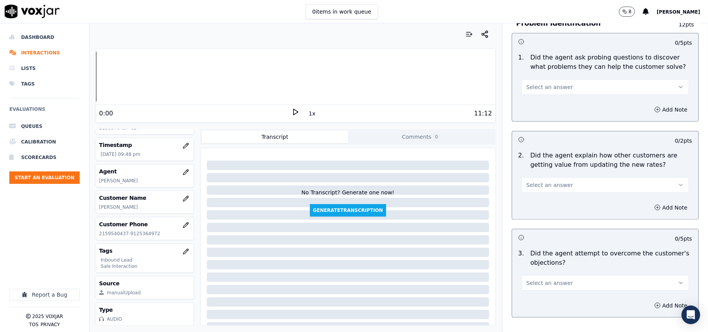
scroll to position [600, 0]
click at [568, 275] on button "Select an answer" at bounding box center [604, 283] width 167 height 16
click at [542, 261] on div "Yes" at bounding box center [588, 265] width 150 height 12
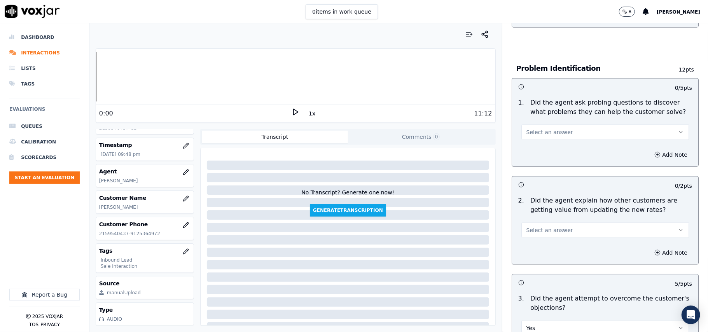
scroll to position [496, 0]
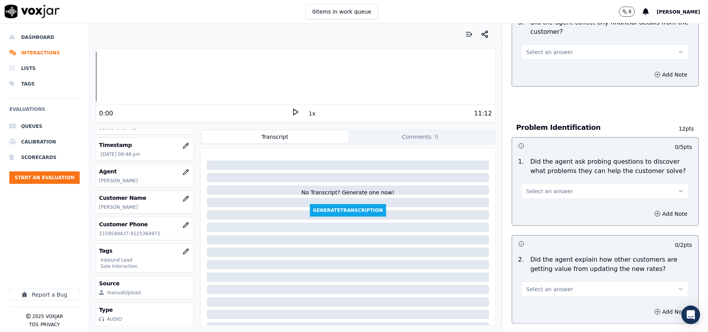
click at [556, 281] on button "Select an answer" at bounding box center [604, 289] width 167 height 16
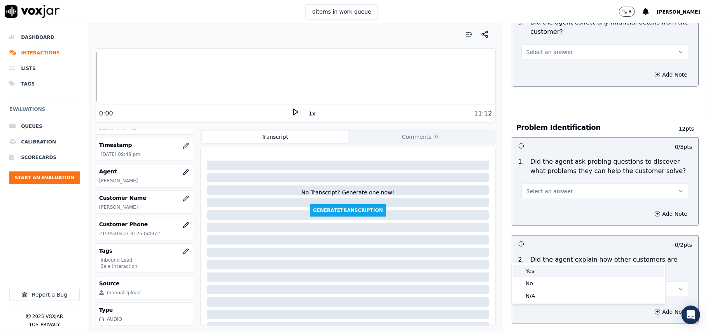
click at [535, 269] on div "Yes" at bounding box center [588, 271] width 150 height 12
click at [545, 187] on span "Select an answer" at bounding box center [549, 191] width 47 height 8
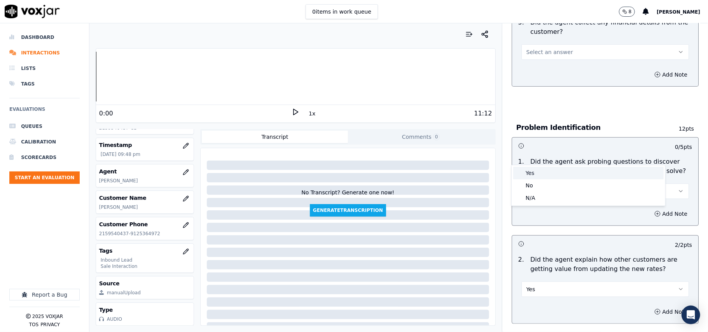
click at [534, 173] on div "Yes" at bounding box center [588, 173] width 150 height 12
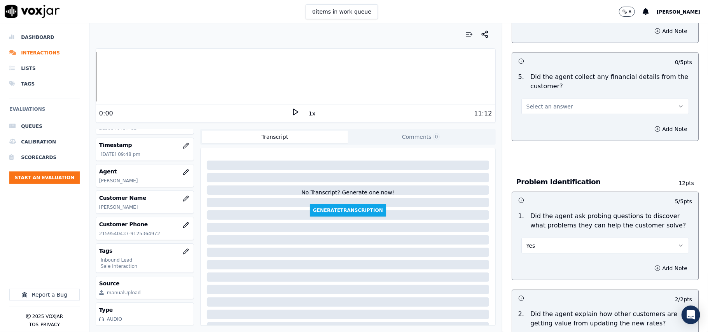
scroll to position [392, 0]
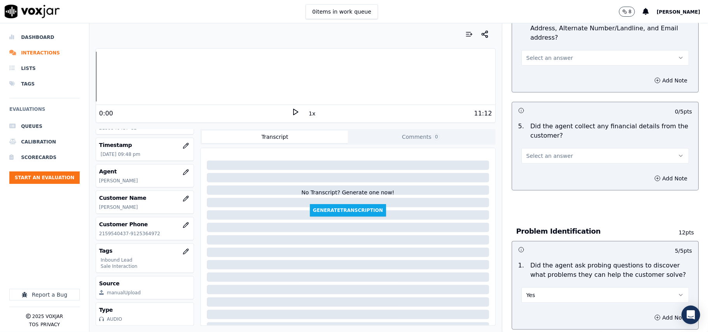
click at [563, 148] on button "Select an answer" at bounding box center [604, 156] width 167 height 16
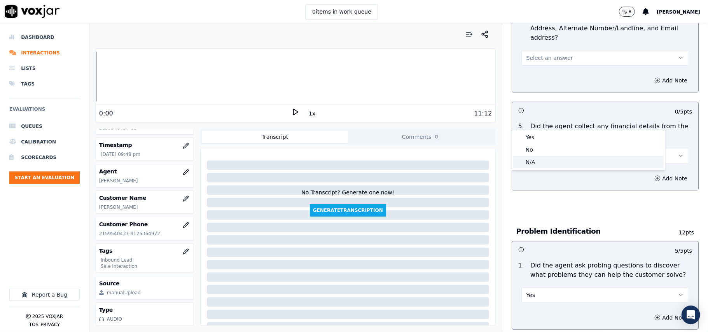
click at [542, 145] on div "No" at bounding box center [588, 149] width 150 height 12
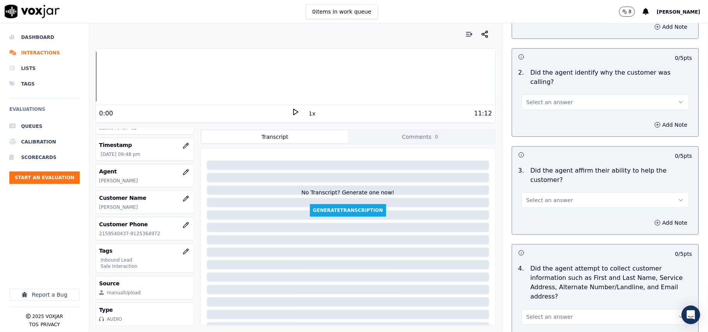
scroll to position [237, 0]
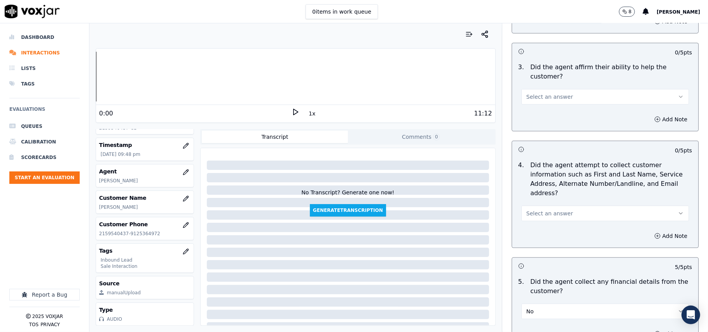
click at [543, 206] on button "Select an answer" at bounding box center [604, 214] width 167 height 16
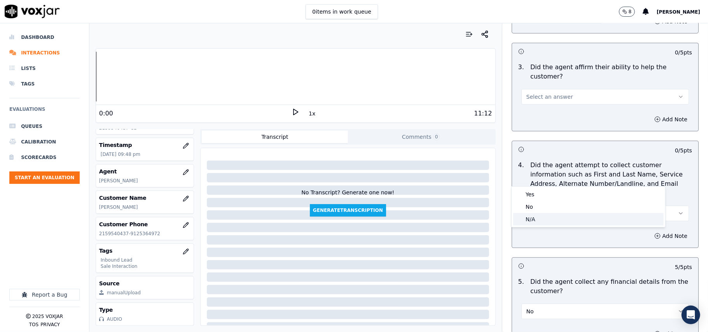
click at [525, 221] on div "N/A" at bounding box center [588, 219] width 150 height 12
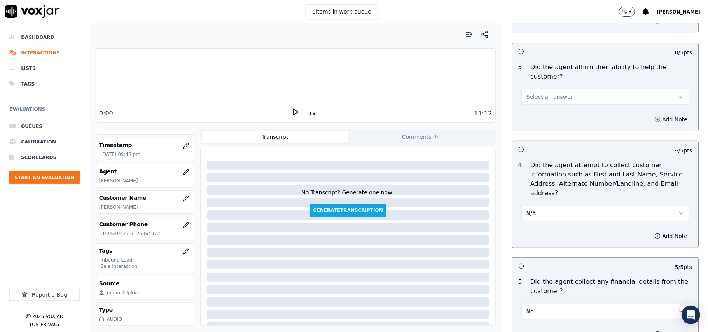
scroll to position [185, 0]
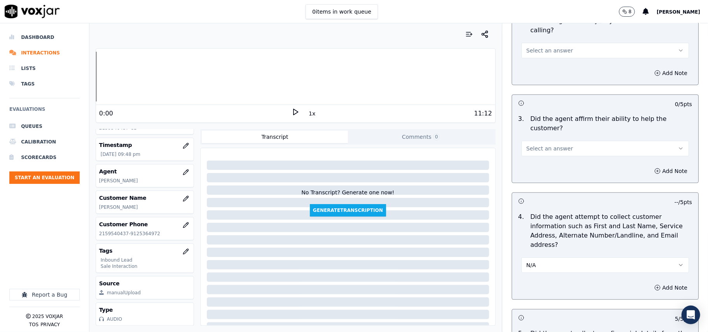
click at [529, 141] on button "Select an answer" at bounding box center [604, 149] width 167 height 16
click at [528, 145] on div "No" at bounding box center [588, 151] width 150 height 12
click at [530, 141] on button "No" at bounding box center [604, 149] width 167 height 16
click at [530, 138] on div "Yes" at bounding box center [588, 138] width 150 height 12
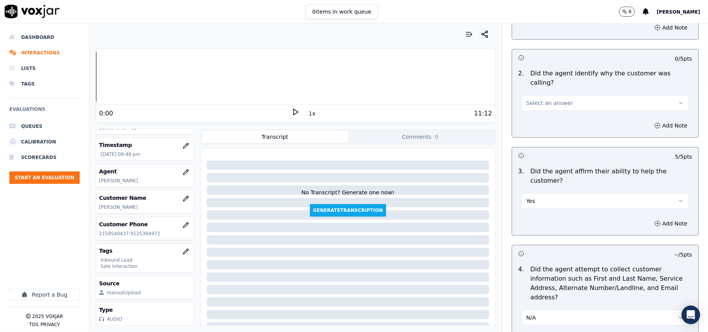
scroll to position [30, 0]
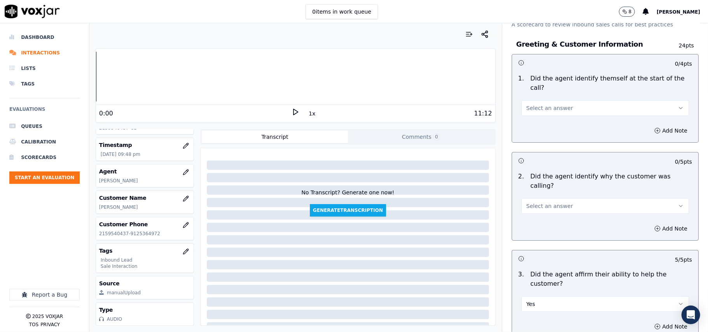
click at [534, 202] on span "Select an answer" at bounding box center [549, 206] width 47 height 8
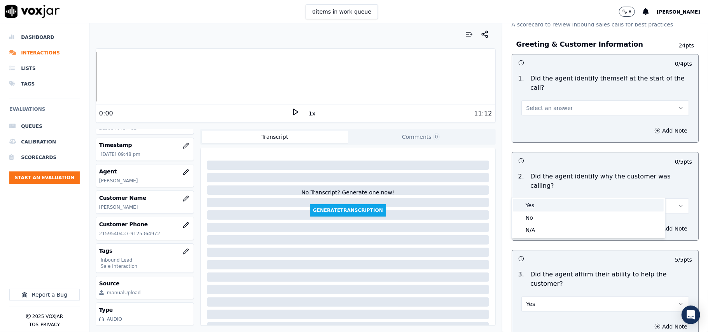
click at [529, 206] on div "Yes" at bounding box center [588, 205] width 150 height 12
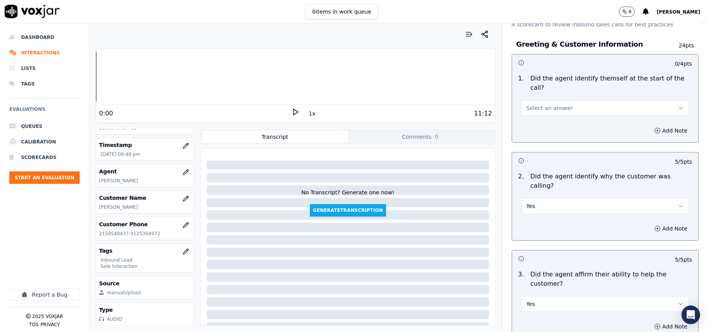
click at [566, 100] on button "Select an answer" at bounding box center [604, 108] width 167 height 16
click at [544, 120] on div "Yes" at bounding box center [588, 116] width 150 height 12
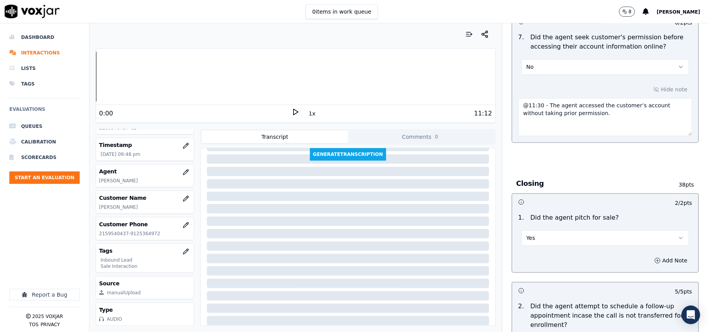
scroll to position [2258, 0]
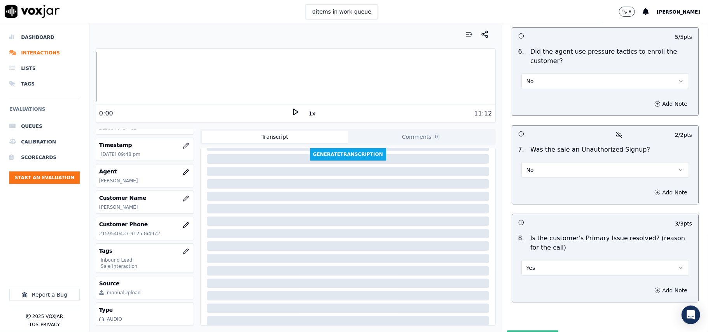
click at [530, 330] on button "Submit Scores" at bounding box center [533, 337] width 52 height 14
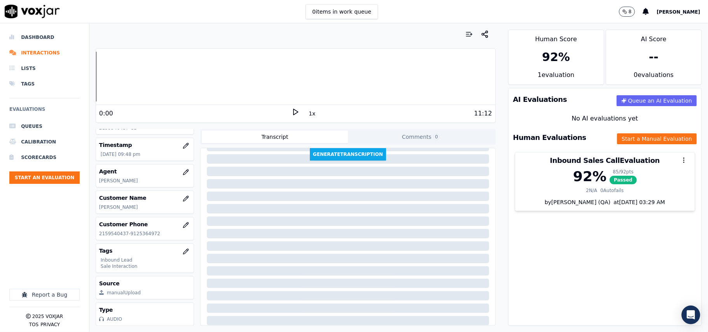
click at [53, 171] on ul "Queues Calibration Scorecards Start an Evaluation" at bounding box center [44, 154] width 70 height 71
click at [21, 182] on button "Start an Evaluation" at bounding box center [44, 177] width 70 height 12
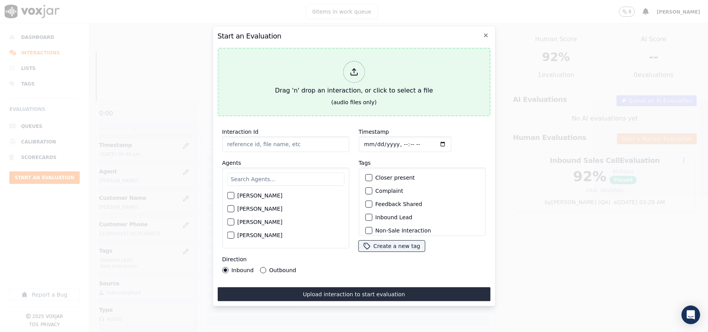
click at [372, 76] on div "Drag 'n' drop an interaction, or click to select a file" at bounding box center [354, 78] width 164 height 40
type input "20250918-151005_2154908280-all.mp3"
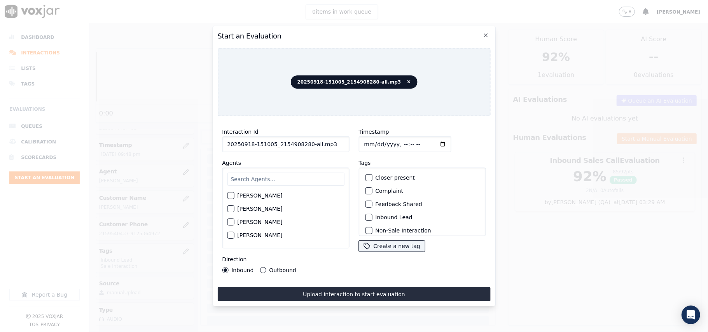
click at [305, 173] on input "text" at bounding box center [285, 179] width 117 height 13
click at [273, 202] on div "[PERSON_NAME]" at bounding box center [285, 207] width 127 height 81
click at [272, 195] on div "[PERSON_NAME]" at bounding box center [285, 197] width 117 height 13
click at [229, 191] on div "[PERSON_NAME]" at bounding box center [285, 197] width 117 height 13
click at [226, 190] on div "[PERSON_NAME]" at bounding box center [285, 207] width 127 height 81
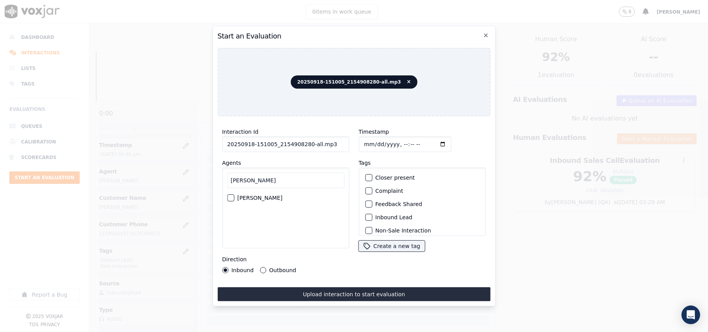
click at [226, 194] on div "[PERSON_NAME]" at bounding box center [285, 207] width 127 height 81
click at [243, 195] on label "[PERSON_NAME]" at bounding box center [259, 197] width 45 height 5
click at [234, 195] on button "[PERSON_NAME]" at bounding box center [230, 197] width 7 height 7
drag, startPoint x: 243, startPoint y: 176, endPoint x: 209, endPoint y: 178, distance: 34.2
click at [209, 331] on div "Start an Evaluation 20250918-151005_2154908280-all.mp3 Interaction Id 20250918-…" at bounding box center [354, 332] width 708 height 0
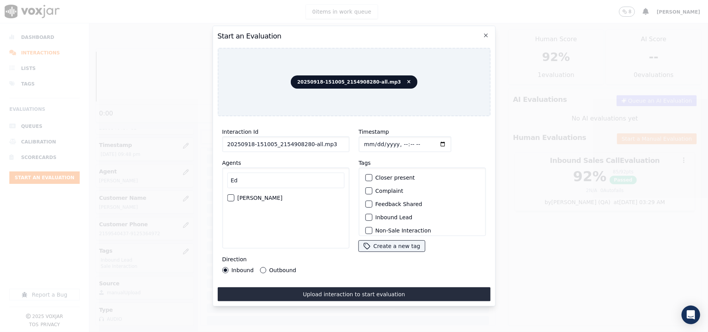
type input "Ed"
click at [248, 197] on label "[PERSON_NAME]" at bounding box center [259, 197] width 45 height 5
click at [234, 197] on button "[PERSON_NAME]" at bounding box center [230, 197] width 7 height 7
click at [377, 216] on label "Inbound Lead" at bounding box center [393, 216] width 37 height 5
click at [372, 216] on button "Inbound Lead" at bounding box center [368, 217] width 7 height 7
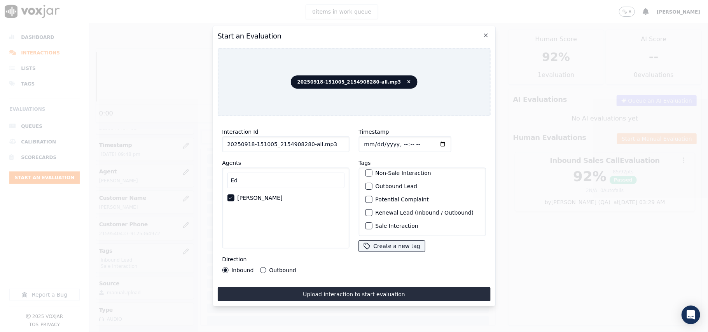
scroll to position [68, 0]
click at [377, 223] on label "Sale Interaction" at bounding box center [396, 225] width 43 height 5
click at [372, 222] on button "Sale Interaction" at bounding box center [368, 225] width 7 height 7
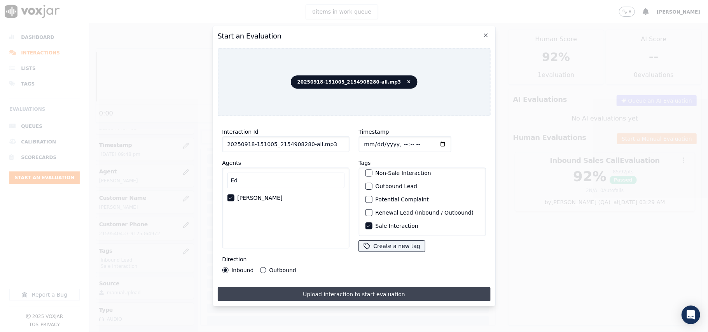
click at [336, 289] on button "Upload interaction to start evaluation" at bounding box center [353, 294] width 273 height 14
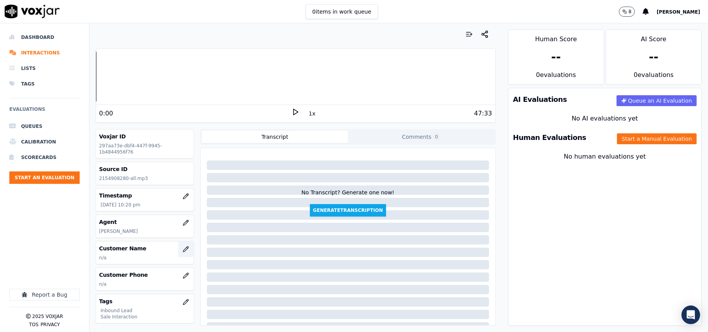
click at [178, 254] on button "button" at bounding box center [186, 249] width 16 height 16
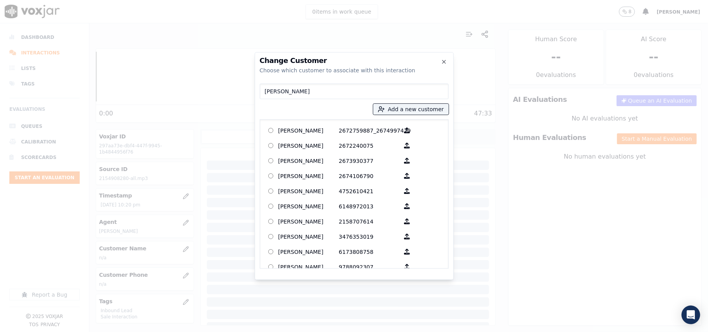
click at [267, 91] on input "[PERSON_NAME]" at bounding box center [354, 92] width 189 height 16
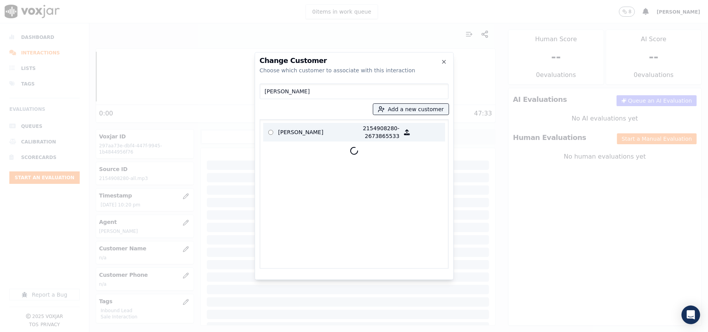
type input "[PERSON_NAME]"
click at [285, 123] on label "[PERSON_NAME] 2154908280-2673865533" at bounding box center [354, 132] width 182 height 19
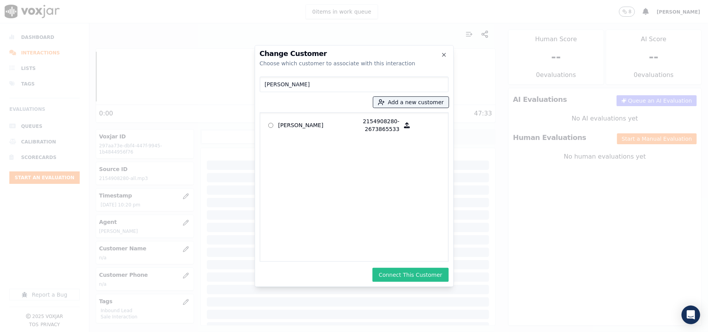
click at [392, 270] on button "Connect This Customer" at bounding box center [410, 275] width 76 height 14
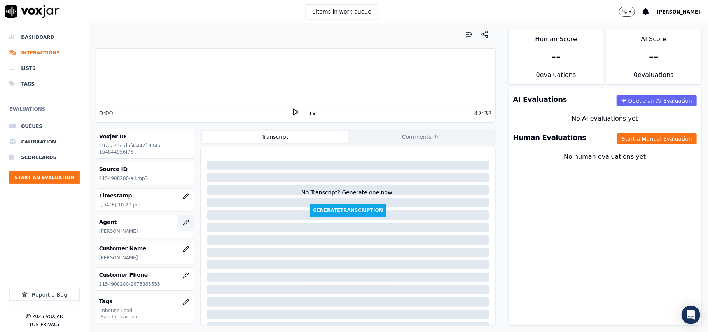
click at [178, 227] on button "button" at bounding box center [186, 223] width 16 height 16
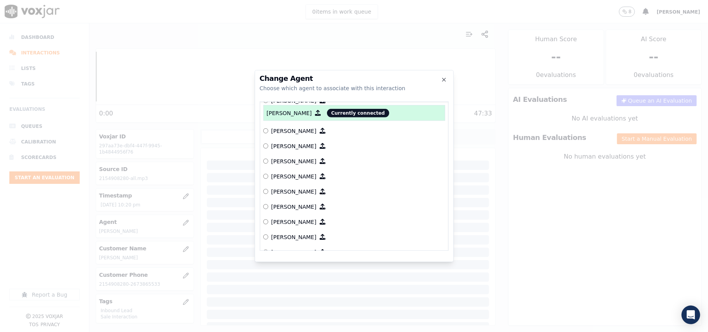
scroll to position [279, 0]
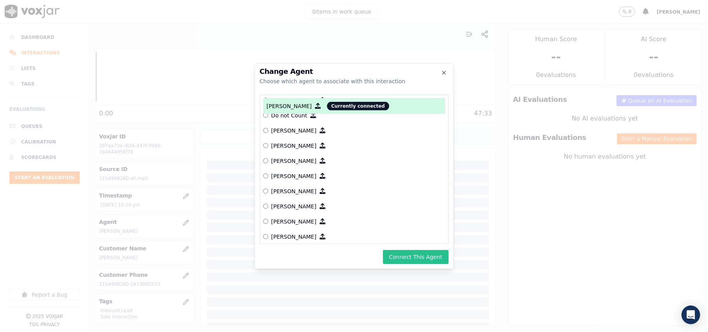
click at [400, 257] on button "Connect This Agent" at bounding box center [416, 257] width 66 height 14
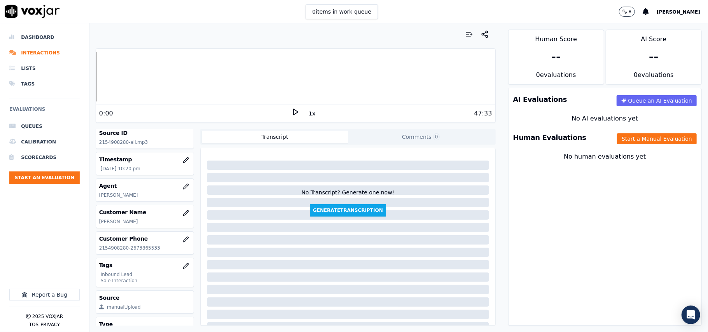
scroll to position [0, 0]
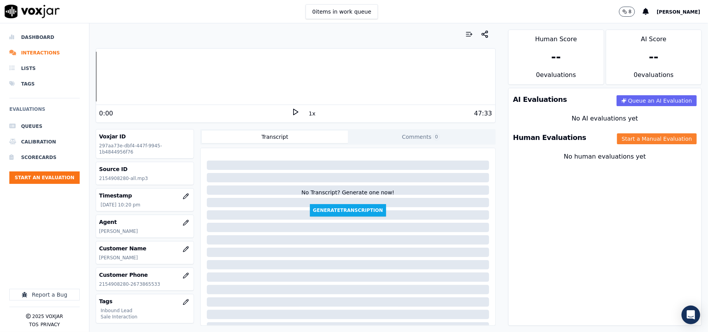
click at [627, 140] on button "Start a Manual Evaluation" at bounding box center [657, 138] width 80 height 11
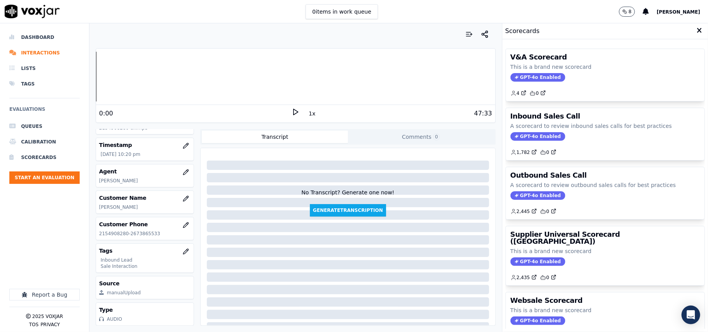
scroll to position [76, 0]
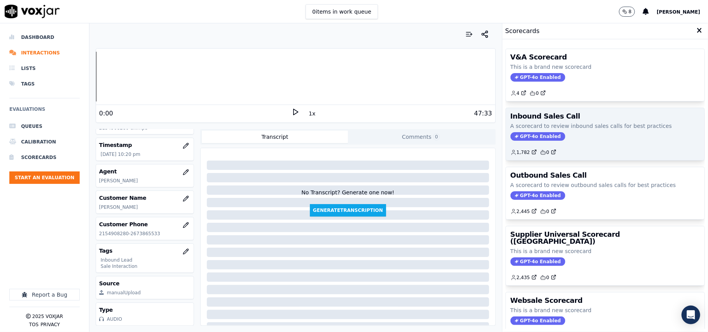
click at [518, 140] on span "GPT-4o Enabled" at bounding box center [537, 136] width 55 height 9
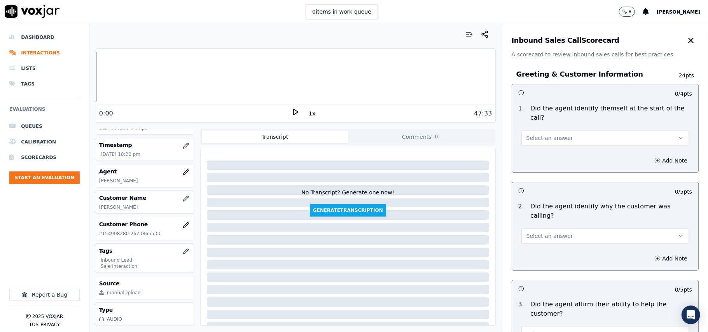
click at [530, 134] on span "Select an answer" at bounding box center [549, 138] width 47 height 8
click at [541, 148] on div "Yes" at bounding box center [588, 146] width 150 height 12
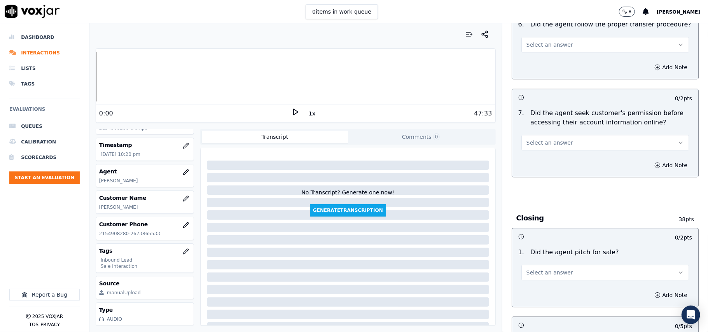
scroll to position [2175, 0]
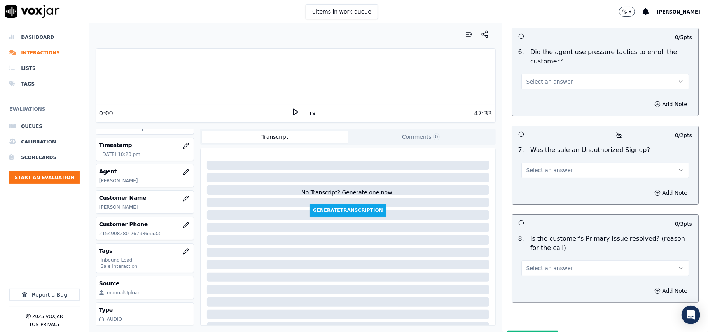
click at [589, 260] on button "Select an answer" at bounding box center [604, 268] width 167 height 16
click at [565, 247] on div "Yes" at bounding box center [588, 245] width 150 height 12
click at [557, 162] on button "Select an answer" at bounding box center [604, 170] width 167 height 16
click at [553, 160] on div "No" at bounding box center [588, 159] width 150 height 12
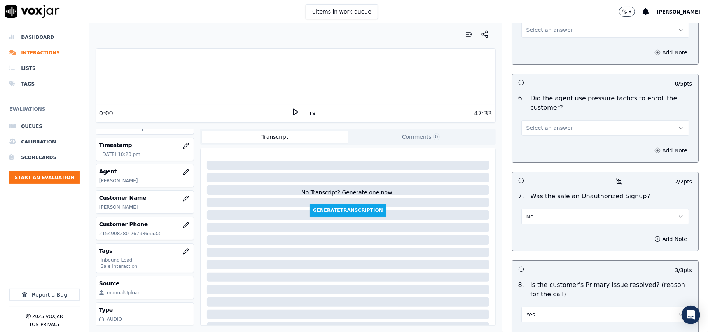
scroll to position [2071, 0]
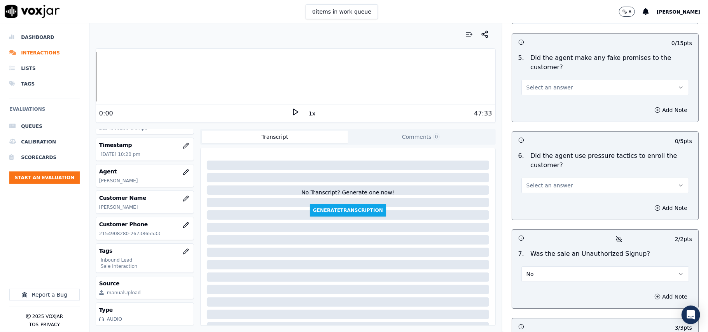
click at [552, 181] on span "Select an answer" at bounding box center [549, 185] width 47 height 8
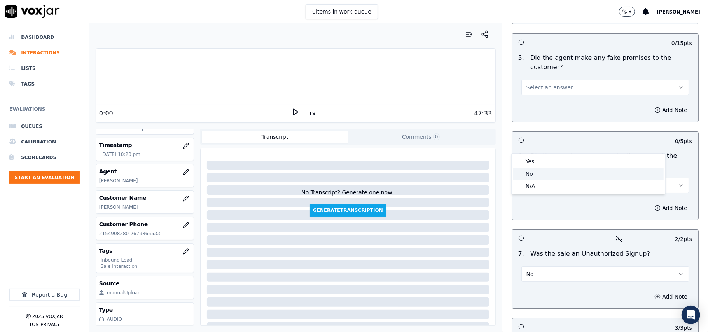
click at [542, 170] on div "No" at bounding box center [588, 173] width 150 height 12
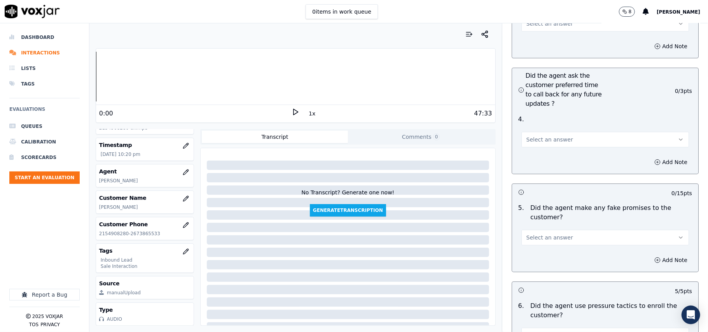
scroll to position [1916, 0]
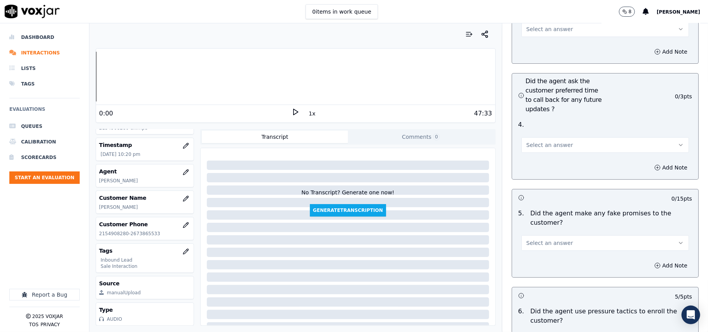
click at [555, 239] on span "Select an answer" at bounding box center [549, 243] width 47 height 8
click at [543, 229] on div "No" at bounding box center [588, 231] width 150 height 12
click at [540, 141] on span "Select an answer" at bounding box center [549, 145] width 47 height 8
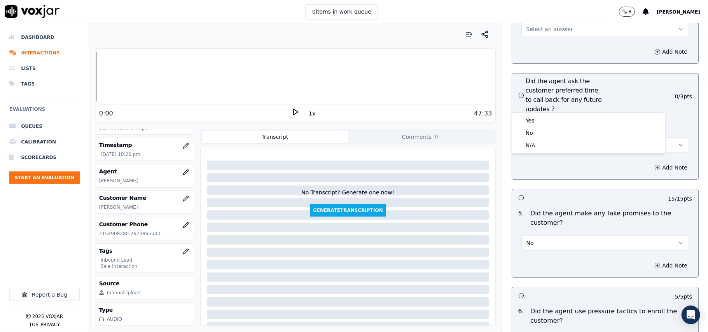
click at [551, 152] on div "Yes No N/A" at bounding box center [587, 133] width 153 height 40
click at [552, 147] on div "N/A" at bounding box center [588, 145] width 150 height 12
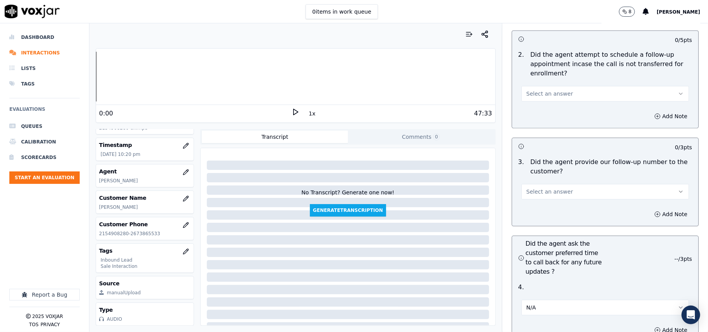
scroll to position [1708, 0]
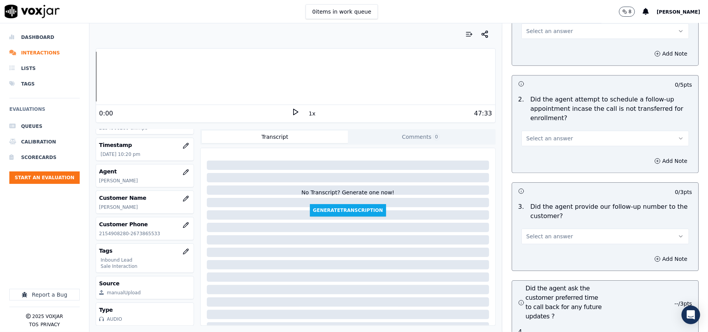
click at [564, 228] on button "Select an answer" at bounding box center [604, 236] width 167 height 16
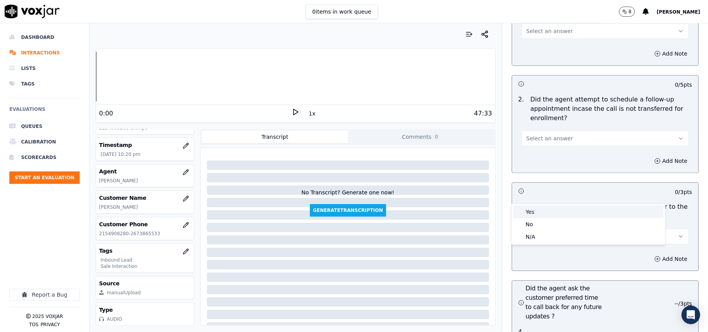
click at [549, 214] on div "Yes" at bounding box center [588, 212] width 150 height 12
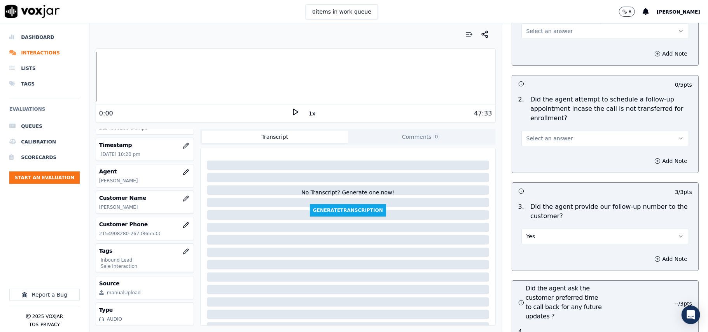
click at [549, 134] on span "Select an answer" at bounding box center [549, 138] width 47 height 8
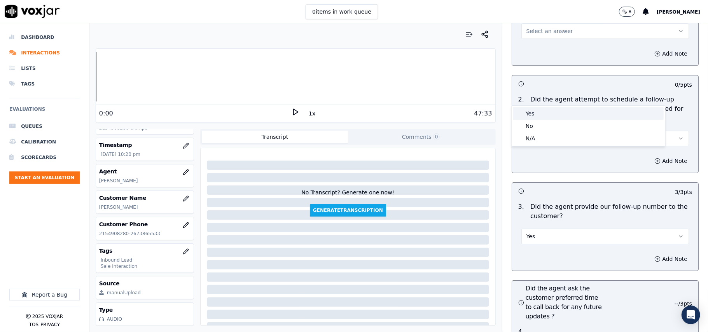
click at [549, 114] on div "Yes" at bounding box center [588, 113] width 150 height 12
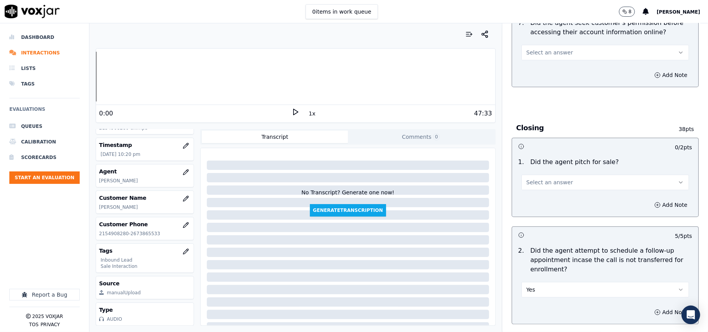
scroll to position [1553, 0]
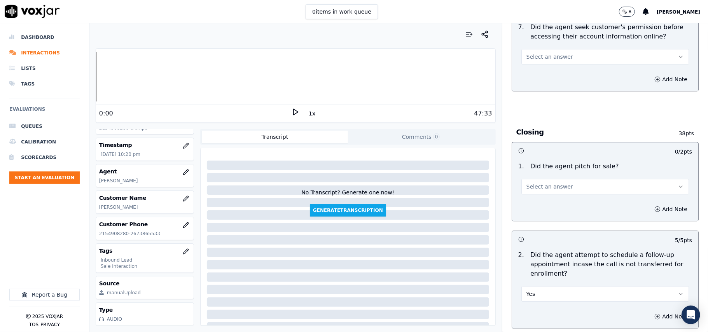
click at [561, 179] on button "Select an answer" at bounding box center [604, 187] width 167 height 16
click at [559, 162] on div "Yes" at bounding box center [588, 161] width 150 height 12
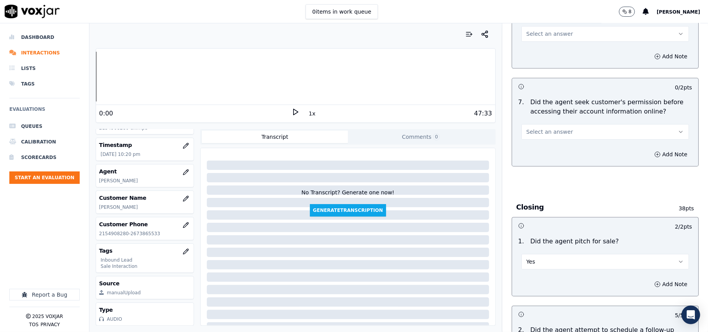
scroll to position [1398, 0]
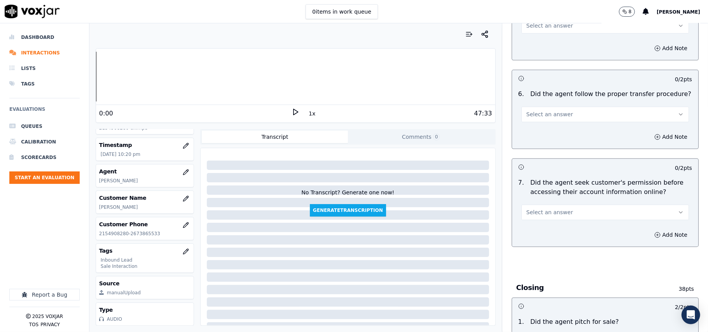
click at [573, 204] on button "Select an answer" at bounding box center [604, 212] width 167 height 16
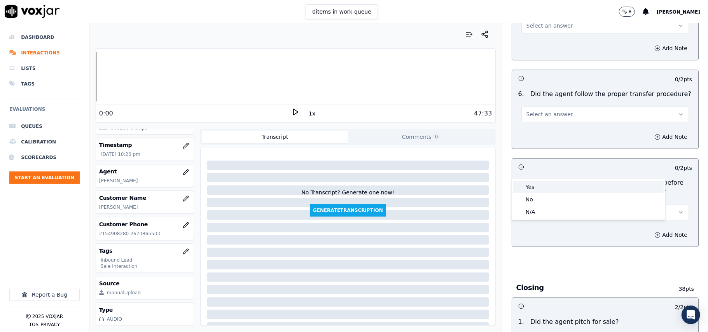
drag, startPoint x: 560, startPoint y: 183, endPoint x: 560, endPoint y: 179, distance: 4.3
click at [560, 183] on div "Yes" at bounding box center [588, 187] width 150 height 12
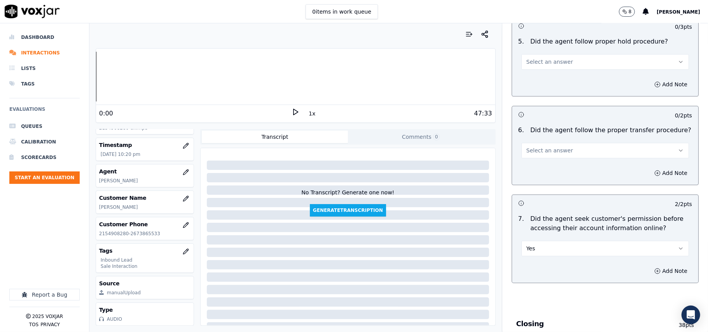
scroll to position [1346, 0]
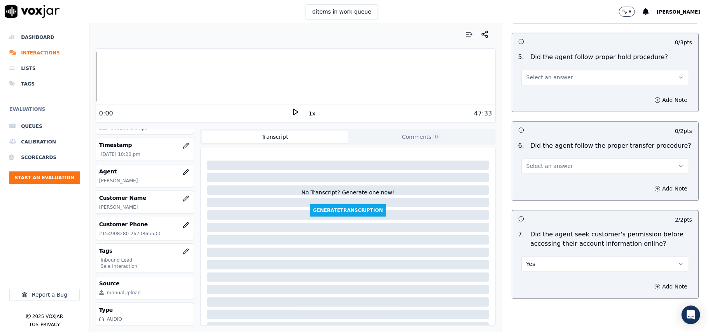
click at [555, 158] on button "Select an answer" at bounding box center [604, 166] width 167 height 16
click at [552, 139] on div "Yes" at bounding box center [588, 140] width 150 height 12
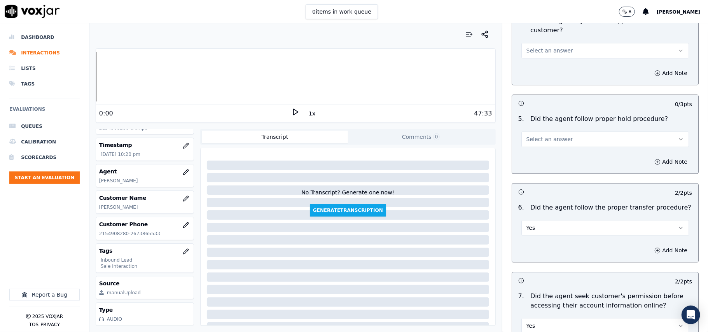
scroll to position [1191, 0]
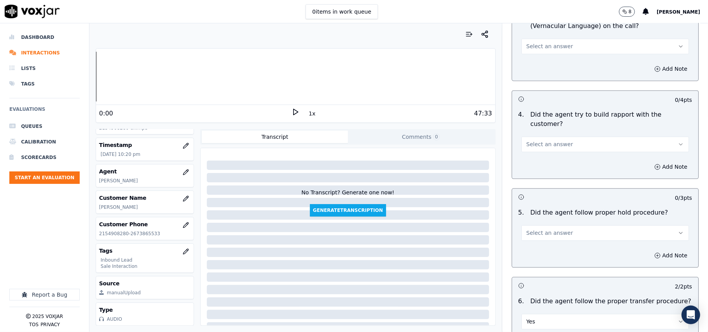
click at [573, 225] on button "Select an answer" at bounding box center [604, 233] width 167 height 16
click at [562, 204] on div "Yes" at bounding box center [588, 207] width 150 height 12
click at [550, 140] on span "Select an answer" at bounding box center [549, 144] width 47 height 8
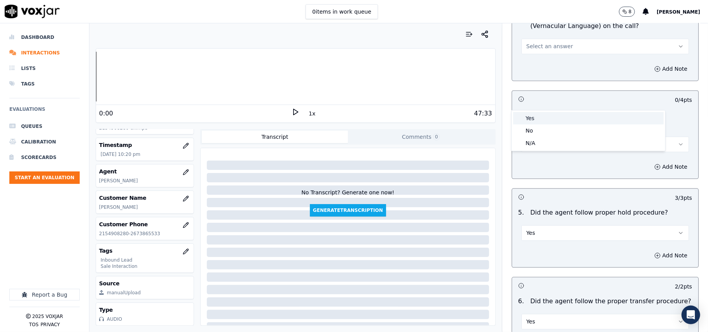
click at [554, 117] on div "Yes" at bounding box center [588, 118] width 150 height 12
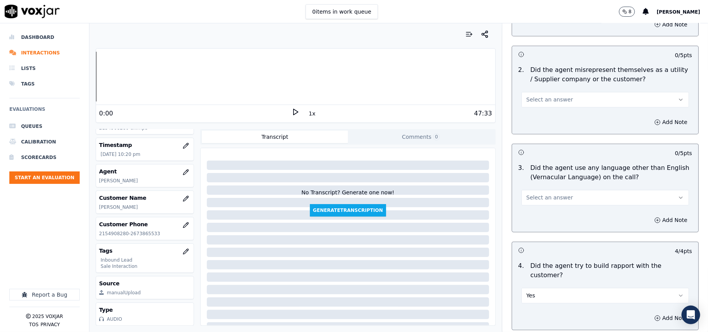
scroll to position [1035, 0]
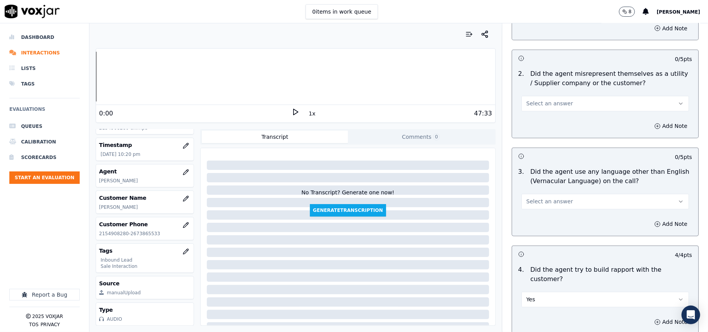
drag, startPoint x: 554, startPoint y: 166, endPoint x: 553, endPoint y: 173, distance: 7.8
click at [554, 198] on span "Select an answer" at bounding box center [549, 202] width 47 height 8
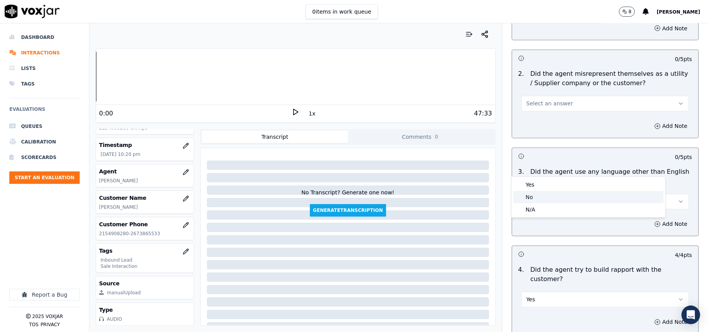
click at [545, 195] on div "No" at bounding box center [588, 197] width 150 height 12
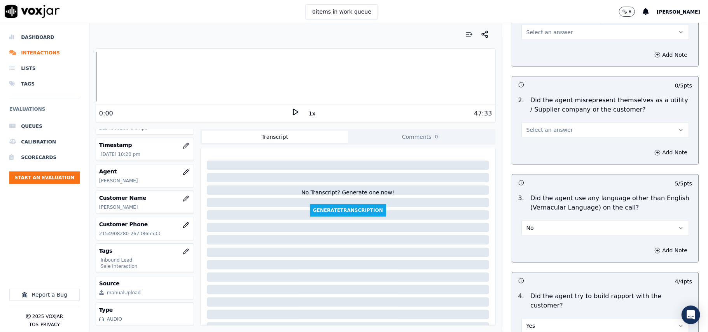
scroll to position [983, 0]
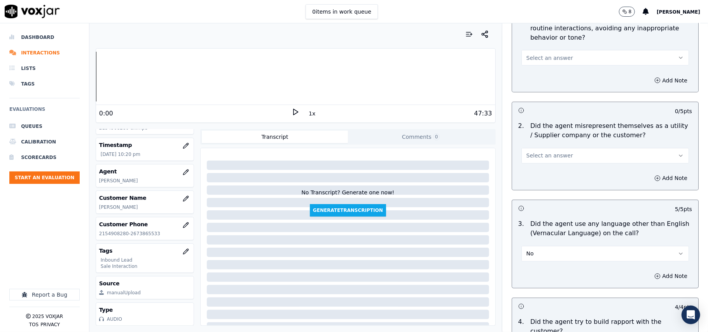
click at [556, 140] on div "Select an answer" at bounding box center [605, 151] width 180 height 23
click at [551, 152] on span "Select an answer" at bounding box center [549, 156] width 47 height 8
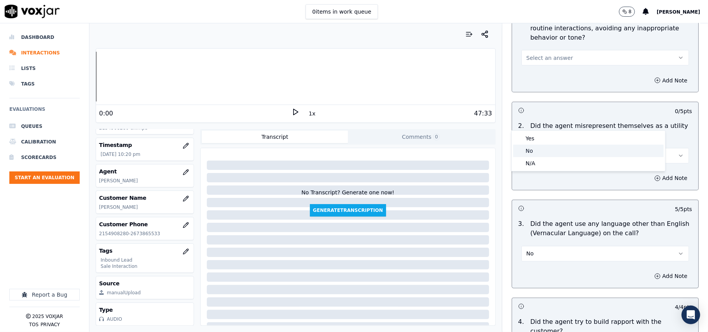
click at [551, 148] on div "No" at bounding box center [588, 151] width 150 height 12
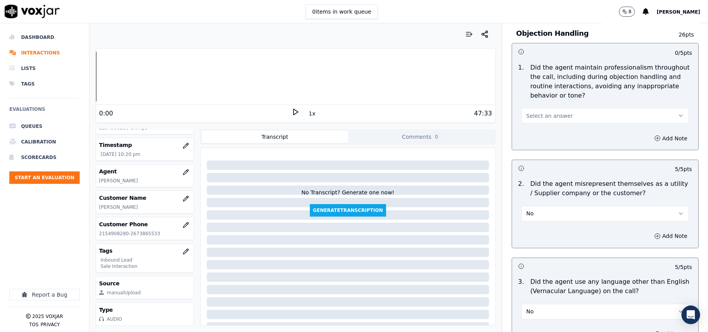
scroll to position [828, 0]
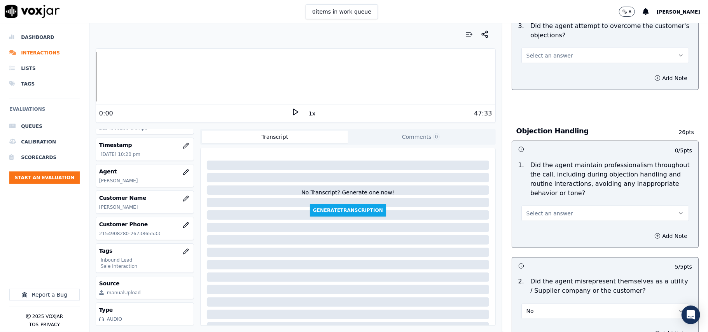
click at [554, 206] on button "Select an answer" at bounding box center [604, 214] width 167 height 16
click at [546, 200] on div "Yes" at bounding box center [588, 195] width 150 height 12
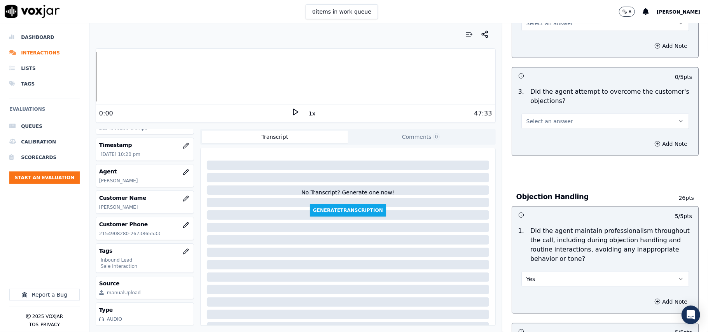
scroll to position [724, 0]
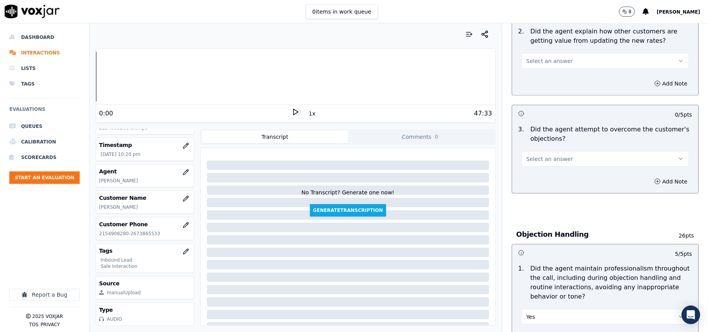
click at [552, 151] on button "Select an answer" at bounding box center [604, 159] width 167 height 16
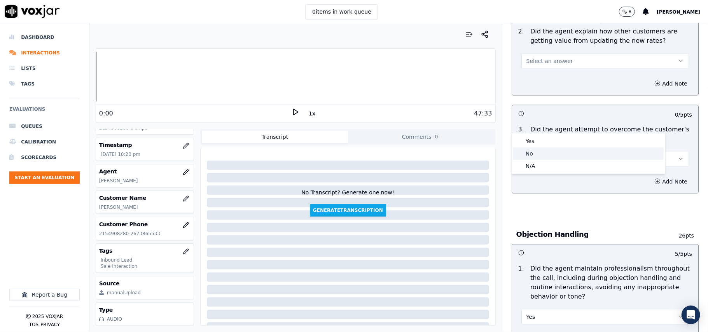
click at [556, 149] on div "No" at bounding box center [588, 153] width 150 height 12
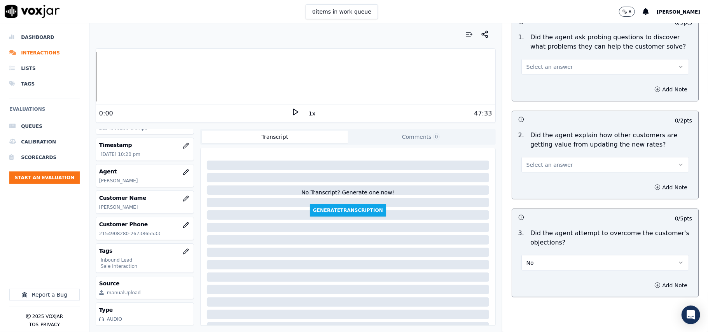
click at [549, 157] on button "Select an answer" at bounding box center [604, 165] width 167 height 16
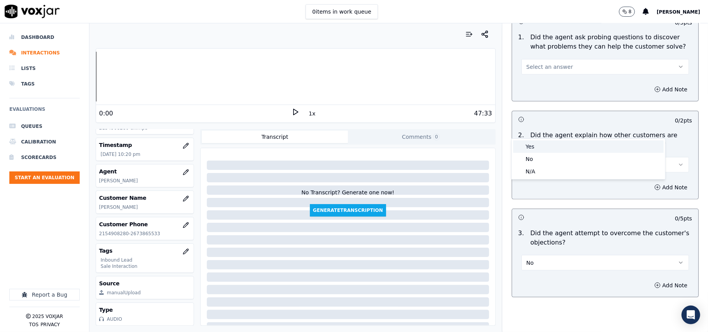
click at [549, 145] on div "Yes" at bounding box center [588, 146] width 150 height 12
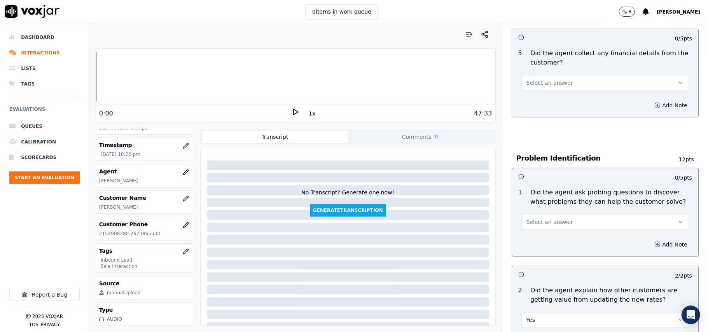
scroll to position [465, 0]
click at [541, 218] on span "Select an answer" at bounding box center [549, 222] width 47 height 8
click at [535, 202] on div "Yes" at bounding box center [588, 204] width 150 height 12
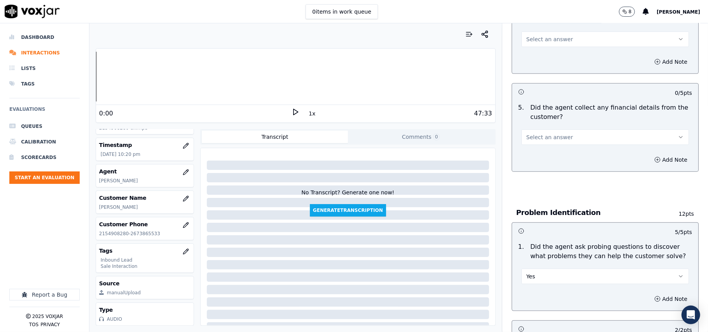
scroll to position [361, 0]
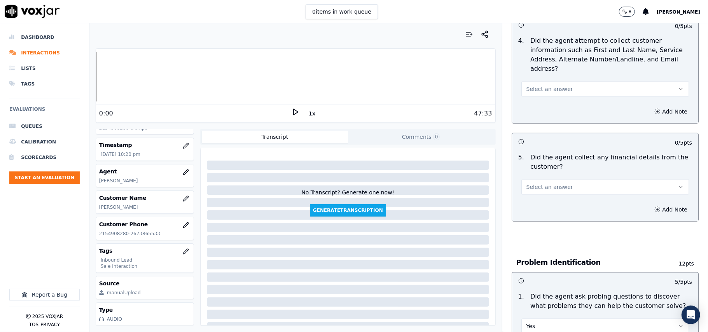
drag, startPoint x: 544, startPoint y: 150, endPoint x: 547, endPoint y: 156, distance: 6.6
click at [544, 183] on span "Select an answer" at bounding box center [549, 187] width 47 height 8
click at [548, 168] on div "Yes" at bounding box center [588, 168] width 150 height 12
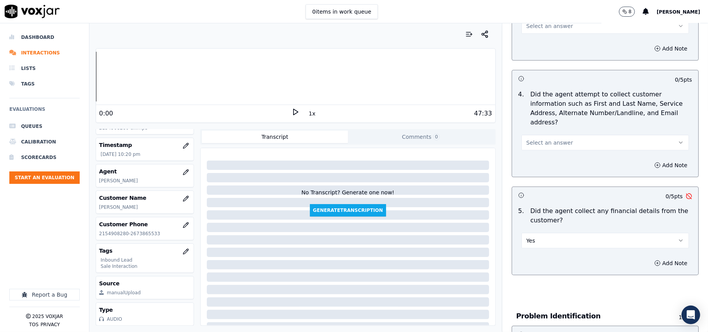
scroll to position [258, 0]
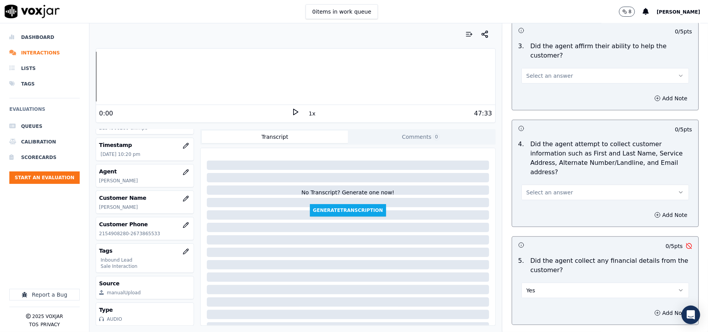
click at [557, 185] on button "Select an answer" at bounding box center [604, 193] width 167 height 16
click at [539, 202] on div "N/A" at bounding box center [588, 198] width 150 height 12
click at [567, 185] on button "N/A" at bounding box center [604, 193] width 167 height 16
click at [549, 173] on div "Yes" at bounding box center [588, 173] width 150 height 12
click at [544, 282] on button "Yes" at bounding box center [604, 290] width 167 height 16
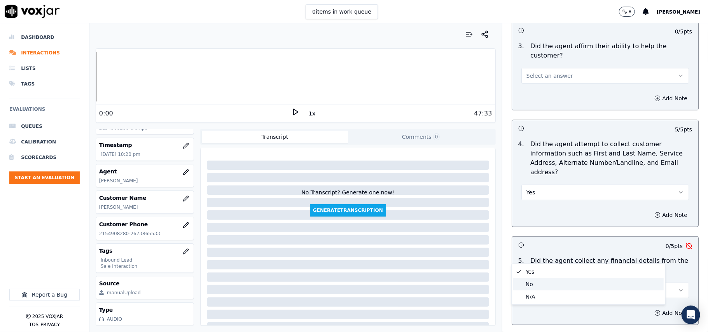
click at [549, 282] on div "No" at bounding box center [588, 284] width 150 height 12
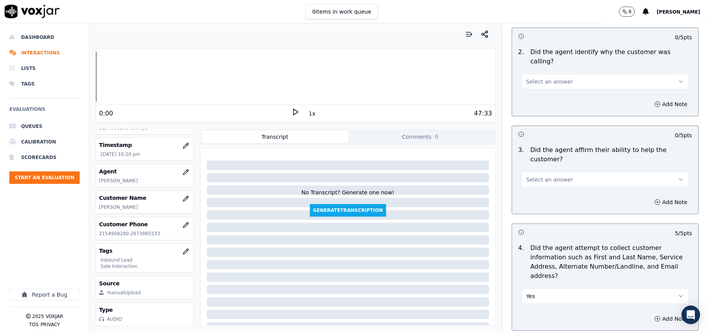
click at [539, 176] on span "Select an answer" at bounding box center [549, 180] width 47 height 8
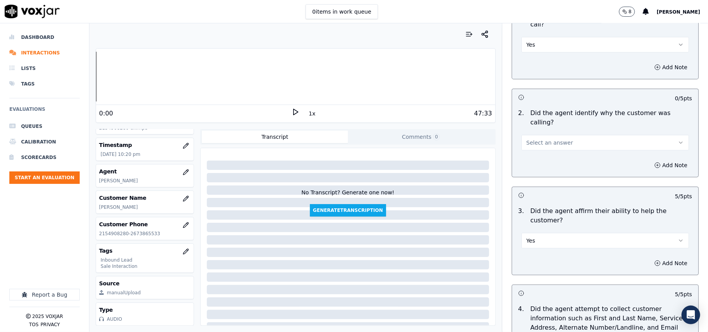
scroll to position [0, 0]
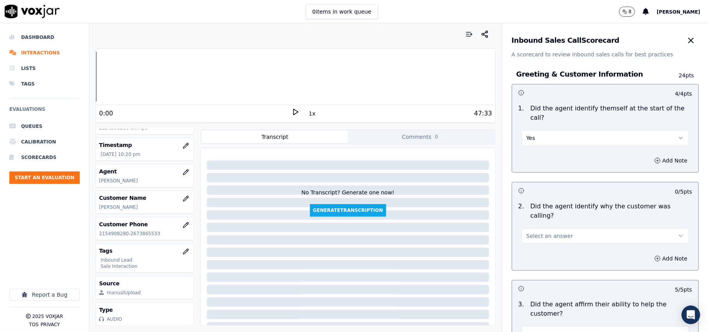
click at [547, 232] on span "Select an answer" at bounding box center [549, 236] width 47 height 8
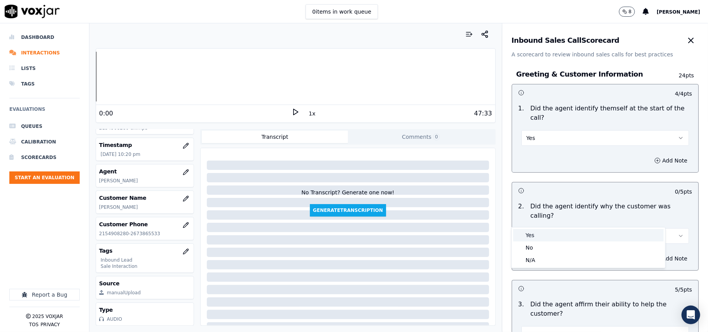
click at [541, 235] on div "Yes" at bounding box center [588, 235] width 150 height 12
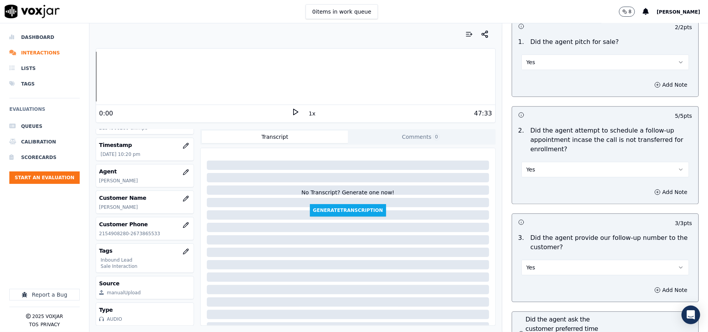
scroll to position [2175, 0]
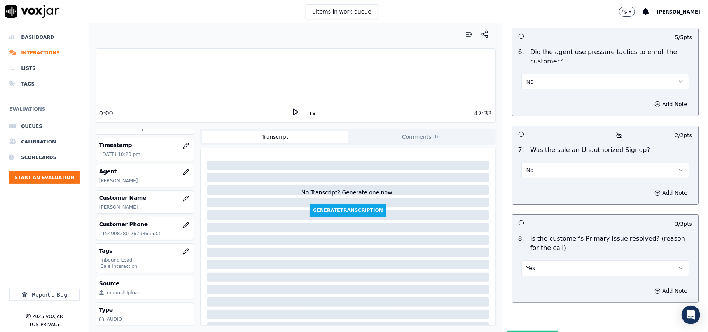
click at [514, 331] on button "Submit Scores" at bounding box center [533, 338] width 52 height 14
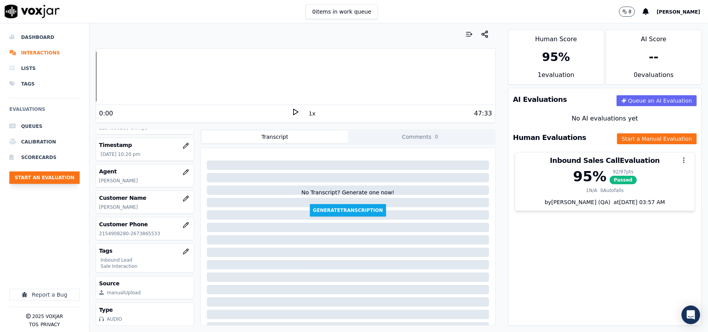
click at [51, 176] on button "Start an Evaluation" at bounding box center [44, 177] width 70 height 12
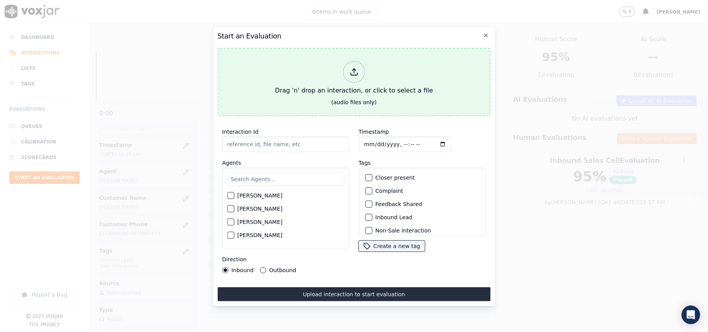
click at [340, 72] on div "Drag 'n' drop an interaction, or click to select a file" at bounding box center [354, 78] width 164 height 40
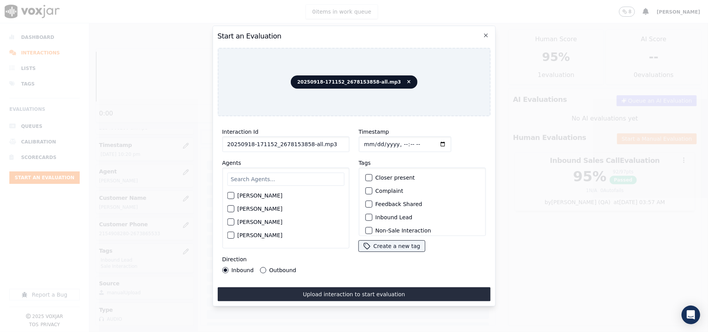
drag, startPoint x: 321, startPoint y: 134, endPoint x: 324, endPoint y: 143, distance: 10.2
click at [324, 143] on input "20250918-171152_2678153858-all.mp3" at bounding box center [285, 144] width 127 height 16
drag, startPoint x: 325, startPoint y: 142, endPoint x: 303, endPoint y: 141, distance: 21.4
click at [303, 141] on input "20250918-171152_2678153858-all.mp3" at bounding box center [285, 144] width 127 height 16
type input "20250918-171152_2678153858-C1"
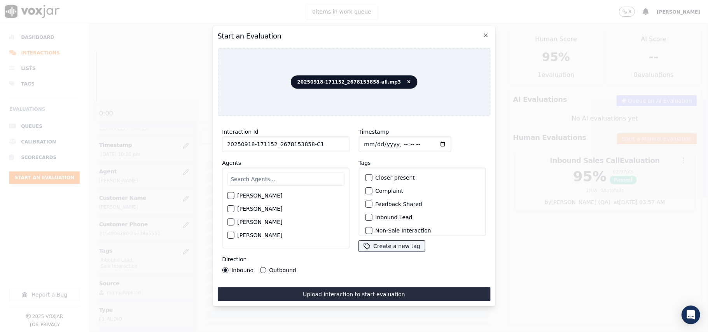
click at [372, 141] on input "Timestamp" at bounding box center [404, 144] width 92 height 16
type input "[DATE]T22:27"
click at [284, 173] on input "text" at bounding box center [285, 179] width 117 height 13
type input "marc"
drag, startPoint x: 243, startPoint y: 187, endPoint x: 238, endPoint y: 197, distance: 12.0
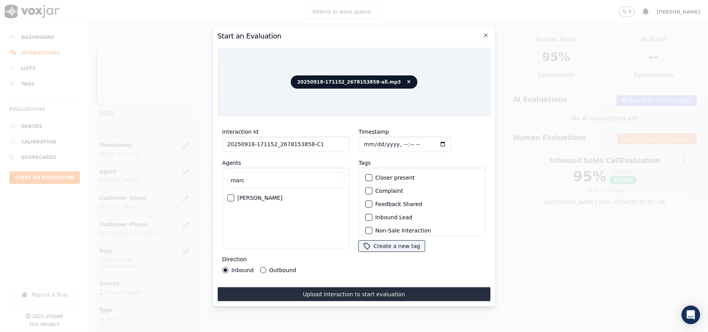
click at [244, 188] on div "[PERSON_NAME] [PERSON_NAME]" at bounding box center [285, 207] width 127 height 81
drag, startPoint x: 237, startPoint y: 192, endPoint x: 303, endPoint y: 197, distance: 67.0
click at [237, 191] on div "[PERSON_NAME]" at bounding box center [285, 197] width 117 height 13
click at [224, 192] on div "[PERSON_NAME] [PERSON_NAME]" at bounding box center [285, 207] width 127 height 81
click at [260, 198] on div "[PERSON_NAME]" at bounding box center [285, 197] width 117 height 13
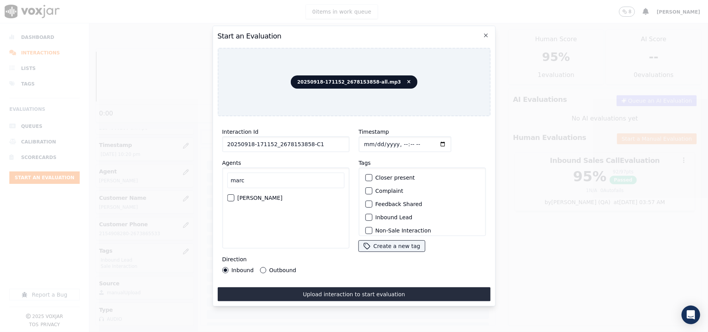
click at [261, 195] on label "[PERSON_NAME]" at bounding box center [259, 197] width 45 height 5
click at [234, 195] on button "[PERSON_NAME]" at bounding box center [230, 197] width 7 height 7
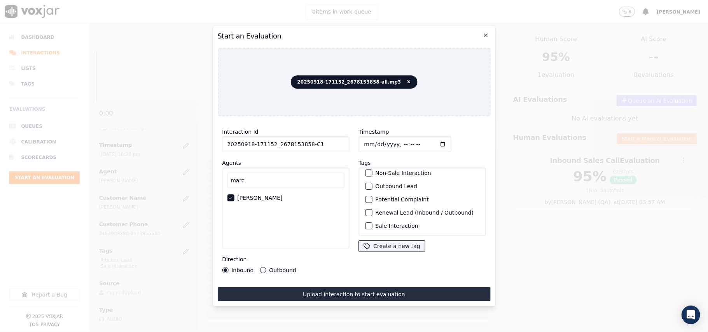
click at [375, 223] on label "Sale Interaction" at bounding box center [396, 225] width 43 height 5
click at [372, 222] on button "Sale Interaction" at bounding box center [368, 225] width 7 height 7
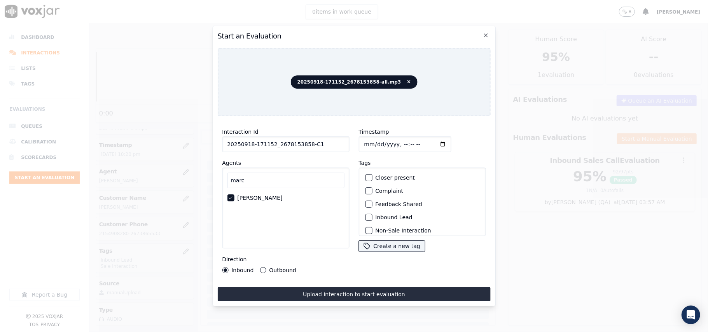
click at [375, 214] on label "Inbound Lead" at bounding box center [393, 216] width 37 height 5
click at [372, 214] on button "Inbound Lead" at bounding box center [368, 217] width 7 height 7
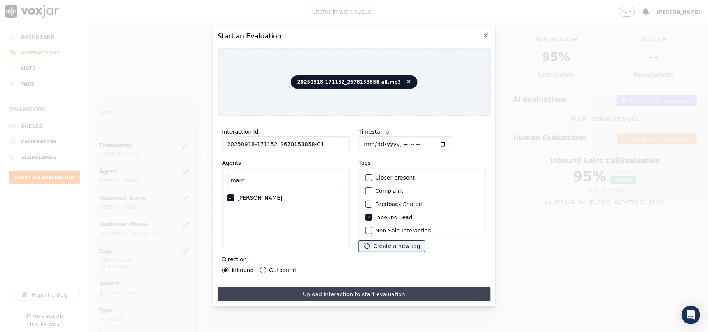
click at [271, 287] on button "Upload interaction to start evaluation" at bounding box center [353, 294] width 273 height 14
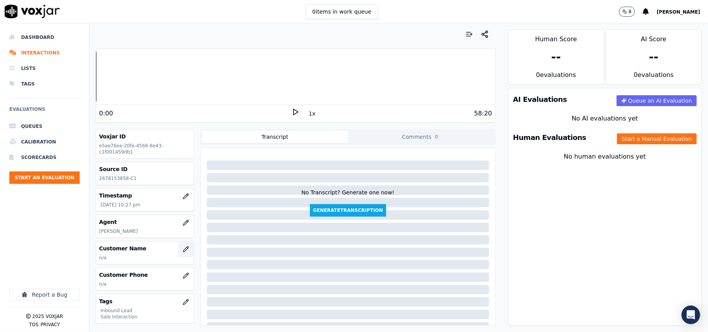
click at [178, 254] on button "button" at bounding box center [186, 249] width 16 height 16
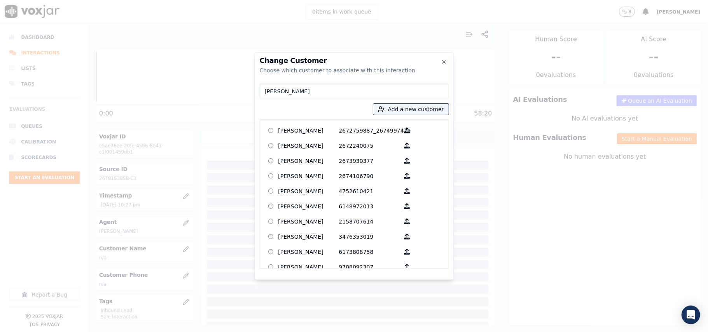
click at [267, 92] on input "[PERSON_NAME]" at bounding box center [354, 92] width 189 height 16
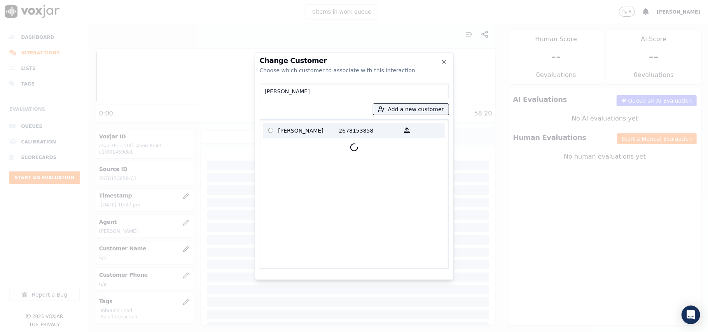
type input "[PERSON_NAME]"
click at [296, 125] on p "[PERSON_NAME]" at bounding box center [308, 130] width 61 height 12
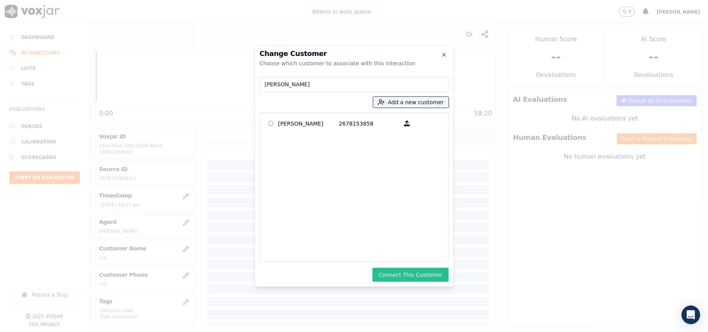
click at [415, 273] on button "Connect This Customer" at bounding box center [410, 275] width 76 height 14
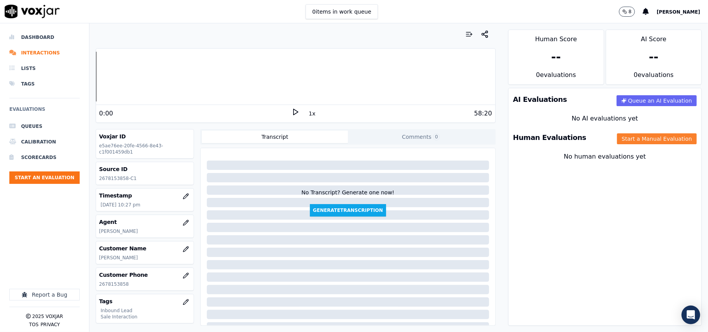
click at [623, 143] on button "Start a Manual Evaluation" at bounding box center [657, 138] width 80 height 11
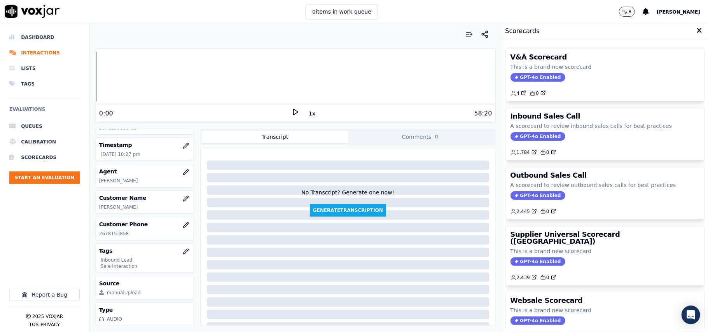
scroll to position [76, 0]
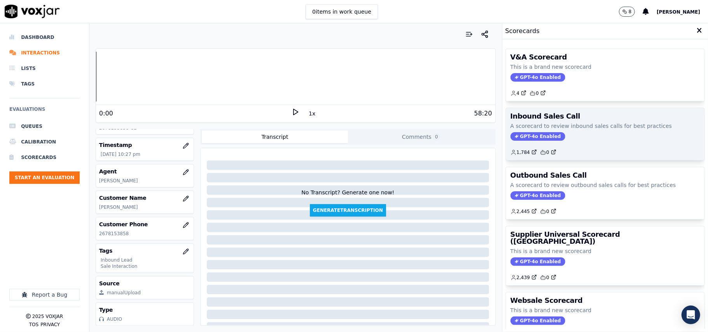
click at [523, 145] on div "1,784 0" at bounding box center [604, 149] width 189 height 12
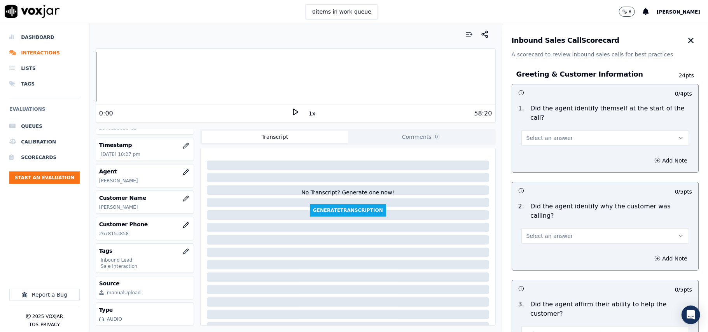
click at [529, 134] on span "Select an answer" at bounding box center [549, 138] width 47 height 8
click at [529, 142] on div "Yes" at bounding box center [588, 146] width 150 height 12
click at [537, 232] on span "Select an answer" at bounding box center [549, 236] width 47 height 8
click at [529, 239] on div "Yes" at bounding box center [588, 235] width 150 height 12
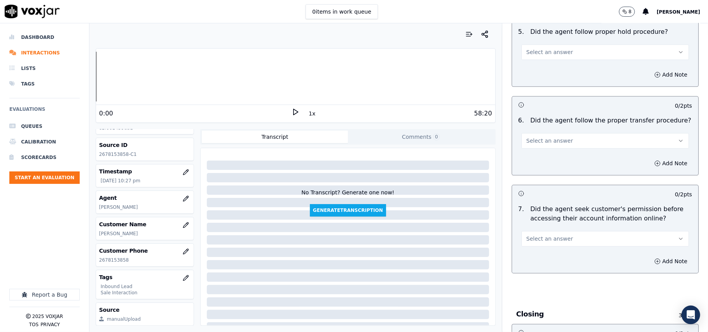
click at [581, 231] on button "Select an answer" at bounding box center [604, 239] width 167 height 16
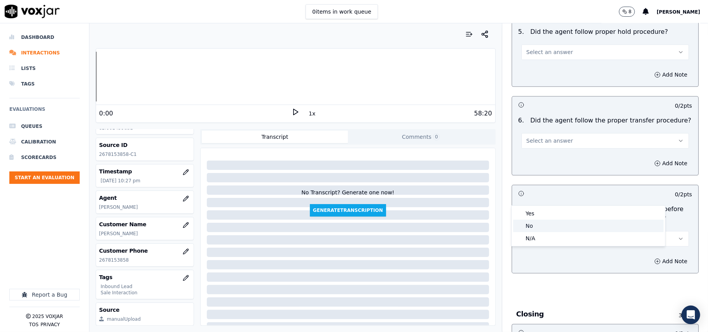
click at [533, 229] on div "No" at bounding box center [588, 226] width 150 height 12
drag, startPoint x: 650, startPoint y: 207, endPoint x: 647, endPoint y: 219, distance: 12.7
click at [651, 249] on div "Add Note" at bounding box center [605, 260] width 186 height 23
click at [649, 256] on button "Add Note" at bounding box center [670, 261] width 42 height 11
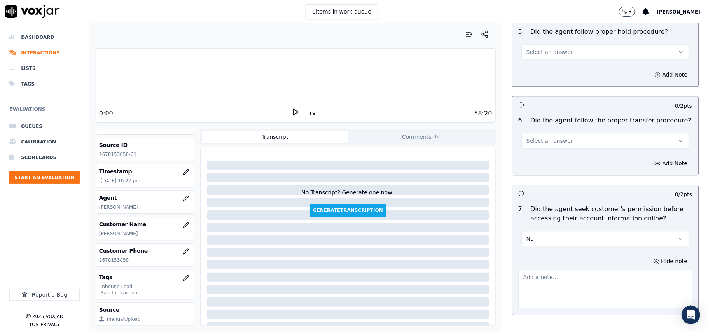
click at [567, 270] on textarea at bounding box center [605, 289] width 174 height 38
paste textarea "@12:29 - The agent accessed the customer’s account without taking prior permiss…"
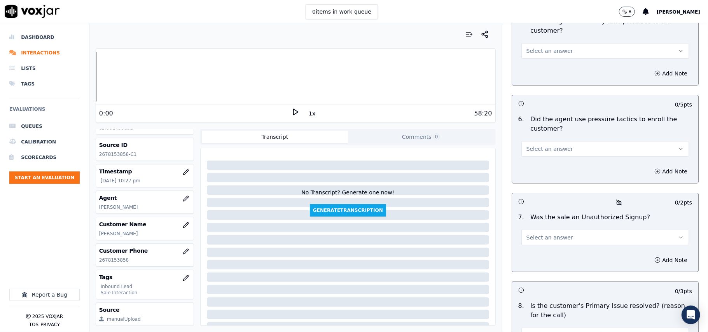
scroll to position [2216, 0]
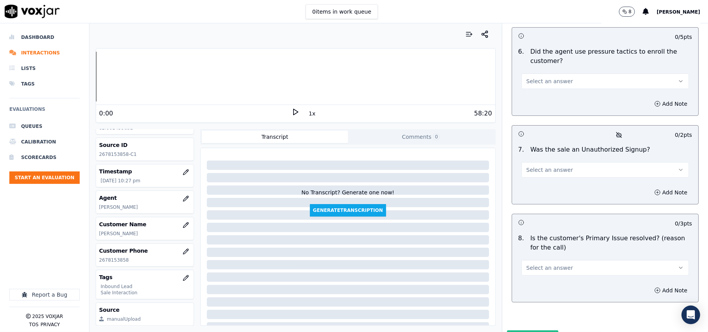
type textarea "@12:29 - The agent accessed the customer’s account without taking prior permiss…"
click at [569, 260] on button "Select an answer" at bounding box center [604, 268] width 167 height 16
click at [546, 249] on div "Yes" at bounding box center [588, 245] width 150 height 12
click at [543, 166] on span "Select an answer" at bounding box center [549, 170] width 47 height 8
click at [528, 157] on div "No" at bounding box center [588, 159] width 150 height 12
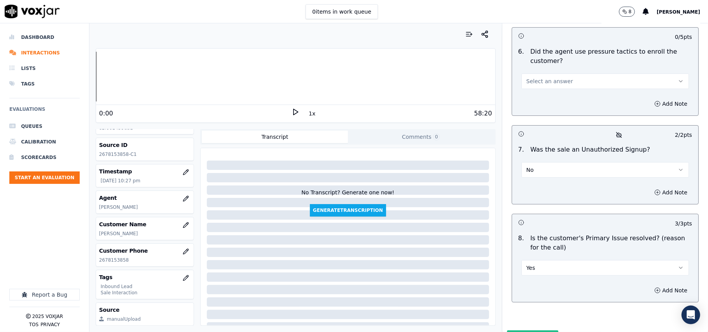
scroll to position [2061, 0]
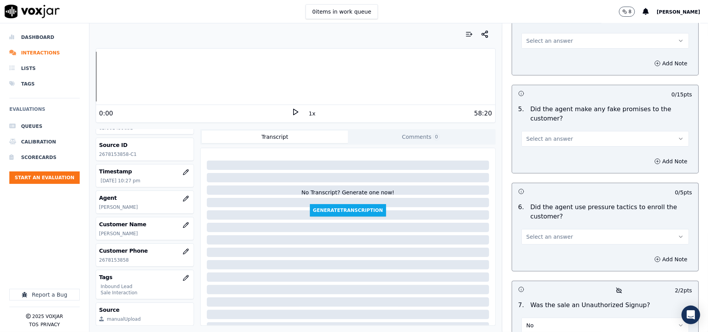
click at [539, 229] on button "Select an answer" at bounding box center [604, 237] width 167 height 16
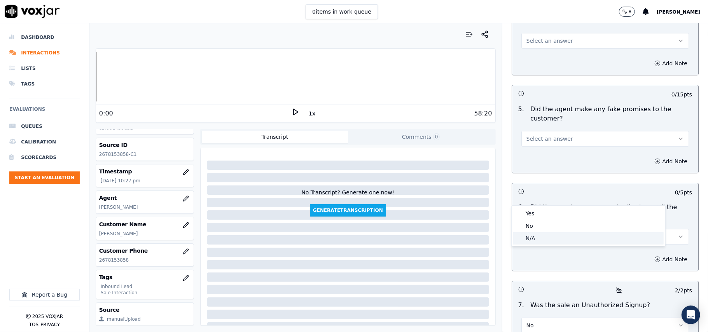
click at [537, 234] on div "N/A" at bounding box center [588, 238] width 150 height 12
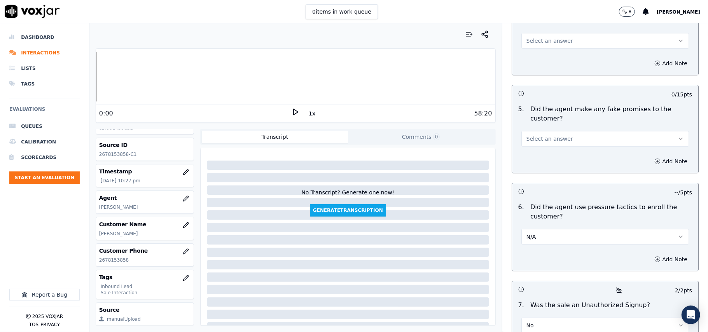
click at [546, 229] on button "N/A" at bounding box center [604, 237] width 167 height 16
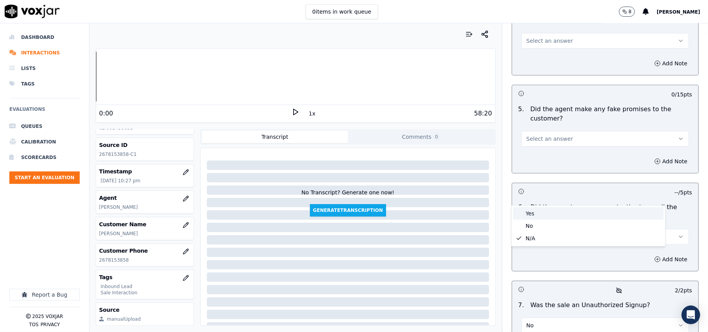
click at [538, 221] on div "No" at bounding box center [588, 226] width 150 height 12
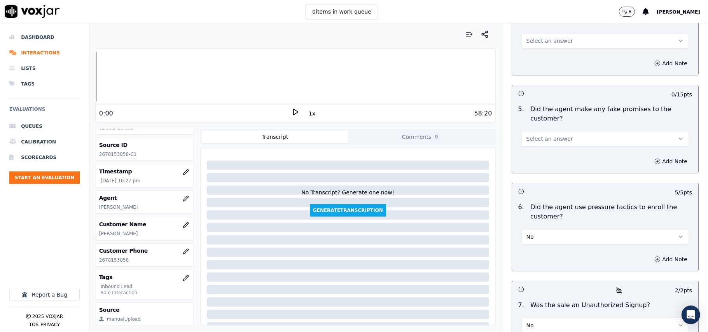
click at [528, 135] on span "Select an answer" at bounding box center [549, 139] width 47 height 8
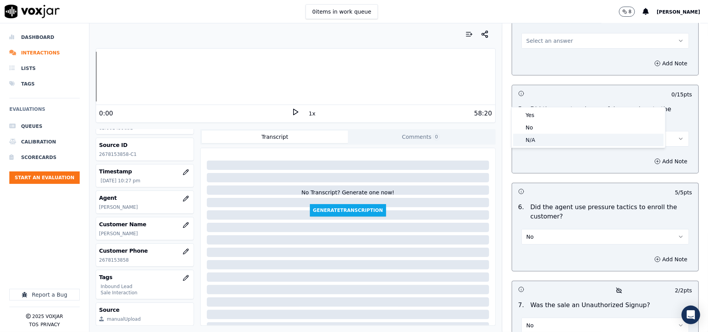
click at [532, 127] on div "No" at bounding box center [588, 127] width 150 height 12
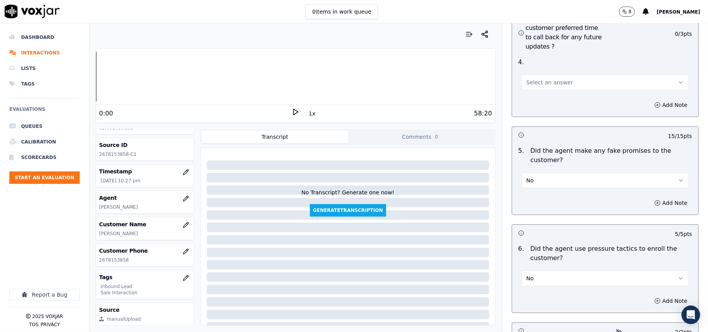
scroll to position [1957, 0]
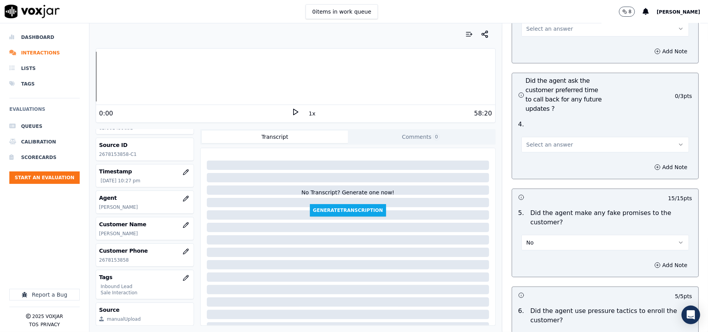
click at [556, 235] on button "No" at bounding box center [604, 243] width 167 height 16
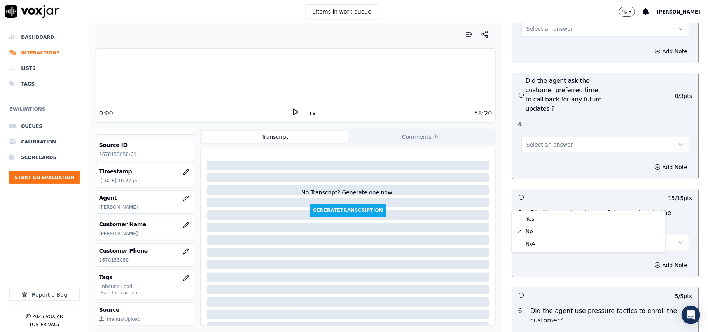
click at [546, 137] on button "Select an answer" at bounding box center [604, 145] width 167 height 16
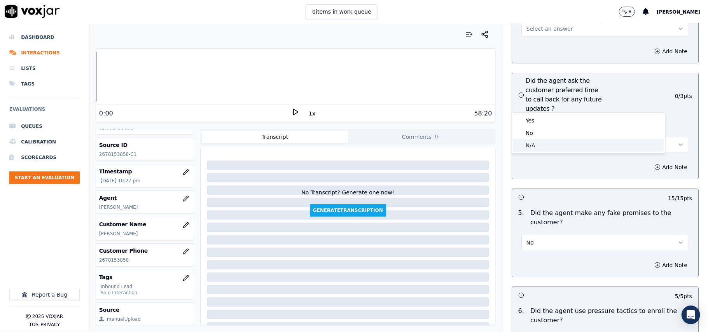
click at [532, 148] on div "N/A" at bounding box center [588, 145] width 150 height 12
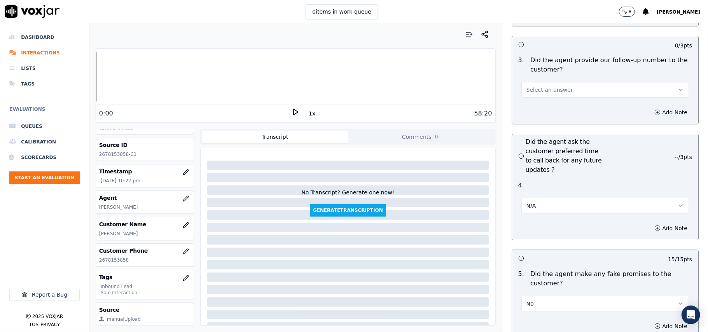
scroll to position [1802, 0]
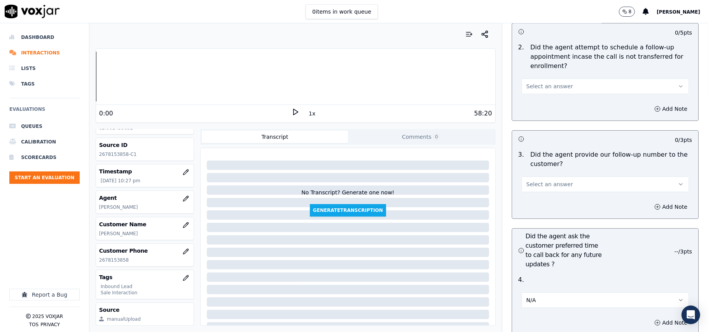
click at [555, 169] on div "Select an answer" at bounding box center [605, 180] width 180 height 23
click at [551, 180] on span "Select an answer" at bounding box center [549, 184] width 47 height 8
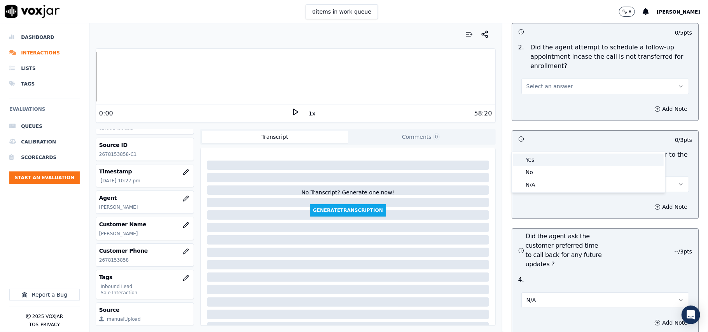
click at [552, 156] on div "Yes" at bounding box center [588, 159] width 150 height 12
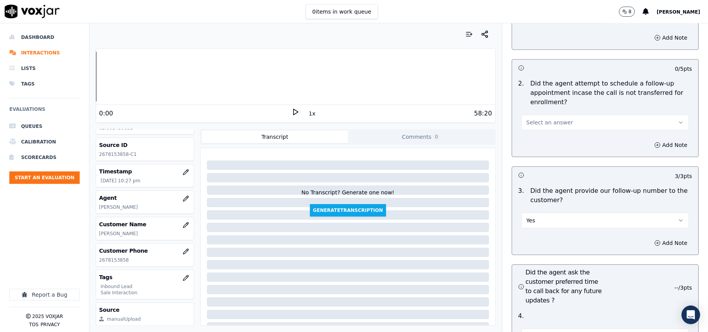
scroll to position [1698, 0]
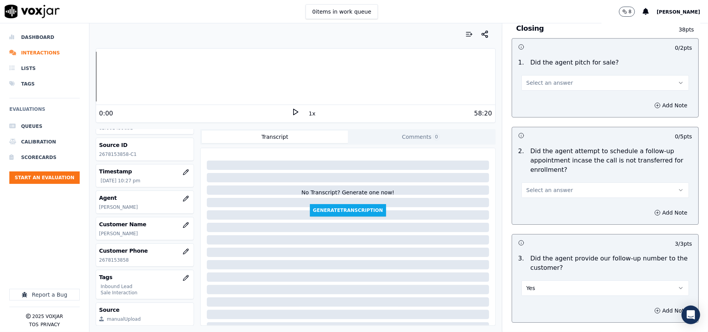
click at [560, 182] on button "Select an answer" at bounding box center [604, 190] width 167 height 16
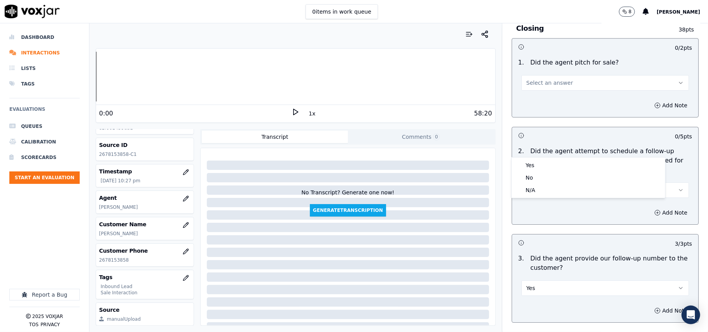
click at [560, 182] on button "Select an answer" at bounding box center [604, 190] width 167 height 16
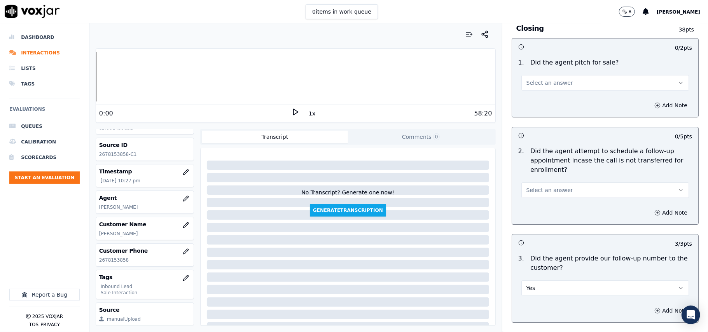
click at [559, 182] on button "Select an answer" at bounding box center [604, 190] width 167 height 16
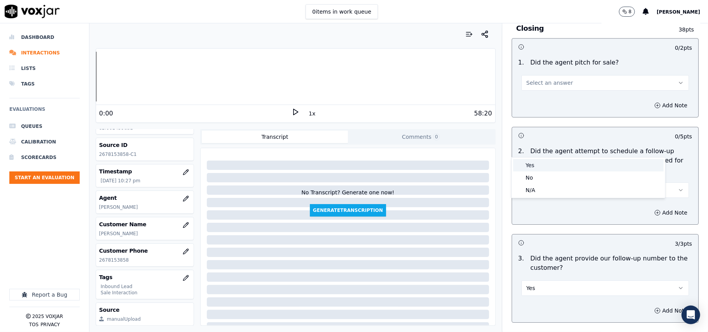
click at [551, 169] on div "Yes" at bounding box center [588, 165] width 150 height 12
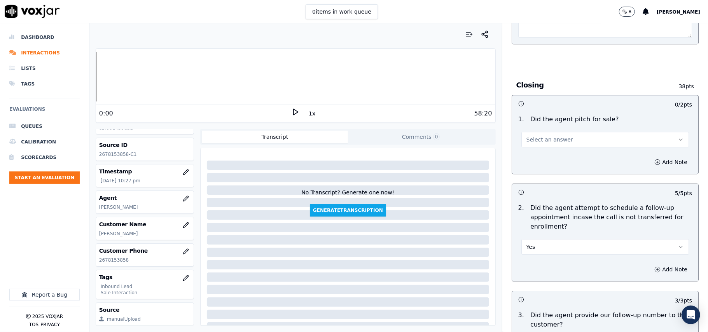
scroll to position [1595, 0]
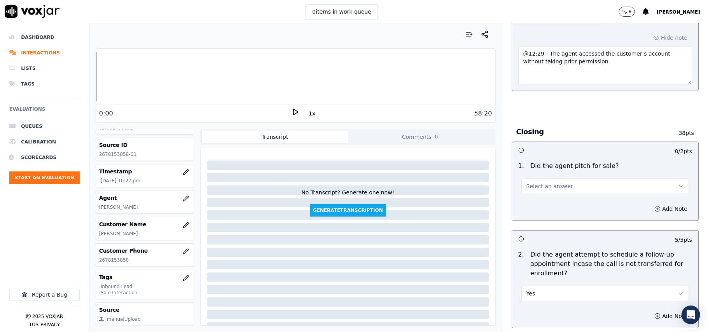
click at [546, 197] on div "Add Note" at bounding box center [605, 208] width 186 height 23
click at [544, 178] on button "Select an answer" at bounding box center [604, 186] width 167 height 16
click at [542, 160] on div "Yes" at bounding box center [588, 161] width 150 height 12
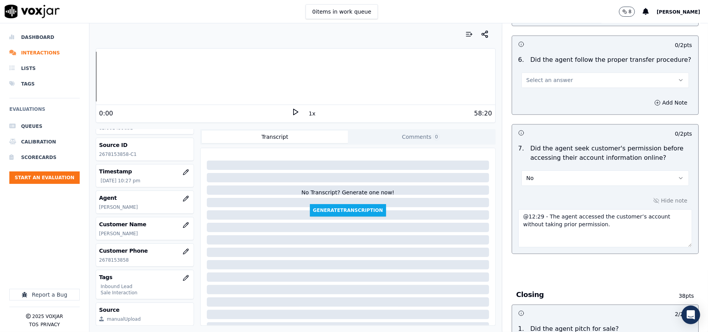
scroll to position [1335, 0]
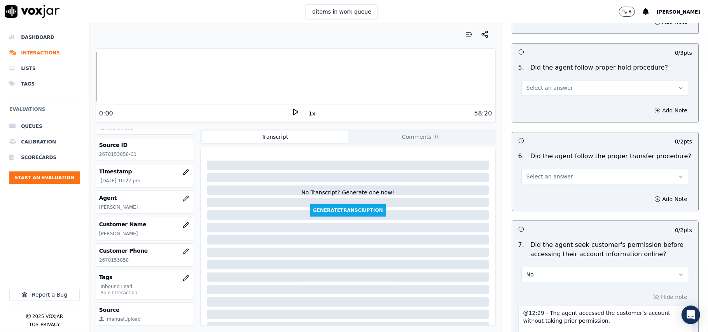
click at [543, 173] on span "Select an answer" at bounding box center [549, 177] width 47 height 8
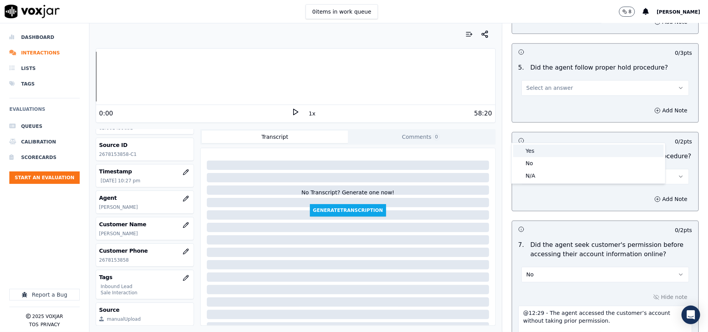
click at [541, 147] on div "Yes" at bounding box center [588, 151] width 150 height 12
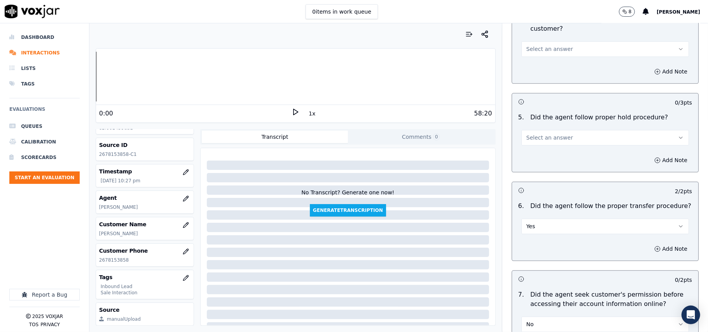
scroll to position [1232, 0]
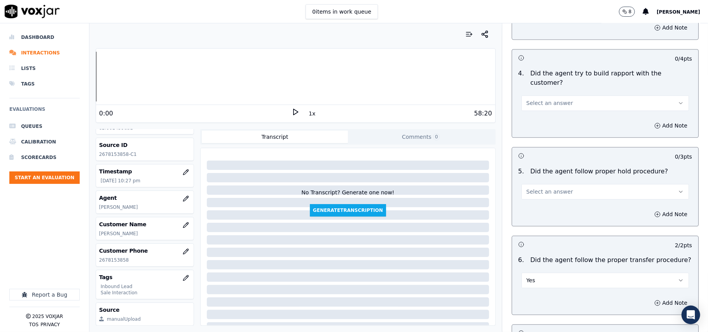
click at [560, 184] on button "Select an answer" at bounding box center [604, 192] width 167 height 16
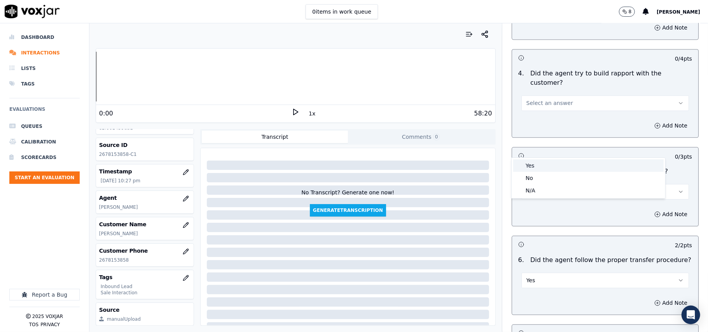
click at [556, 166] on div "Yes" at bounding box center [588, 165] width 150 height 12
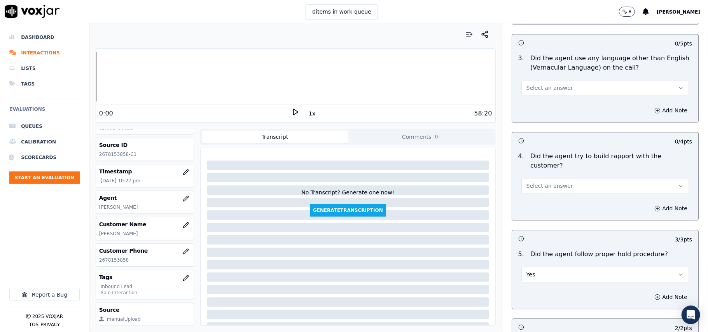
scroll to position [1128, 0]
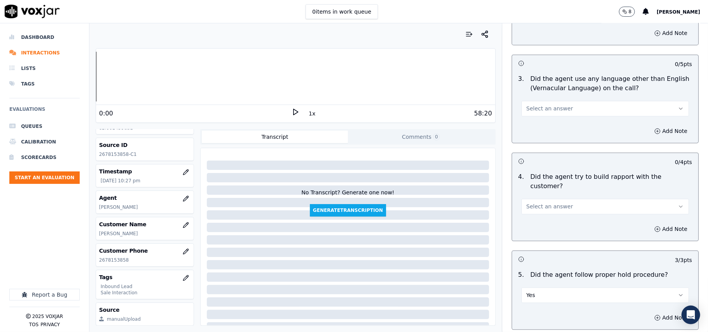
click at [565, 199] on button "Select an answer" at bounding box center [604, 207] width 167 height 16
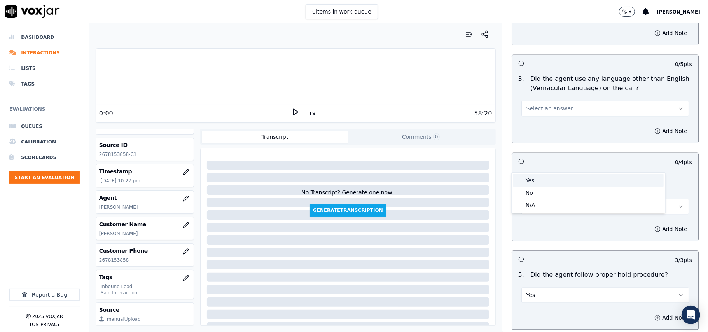
click at [557, 179] on div "Yes" at bounding box center [588, 180] width 150 height 12
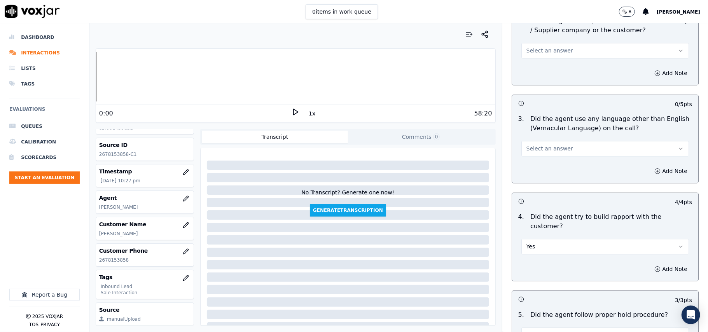
scroll to position [1025, 0]
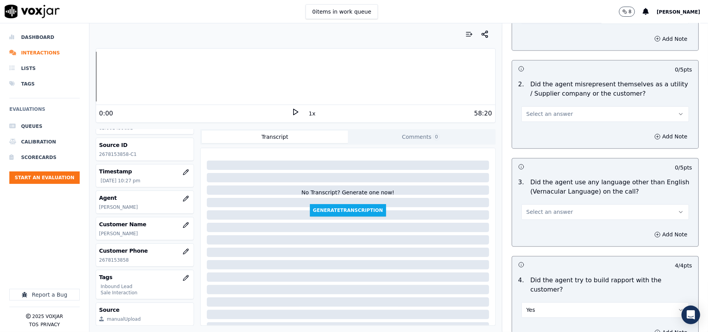
click at [559, 204] on button "Select an answer" at bounding box center [604, 212] width 167 height 16
click at [551, 205] on div "No" at bounding box center [588, 207] width 150 height 12
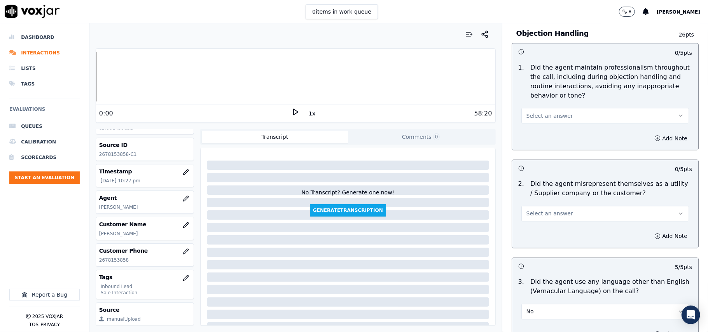
scroll to position [921, 0]
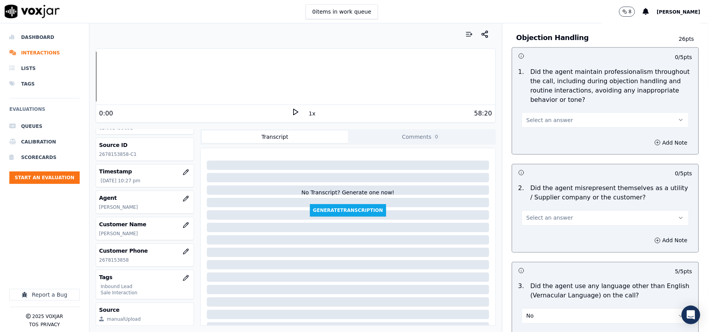
click at [552, 210] on button "Select an answer" at bounding box center [604, 218] width 167 height 16
click at [550, 209] on div "No" at bounding box center [588, 213] width 150 height 12
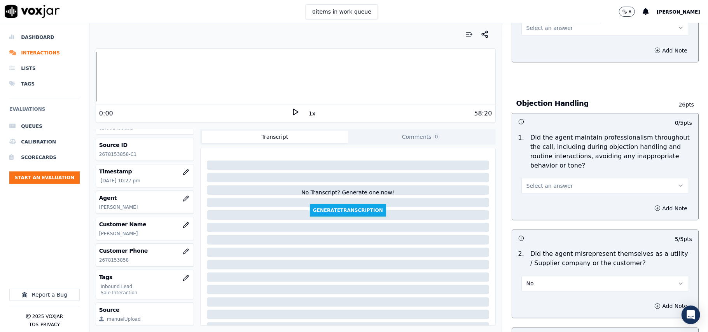
scroll to position [818, 0]
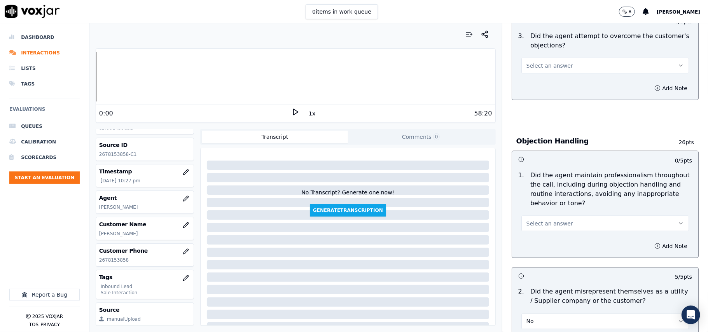
click at [558, 216] on button "Select an answer" at bounding box center [604, 224] width 167 height 16
click at [551, 204] on div "Yes" at bounding box center [588, 206] width 150 height 12
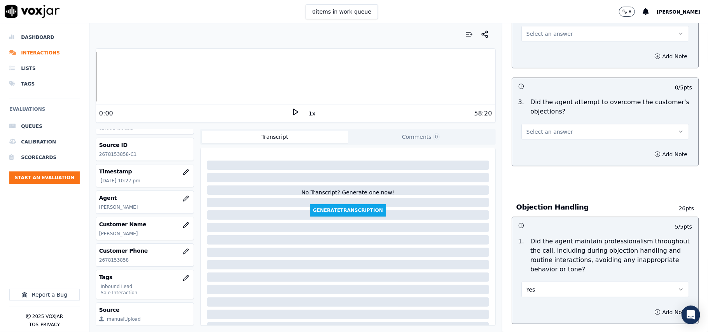
scroll to position [714, 0]
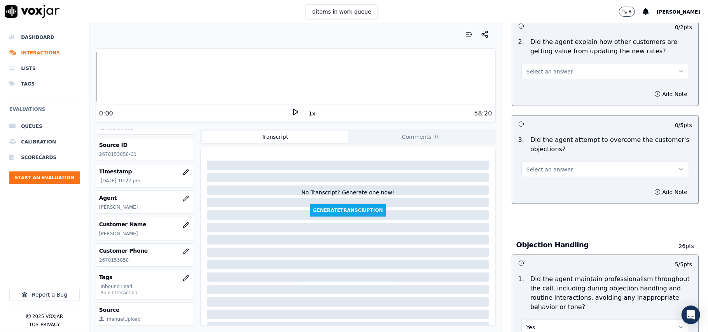
click at [562, 162] on button "Select an answer" at bounding box center [604, 170] width 167 height 16
click at [562, 146] on div "Yes" at bounding box center [588, 151] width 150 height 12
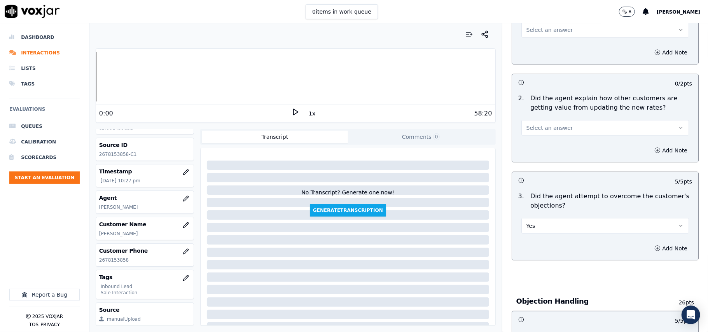
scroll to position [610, 0]
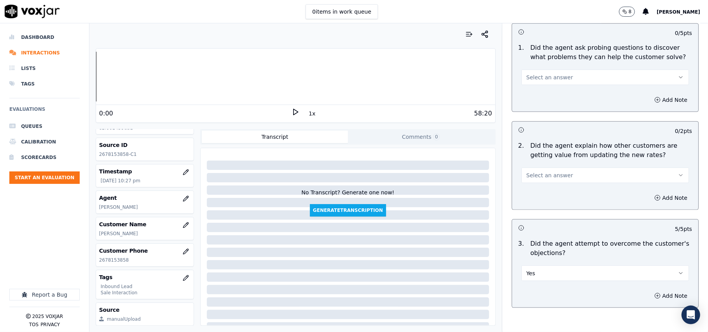
click at [561, 167] on button "Select an answer" at bounding box center [604, 175] width 167 height 16
click at [557, 162] on div "Yes" at bounding box center [588, 157] width 150 height 12
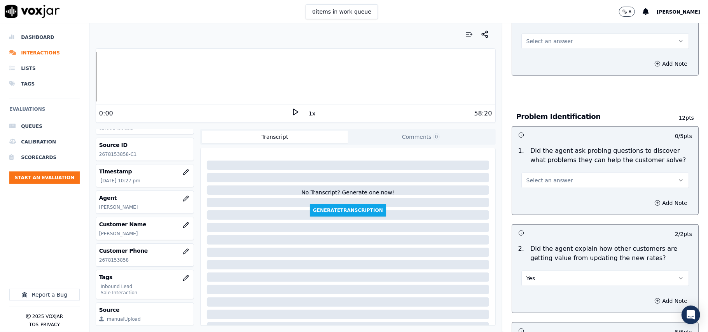
scroll to position [507, 0]
click at [559, 173] on button "Select an answer" at bounding box center [604, 181] width 167 height 16
click at [558, 162] on div "Yes" at bounding box center [588, 162] width 150 height 12
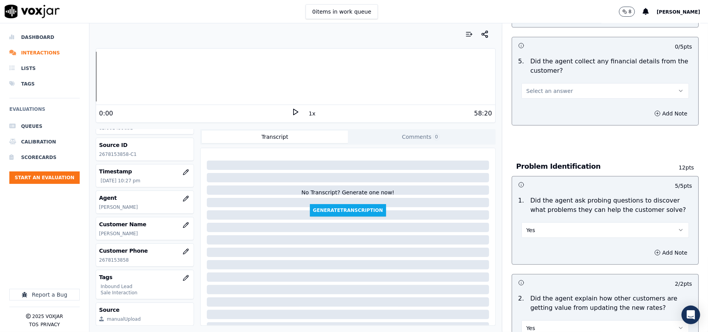
scroll to position [403, 0]
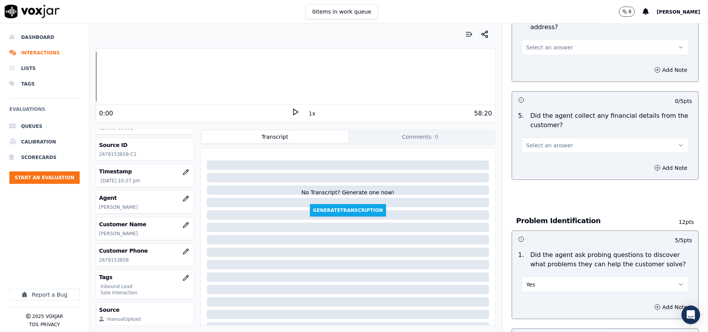
click at [565, 138] on button "Select an answer" at bounding box center [604, 146] width 167 height 16
click at [562, 132] on div "Yes" at bounding box center [588, 126] width 150 height 12
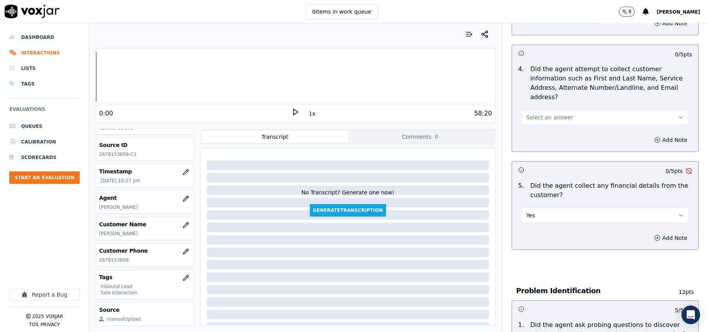
scroll to position [248, 0]
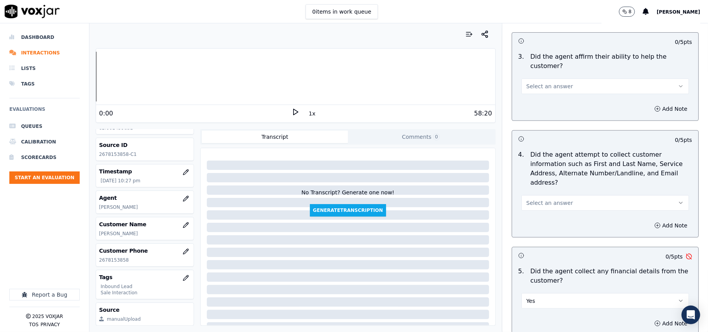
click at [554, 293] on button "Yes" at bounding box center [604, 301] width 167 height 16
click at [527, 298] on div "No" at bounding box center [588, 294] width 150 height 12
drag, startPoint x: 562, startPoint y: 153, endPoint x: 562, endPoint y: 162, distance: 9.3
click at [563, 187] on div "Select an answer" at bounding box center [605, 198] width 180 height 23
click at [563, 195] on button "Select an answer" at bounding box center [604, 203] width 167 height 16
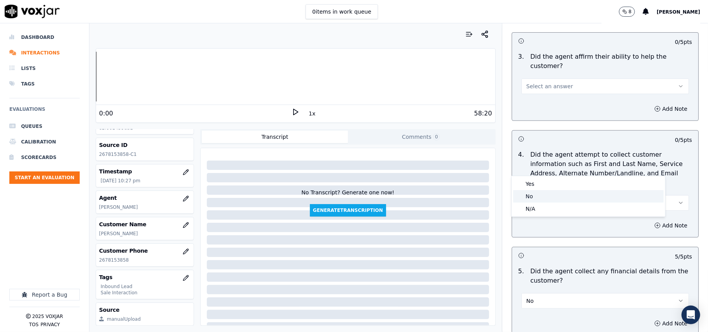
click at [547, 190] on div "No" at bounding box center [588, 196] width 150 height 12
click at [547, 195] on button "No" at bounding box center [604, 203] width 167 height 16
click at [535, 183] on div "Yes" at bounding box center [588, 184] width 150 height 12
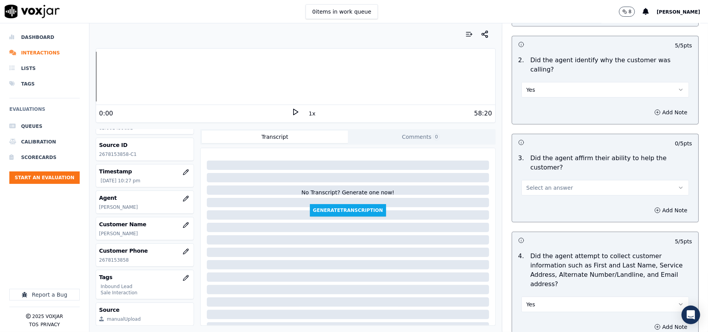
scroll to position [144, 0]
drag, startPoint x: 554, startPoint y: 162, endPoint x: 551, endPoint y: 167, distance: 6.1
click at [553, 186] on span "Select an answer" at bounding box center [549, 190] width 47 height 8
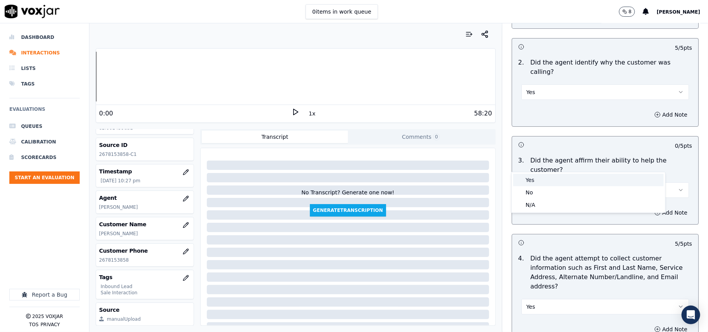
click at [543, 182] on div "Yes" at bounding box center [588, 180] width 150 height 12
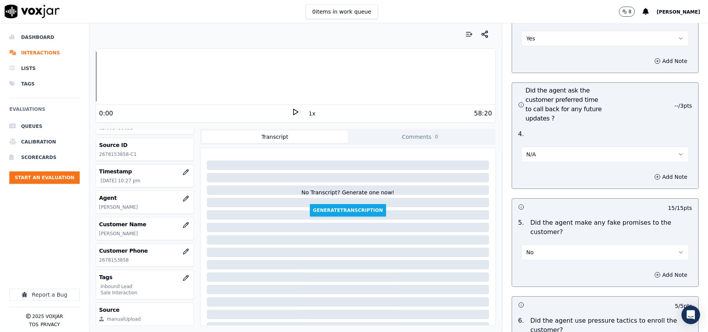
scroll to position [2216, 0]
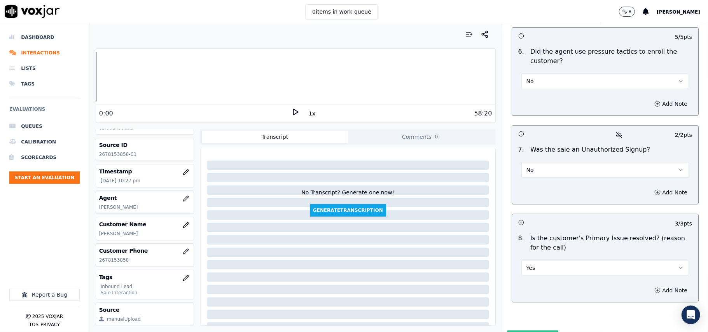
click at [533, 330] on button "Submit Scores" at bounding box center [533, 337] width 52 height 14
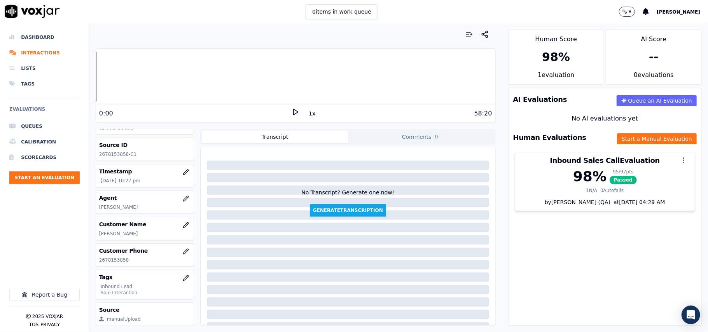
click at [62, 185] on ul "Queues Calibration Scorecards Start an Evaluation" at bounding box center [44, 154] width 70 height 71
click at [73, 180] on button "Start an Evaluation" at bounding box center [44, 177] width 70 height 12
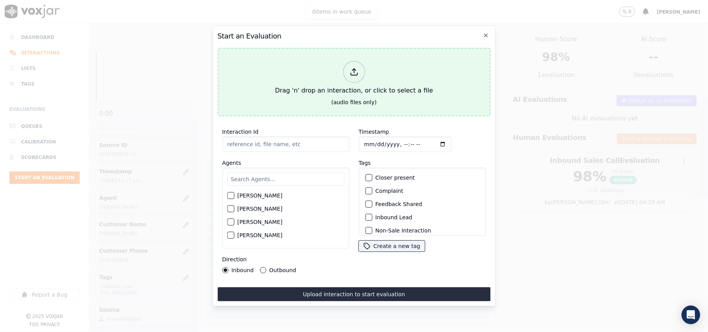
click at [347, 72] on div at bounding box center [354, 72] width 22 height 22
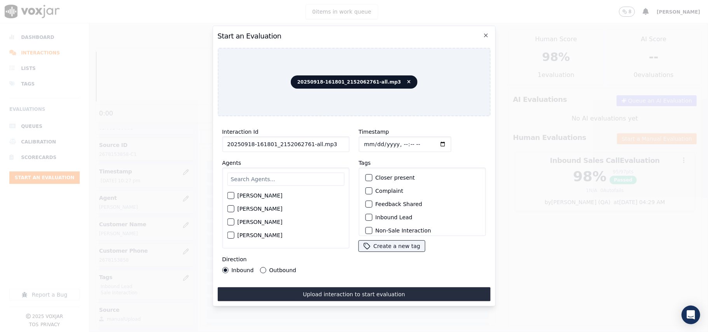
drag, startPoint x: 331, startPoint y: 141, endPoint x: 303, endPoint y: 141, distance: 28.0
click at [303, 141] on input "20250918-161801_2152062761-all.mp3" at bounding box center [285, 144] width 127 height 16
type input "20250918-161801_2152062761-C1"
click at [373, 141] on input "Timestamp" at bounding box center [404, 144] width 92 height 16
type input "[DATE]T22:59"
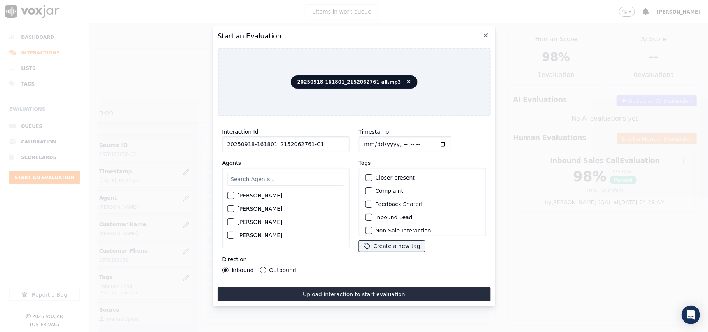
click at [295, 178] on input "text" at bounding box center [285, 179] width 117 height 13
type input "Max"
click at [275, 195] on div "[PERSON_NAME]" at bounding box center [285, 197] width 117 height 13
click at [246, 196] on label "[PERSON_NAME]" at bounding box center [259, 197] width 45 height 5
click at [234, 196] on button "[PERSON_NAME]" at bounding box center [230, 197] width 7 height 7
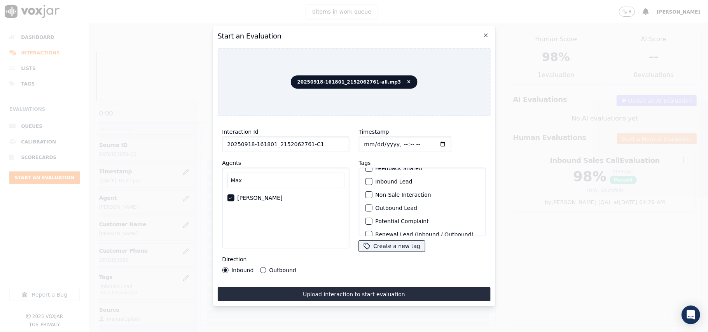
scroll to position [68, 0]
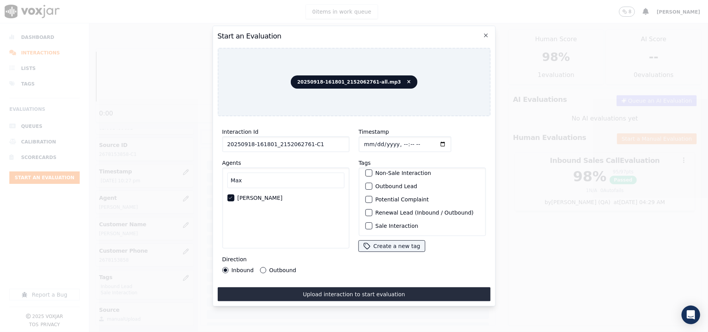
click at [375, 223] on label "Sale Interaction" at bounding box center [396, 225] width 43 height 5
click at [372, 222] on button "Sale Interaction" at bounding box center [368, 225] width 7 height 7
click at [366, 180] on div "Outbound Lead" at bounding box center [422, 186] width 120 height 13
click at [366, 183] on div "button" at bounding box center [367, 185] width 5 height 5
click at [263, 268] on button "Outbound" at bounding box center [263, 270] width 6 height 6
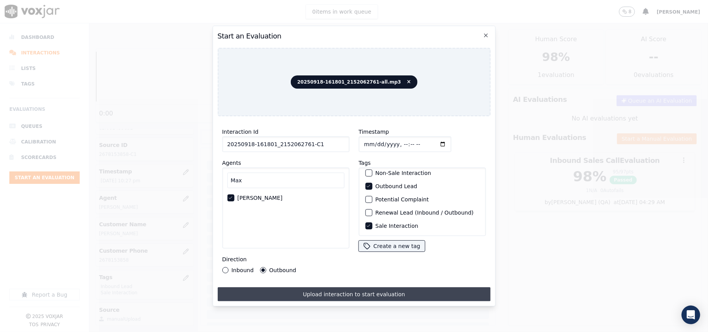
click at [322, 291] on button "Upload interaction to start evaluation" at bounding box center [353, 294] width 273 height 14
